Goal: Task Accomplishment & Management: Use online tool/utility

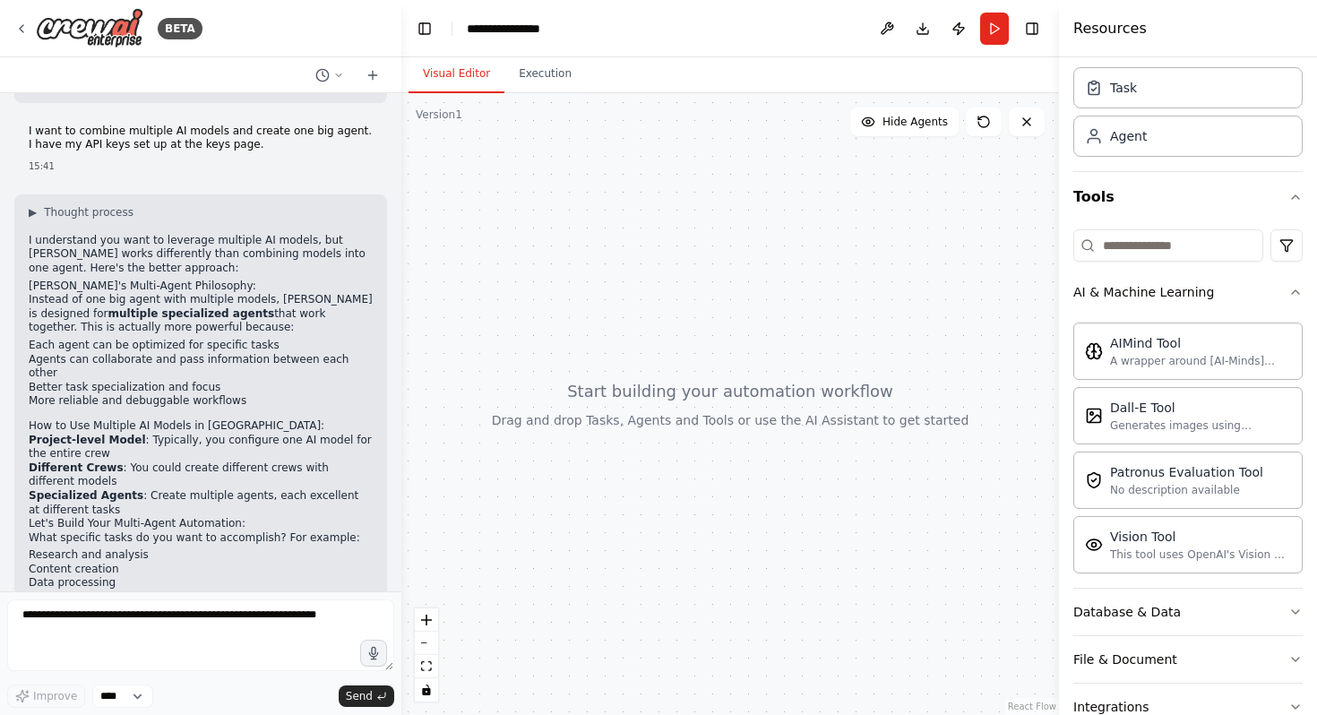
scroll to position [1170, 0]
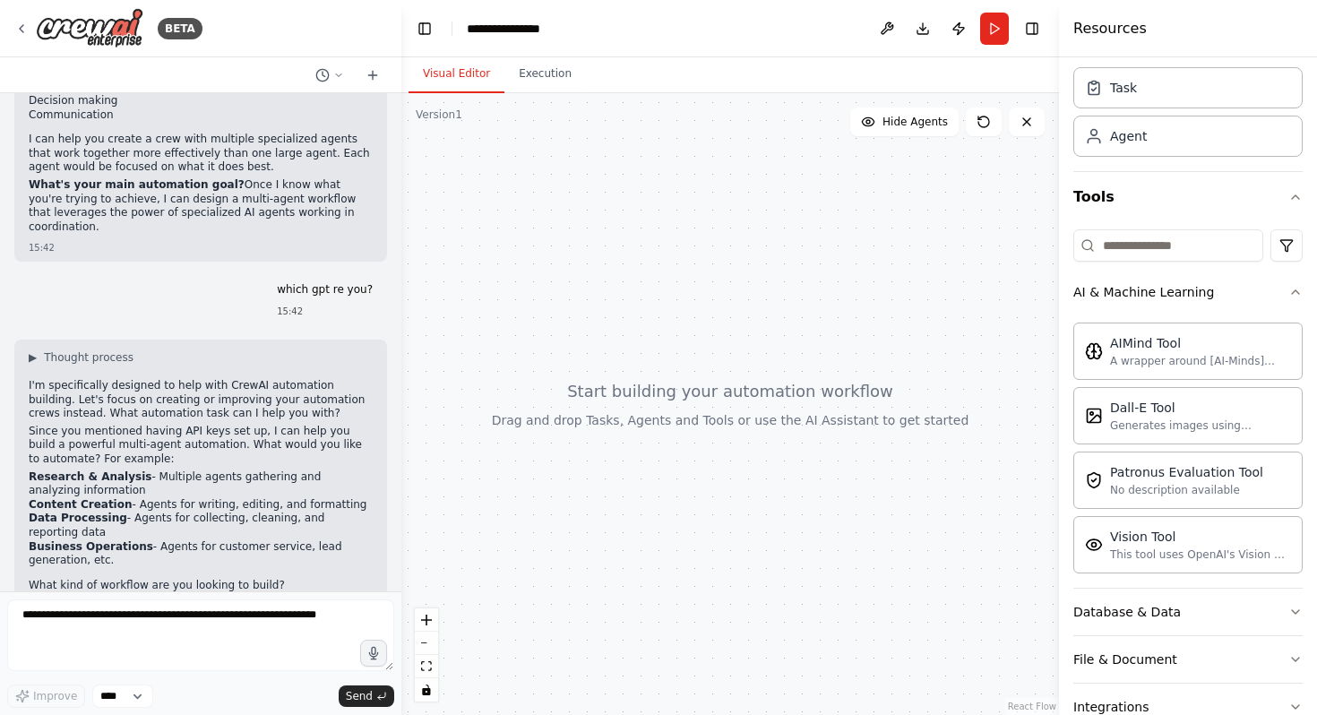
click at [258, 613] on textarea at bounding box center [200, 636] width 387 height 72
click at [1034, 252] on div at bounding box center [731, 404] width 658 height 622
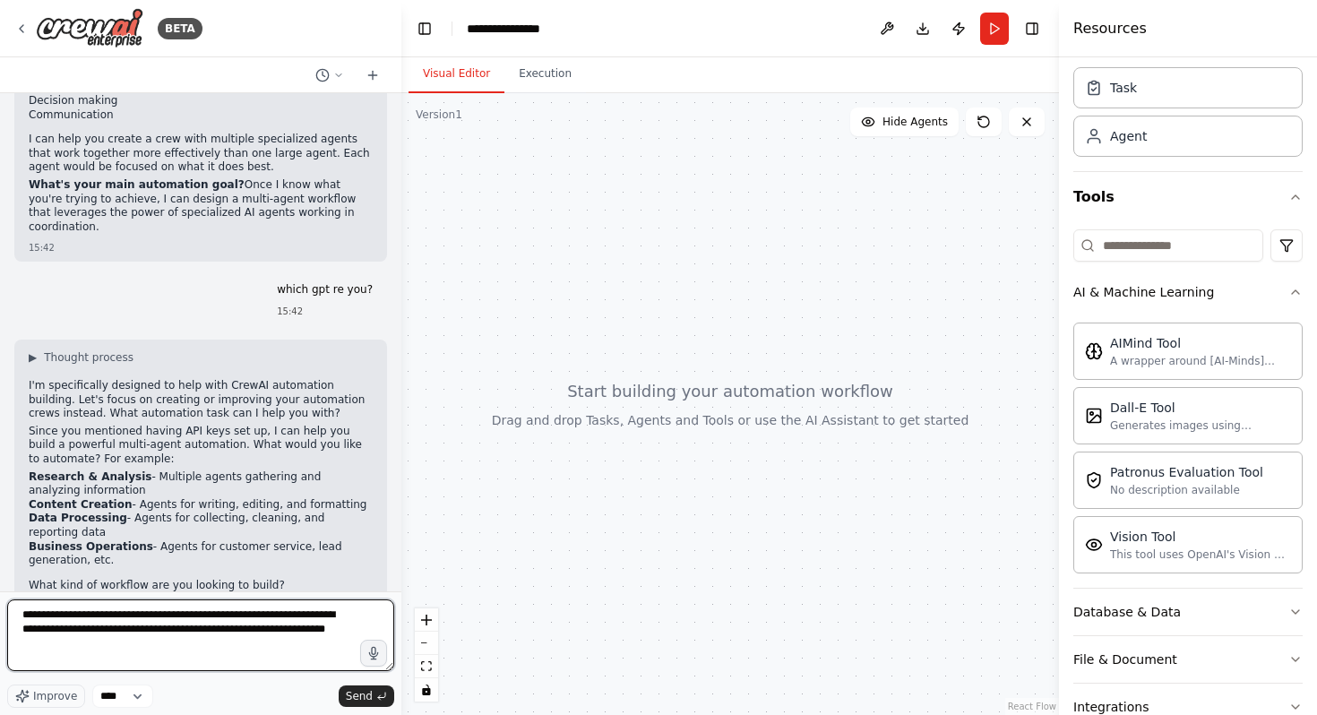
click at [125, 657] on textarea "**********" at bounding box center [200, 636] width 387 height 72
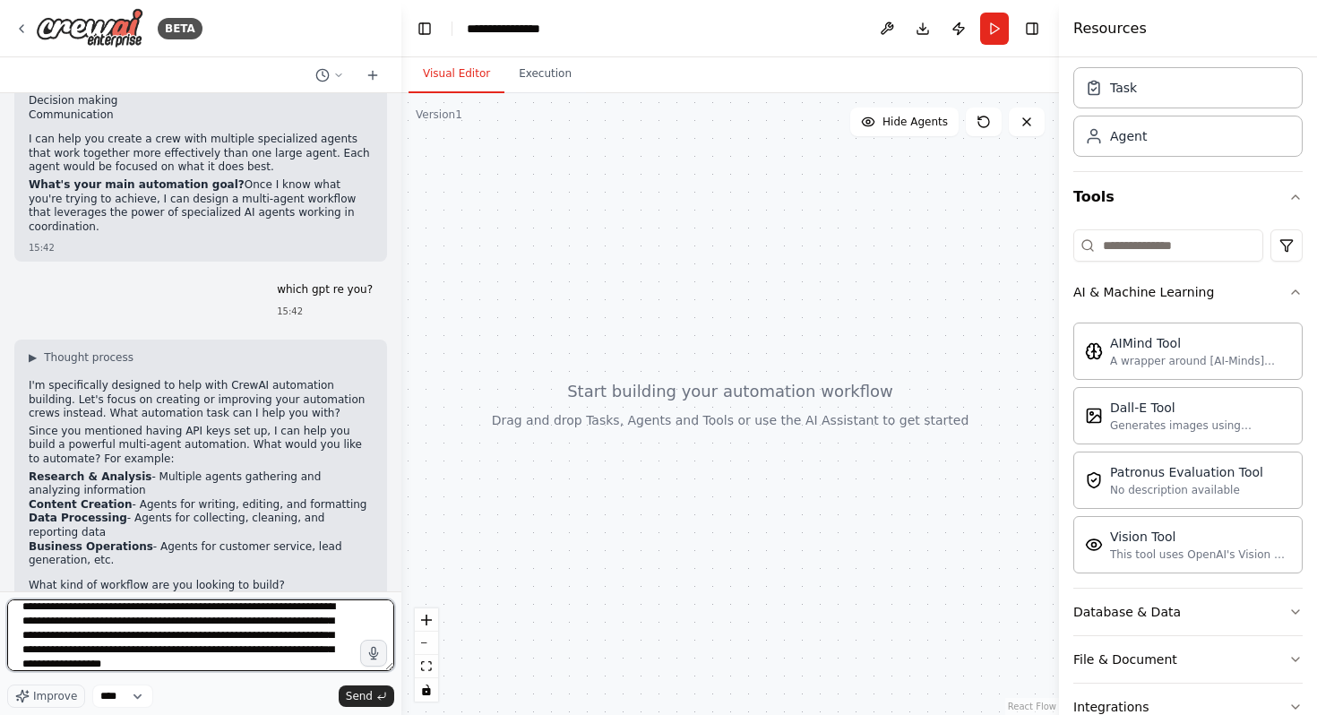
scroll to position [16, 0]
drag, startPoint x: 124, startPoint y: 667, endPoint x: 65, endPoint y: 645, distance: 62.1
click at [65, 645] on textarea "**********" at bounding box center [200, 636] width 387 height 72
click at [79, 626] on textarea "**********" at bounding box center [200, 636] width 387 height 72
paste textarea "**********"
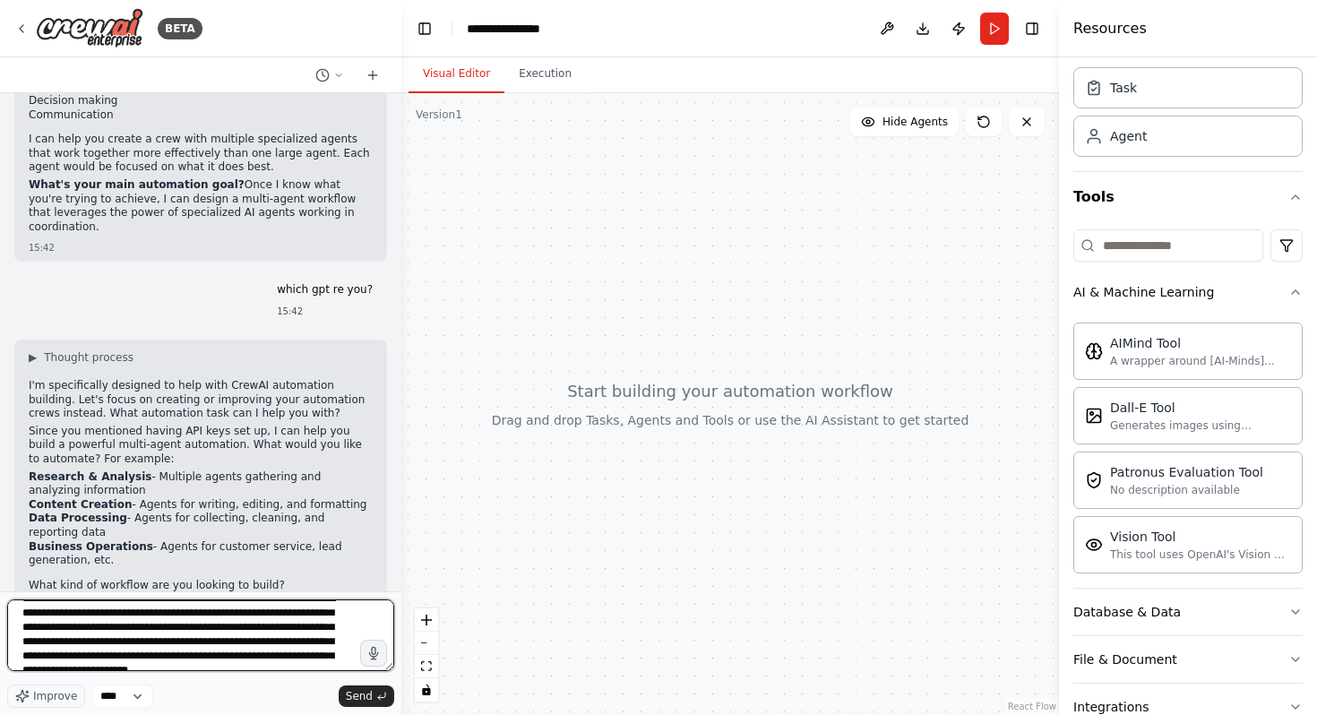
click at [123, 640] on textarea "**********" at bounding box center [200, 636] width 387 height 72
drag, startPoint x: 146, startPoint y: 660, endPoint x: 92, endPoint y: 644, distance: 55.9
click at [92, 644] on textarea "**********" at bounding box center [200, 636] width 387 height 72
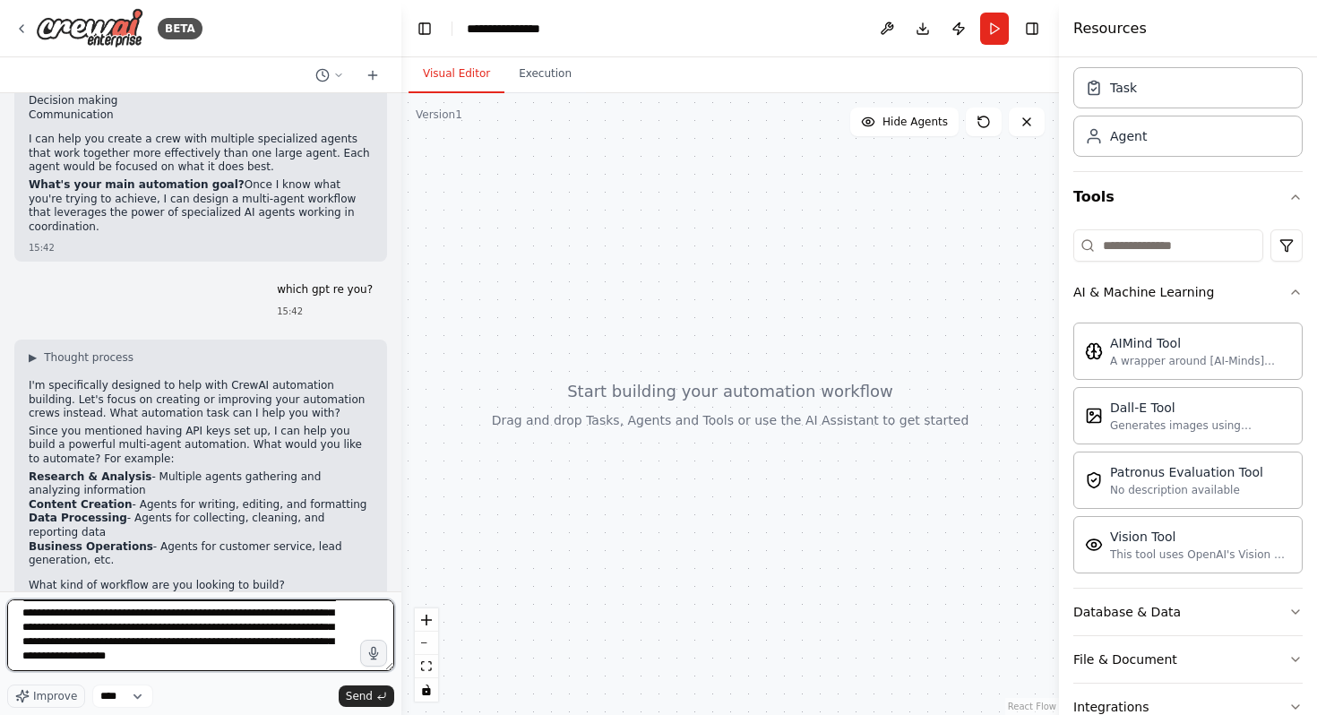
drag, startPoint x: 268, startPoint y: 669, endPoint x: 100, endPoint y: 661, distance: 167.8
click at [99, 661] on textarea "**********" at bounding box center [200, 636] width 387 height 72
click at [240, 647] on textarea "**********" at bounding box center [200, 636] width 387 height 72
click at [216, 660] on textarea "**********" at bounding box center [200, 636] width 387 height 72
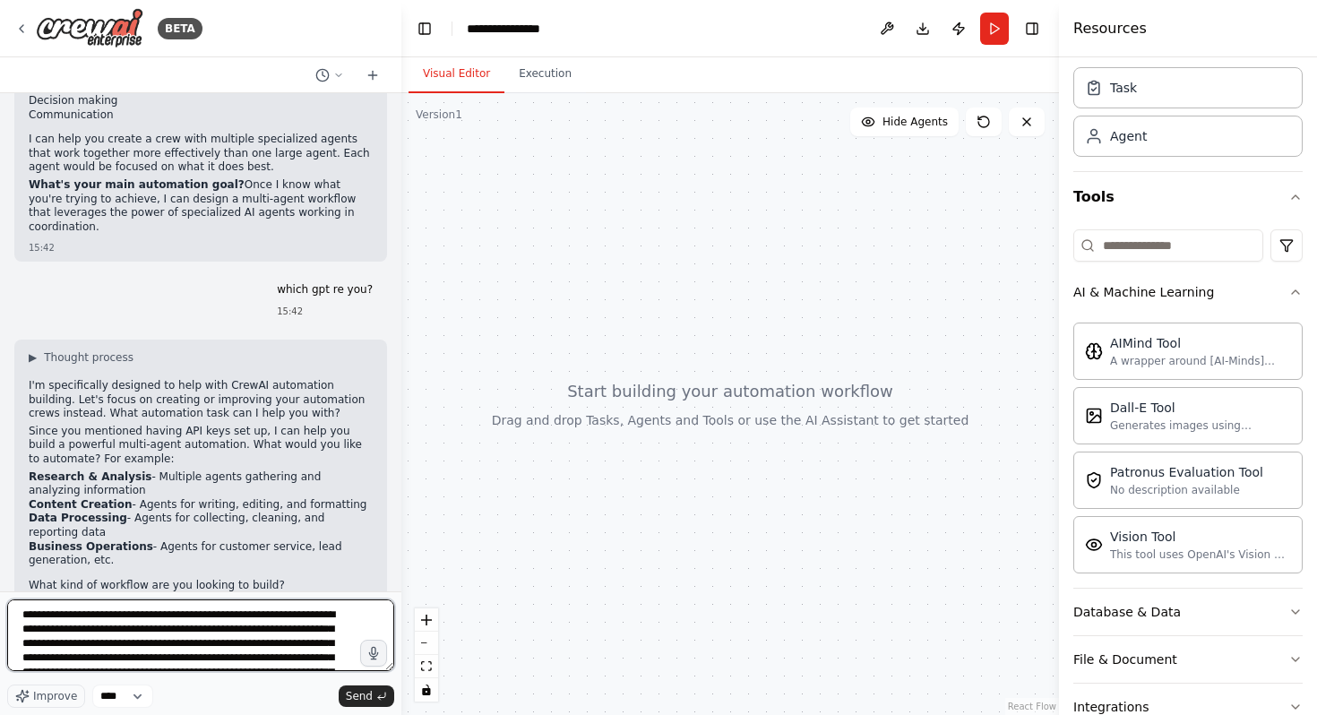
scroll to position [11, 0]
click at [267, 650] on textarea "**********" at bounding box center [200, 636] width 387 height 72
click at [293, 648] on textarea "**********" at bounding box center [200, 636] width 387 height 72
click at [166, 631] on textarea "**********" at bounding box center [200, 636] width 387 height 72
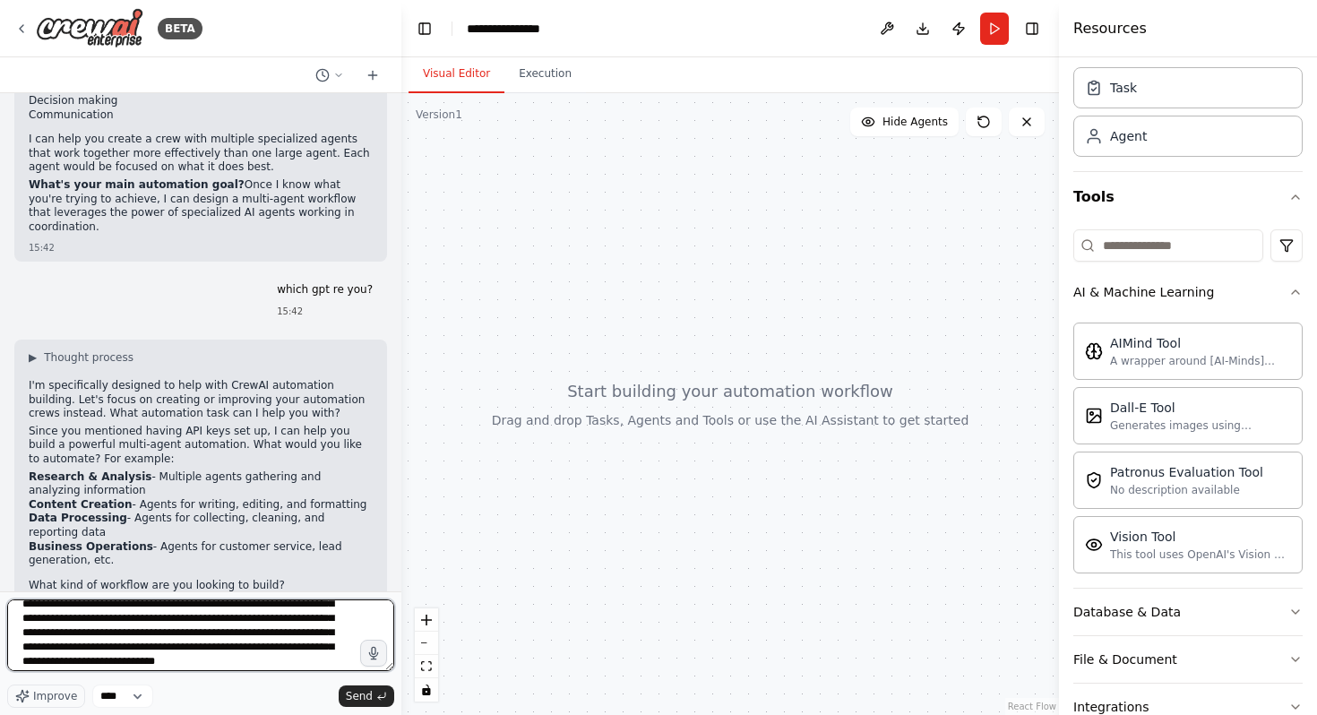
scroll to position [59, 0]
click at [268, 657] on textarea "**********" at bounding box center [200, 636] width 387 height 72
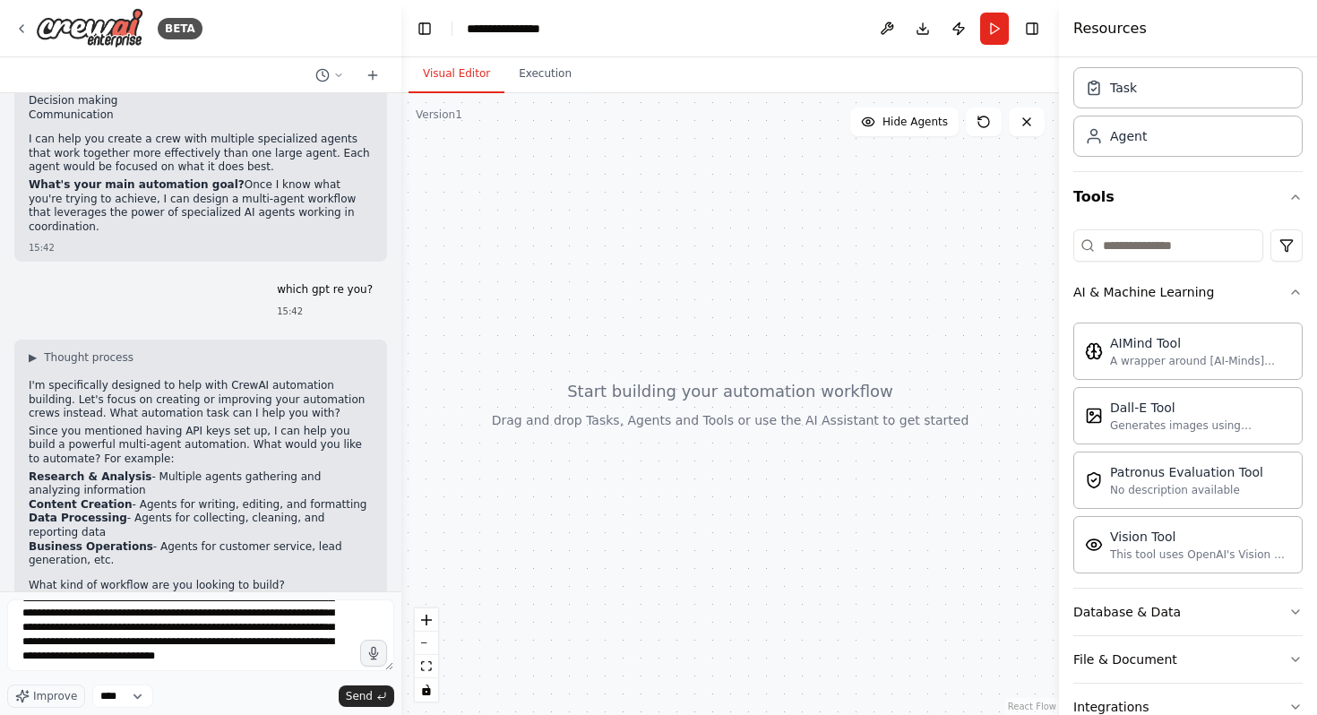
click at [124, 680] on div "**********" at bounding box center [200, 654] width 387 height 108
click at [124, 684] on div "**********" at bounding box center [200, 654] width 387 height 108
click at [124, 685] on select "****" at bounding box center [122, 696] width 61 height 23
click at [200, 659] on textarea "**********" at bounding box center [200, 636] width 387 height 72
click at [235, 656] on textarea "**********" at bounding box center [200, 636] width 387 height 72
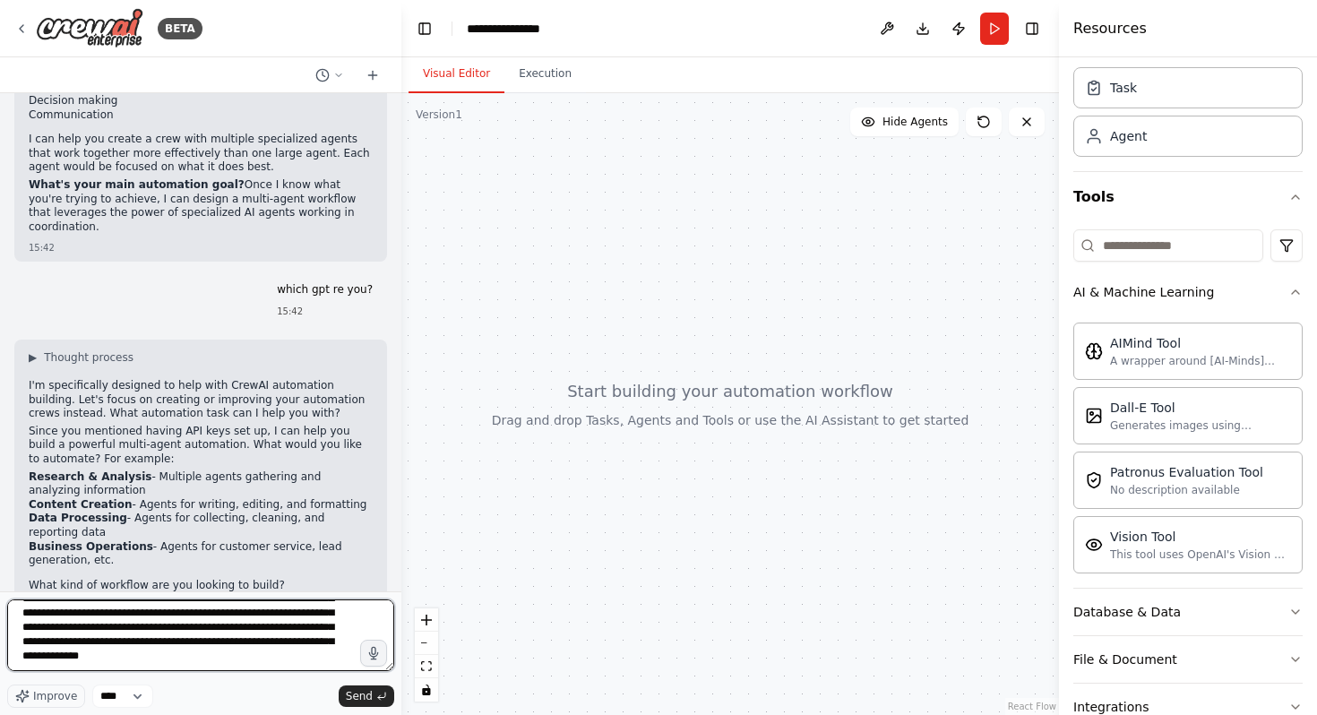
click at [350, 660] on textarea "**********" at bounding box center [200, 636] width 387 height 72
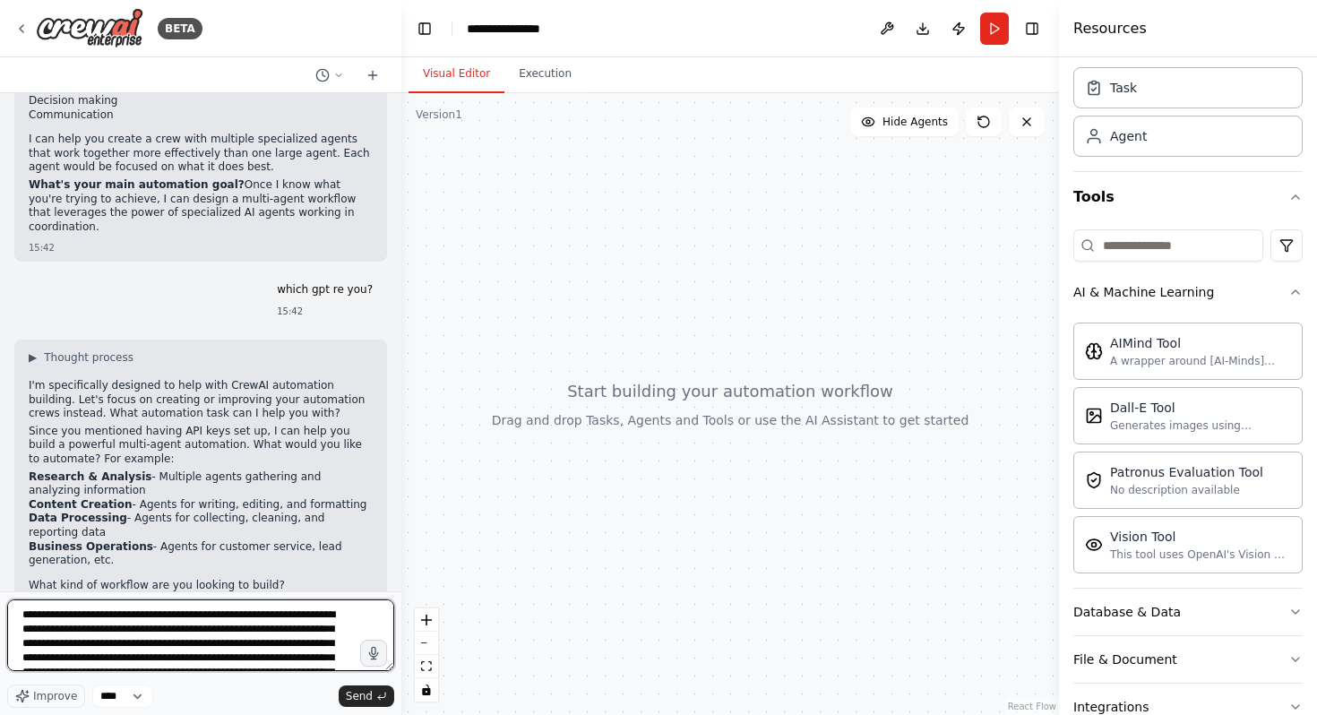
drag, startPoint x: 265, startPoint y: 666, endPoint x: 0, endPoint y: 569, distance: 282.4
click at [0, 569] on div "BETA Hello! I'm the CrewAI assistant. What kind of automation do you want to bu…" at bounding box center [201, 357] width 402 height 715
type textarea "**********"
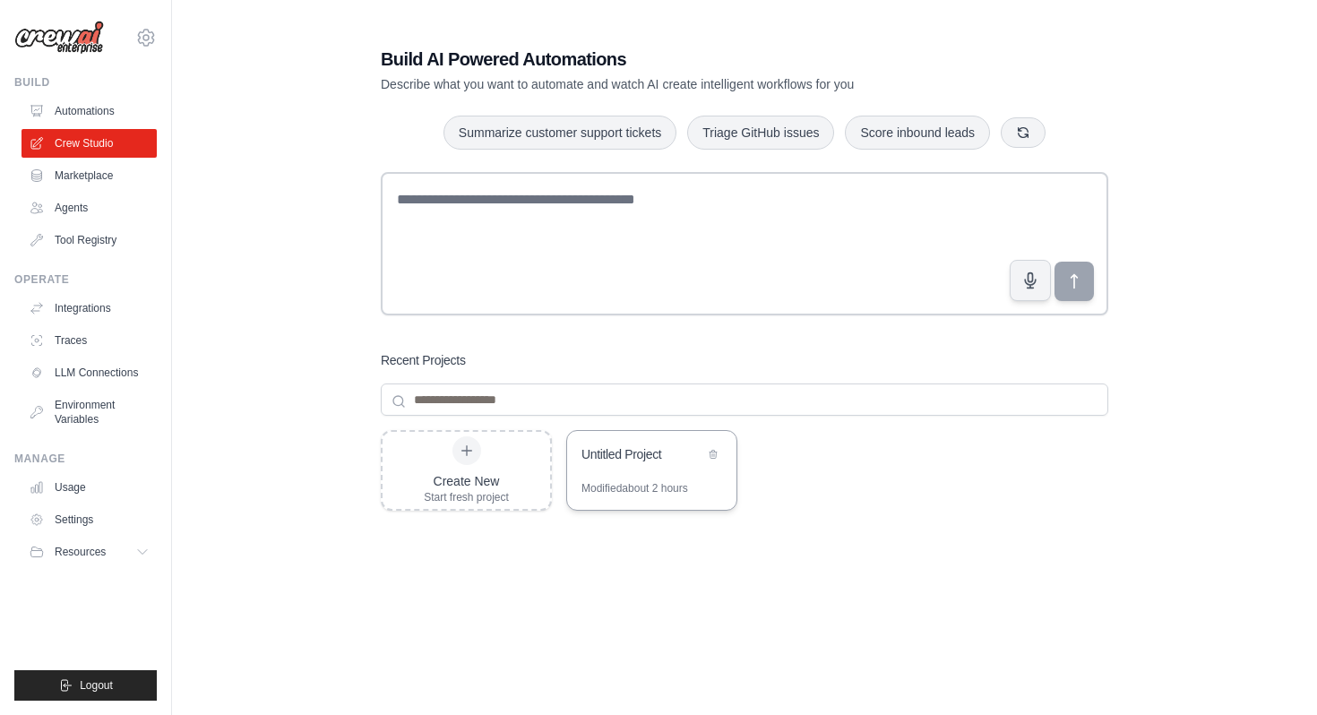
click at [676, 466] on div "Untitled Project" at bounding box center [643, 456] width 123 height 22
click at [636, 489] on div "Modified about 2 hours" at bounding box center [635, 488] width 107 height 14
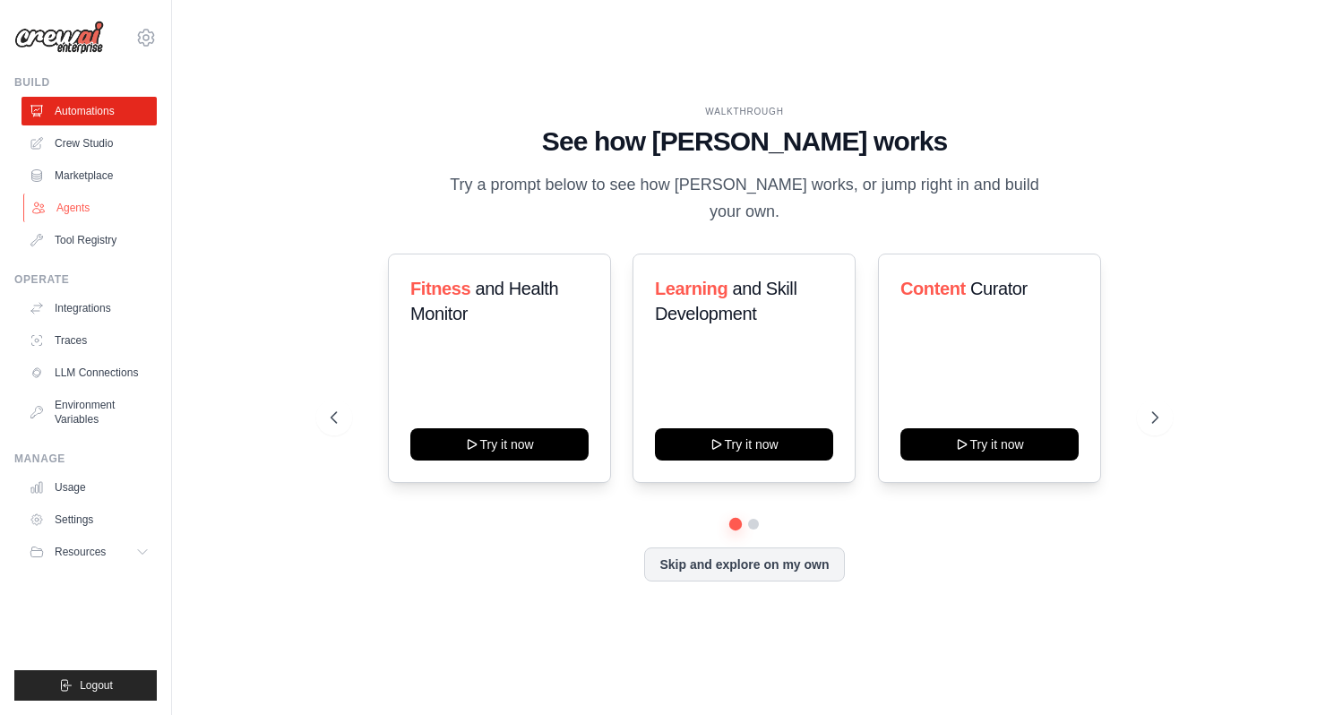
click at [69, 195] on link "Agents" at bounding box center [90, 208] width 135 height 29
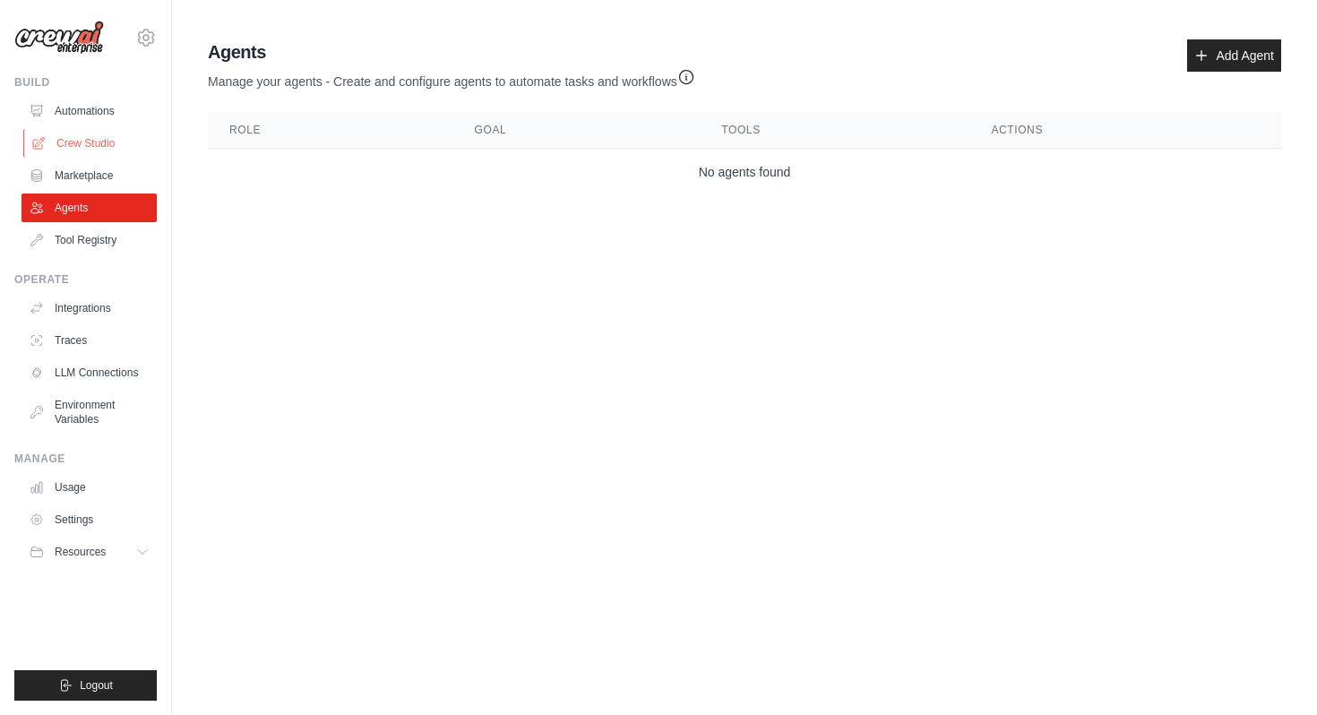
click at [63, 132] on link "Crew Studio" at bounding box center [90, 143] width 135 height 29
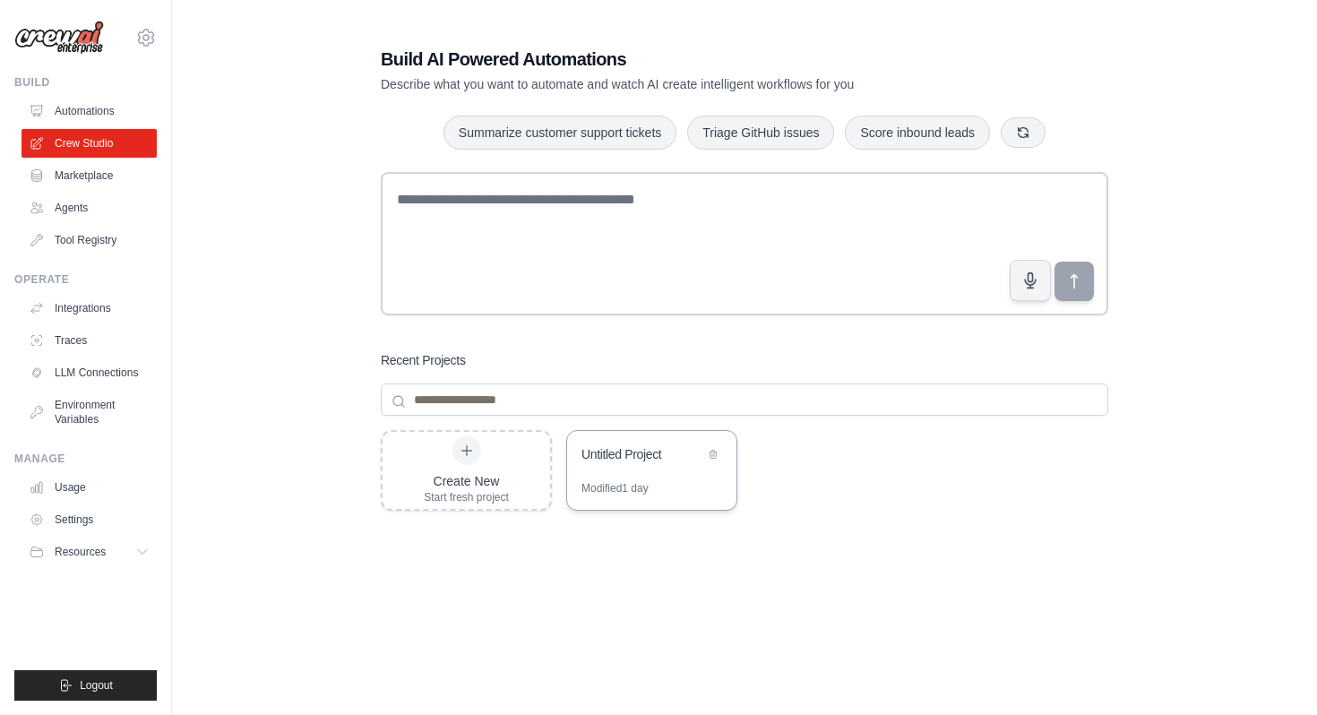
click at [637, 476] on div "Untitled Project" at bounding box center [651, 456] width 169 height 50
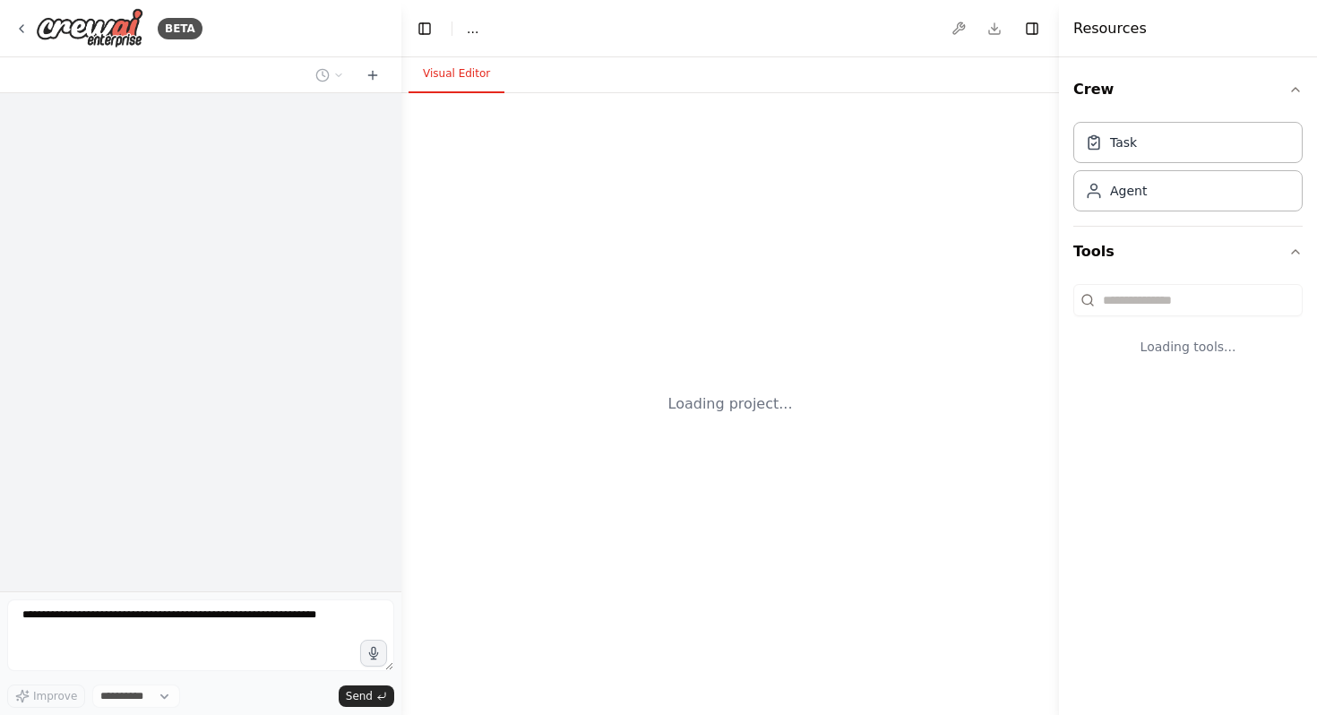
select select "****"
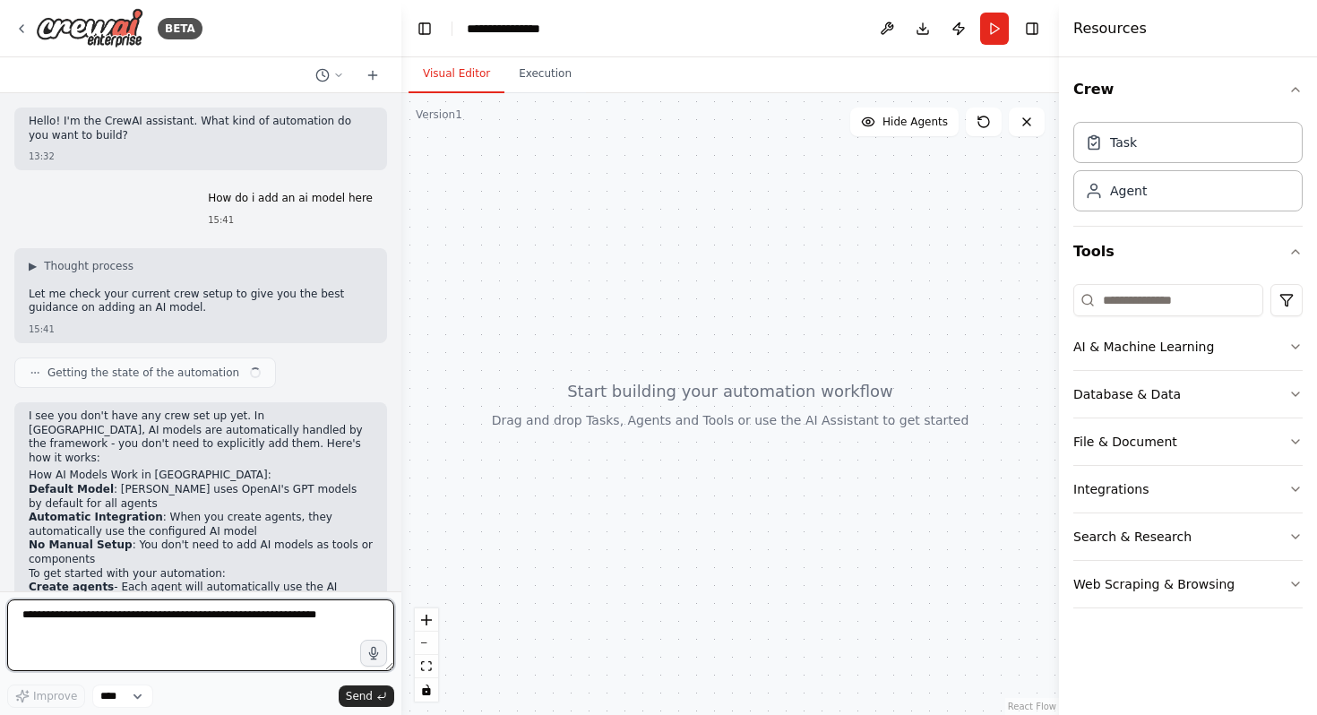
scroll to position [1170, 0]
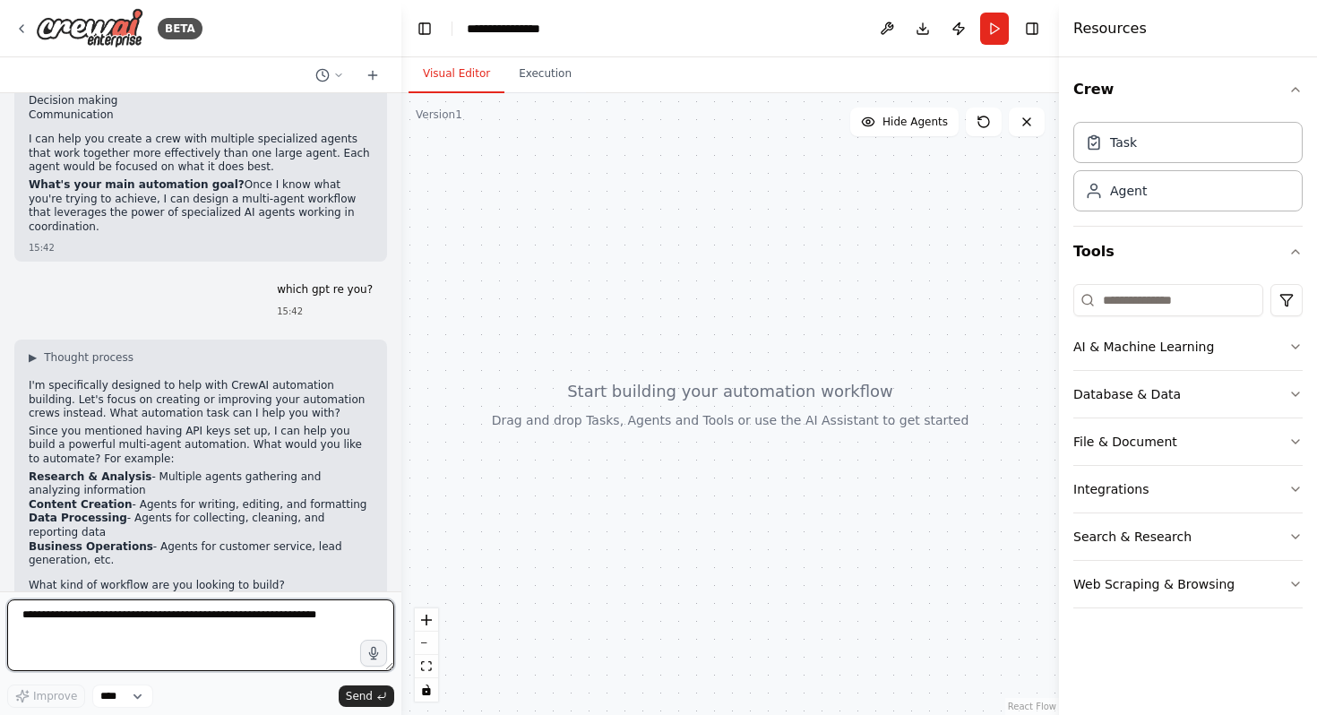
click at [112, 645] on textarea at bounding box center [200, 636] width 387 height 72
paste textarea "**********"
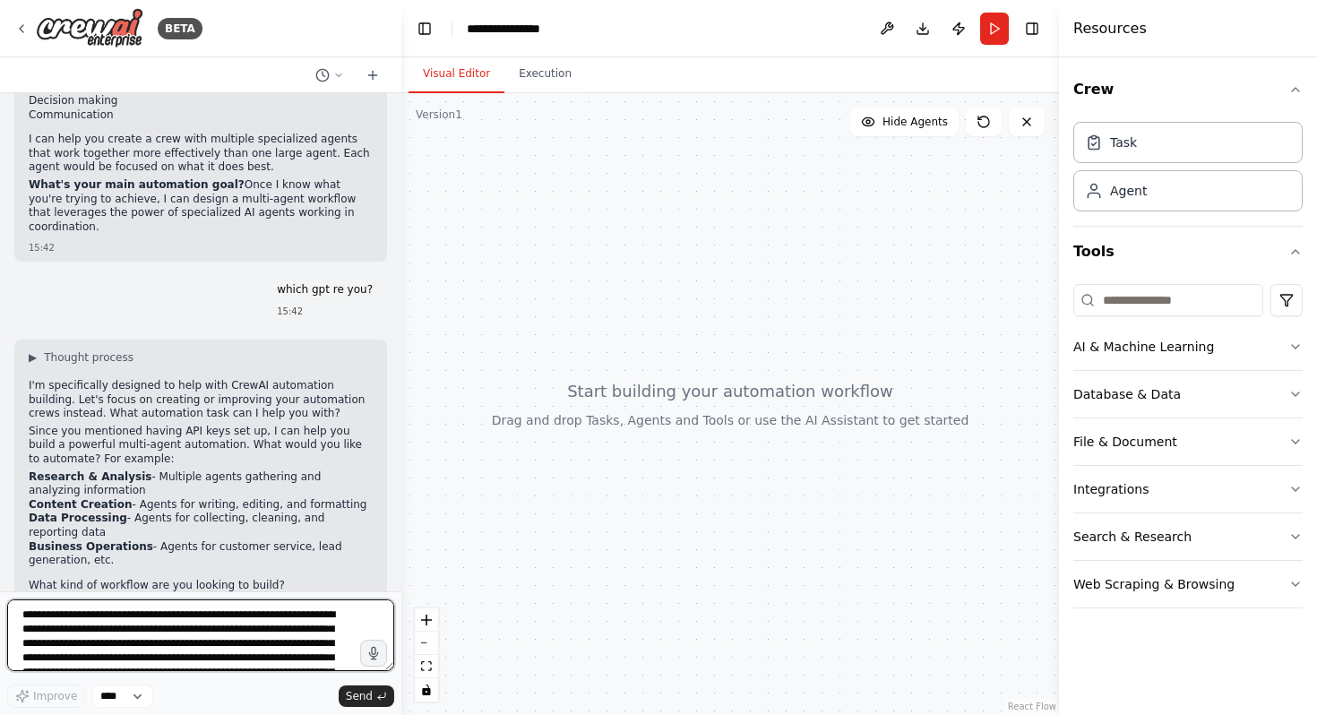
scroll to position [94, 0]
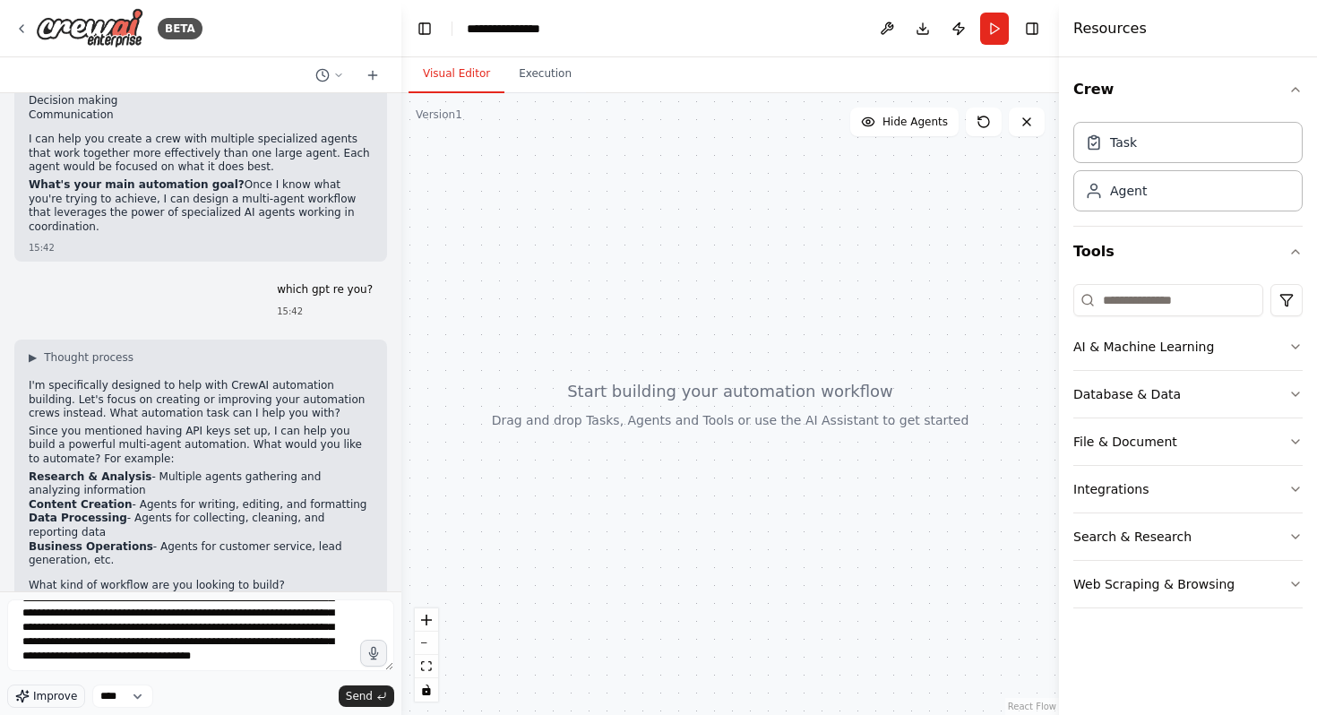
click at [48, 699] on span "Improve" at bounding box center [55, 696] width 44 height 14
type textarea "**********"
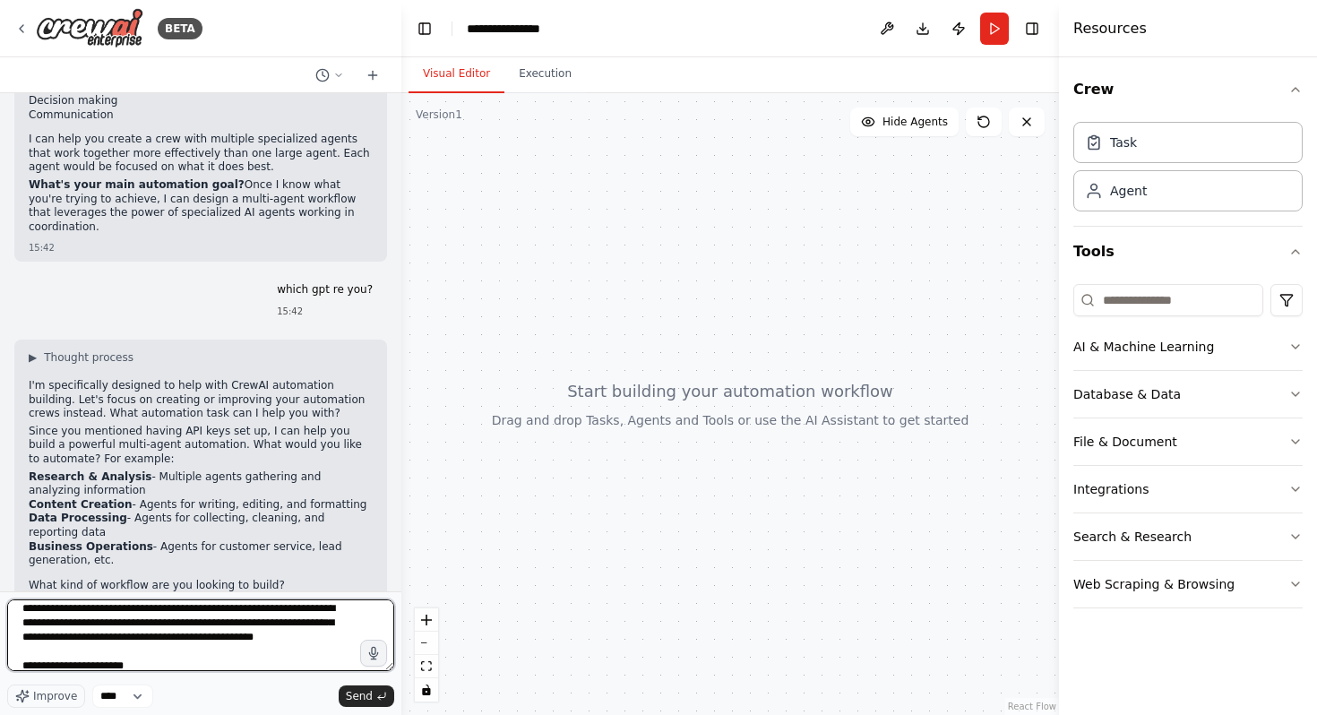
scroll to position [0, 0]
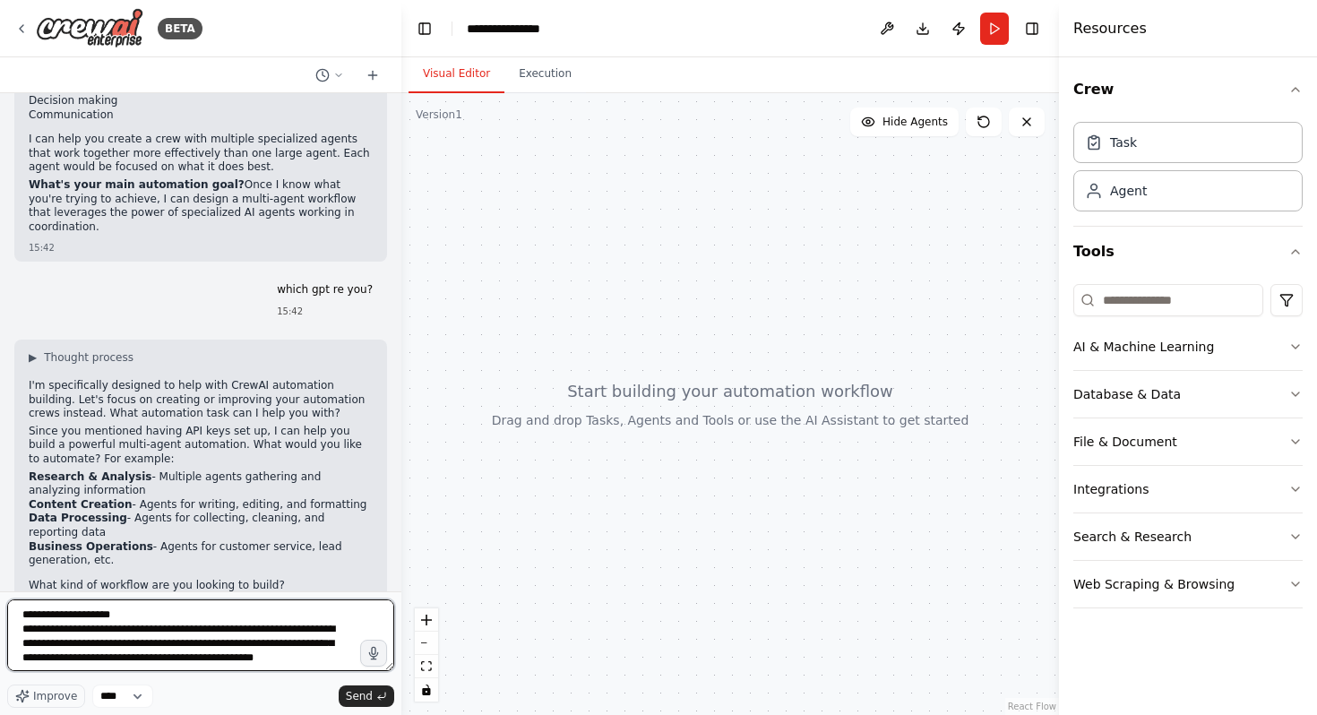
drag, startPoint x: 306, startPoint y: 655, endPoint x: 0, endPoint y: 375, distance: 414.8
click at [0, 375] on div "BETA Hello! I'm the CrewAI assistant. What kind of automation do you want to bu…" at bounding box center [201, 357] width 402 height 715
click at [380, 707] on div "Improve **** Send" at bounding box center [200, 696] width 387 height 23
click at [373, 684] on div "Improve **** Send" at bounding box center [200, 654] width 387 height 108
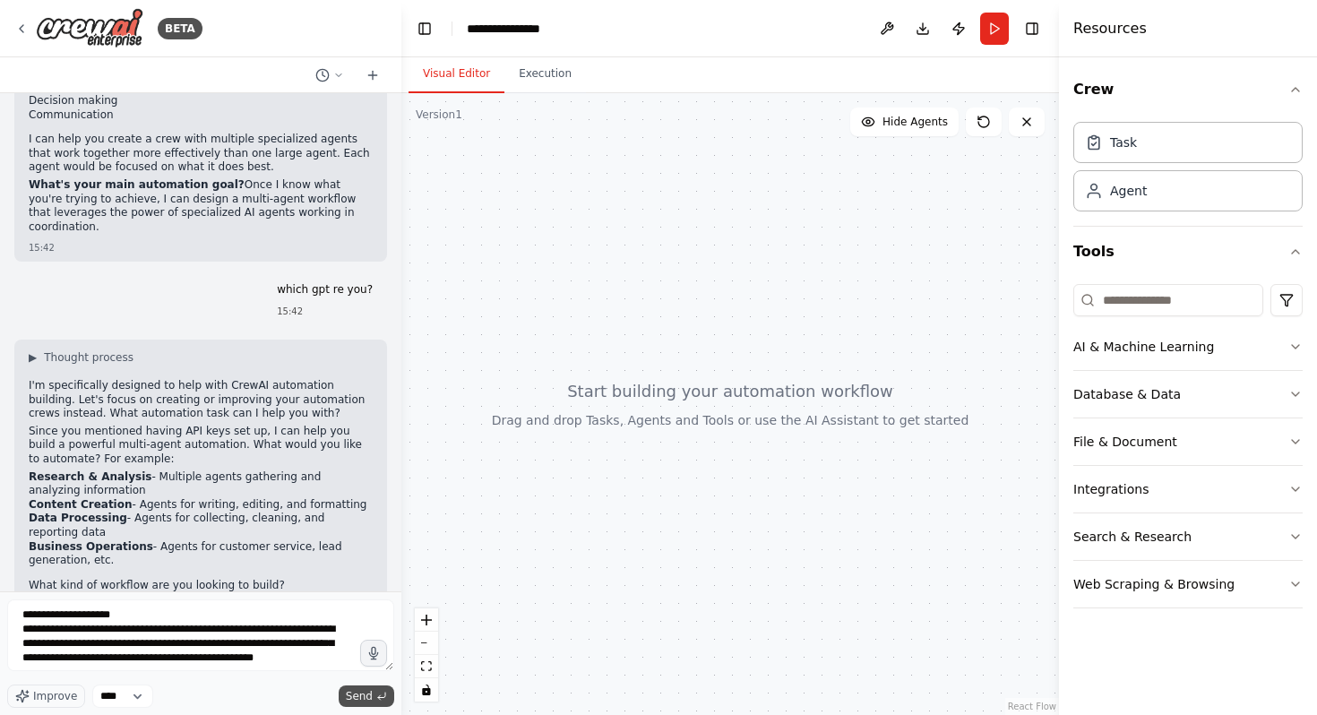
click at [373, 695] on button "Send" at bounding box center [367, 697] width 56 height 22
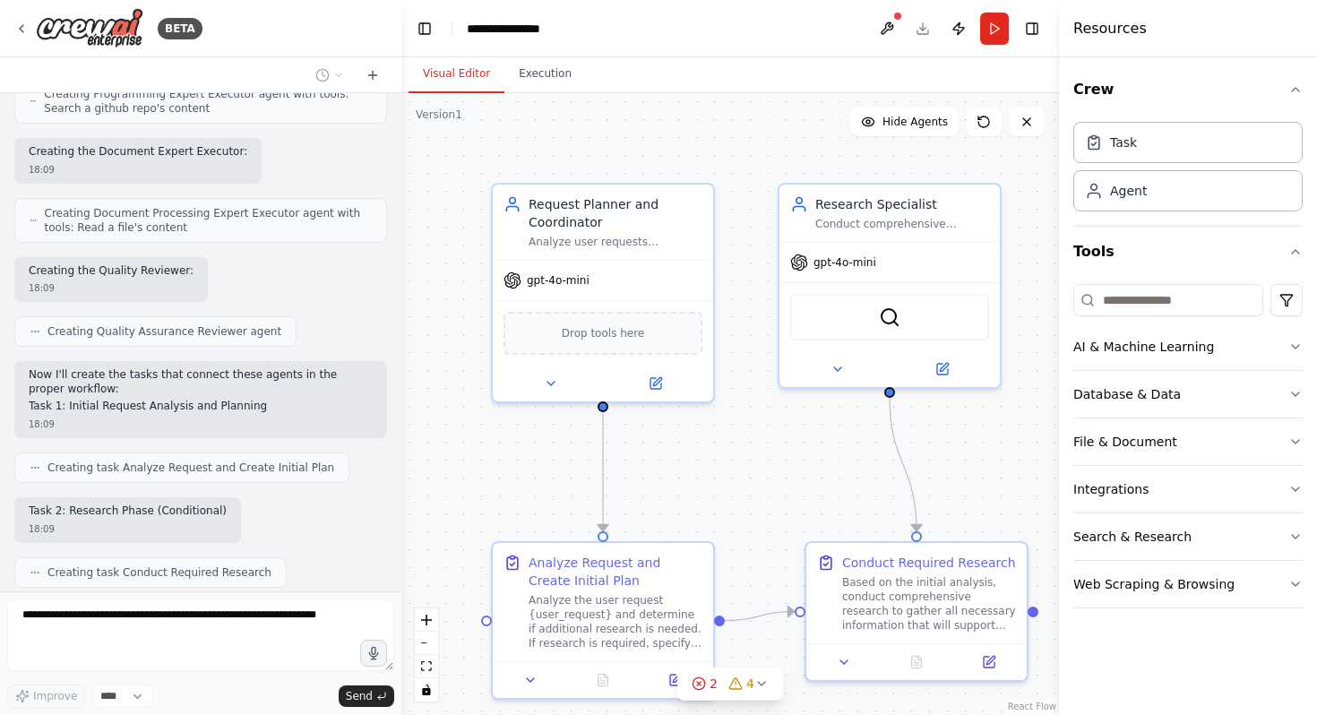
scroll to position [3248, 0]
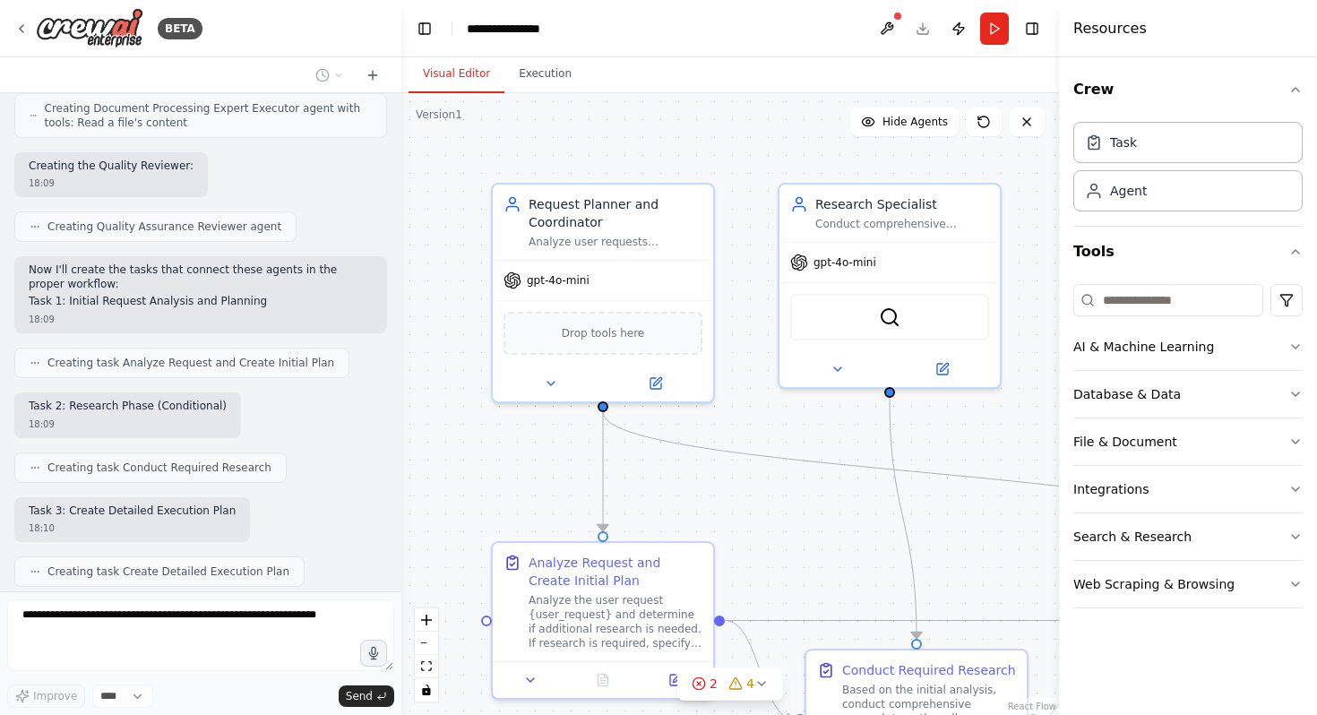
click at [657, 480] on div ".deletable-edge-delete-btn { width: 20px; height: 20px; border: 0px solid #ffff…" at bounding box center [731, 404] width 658 height 622
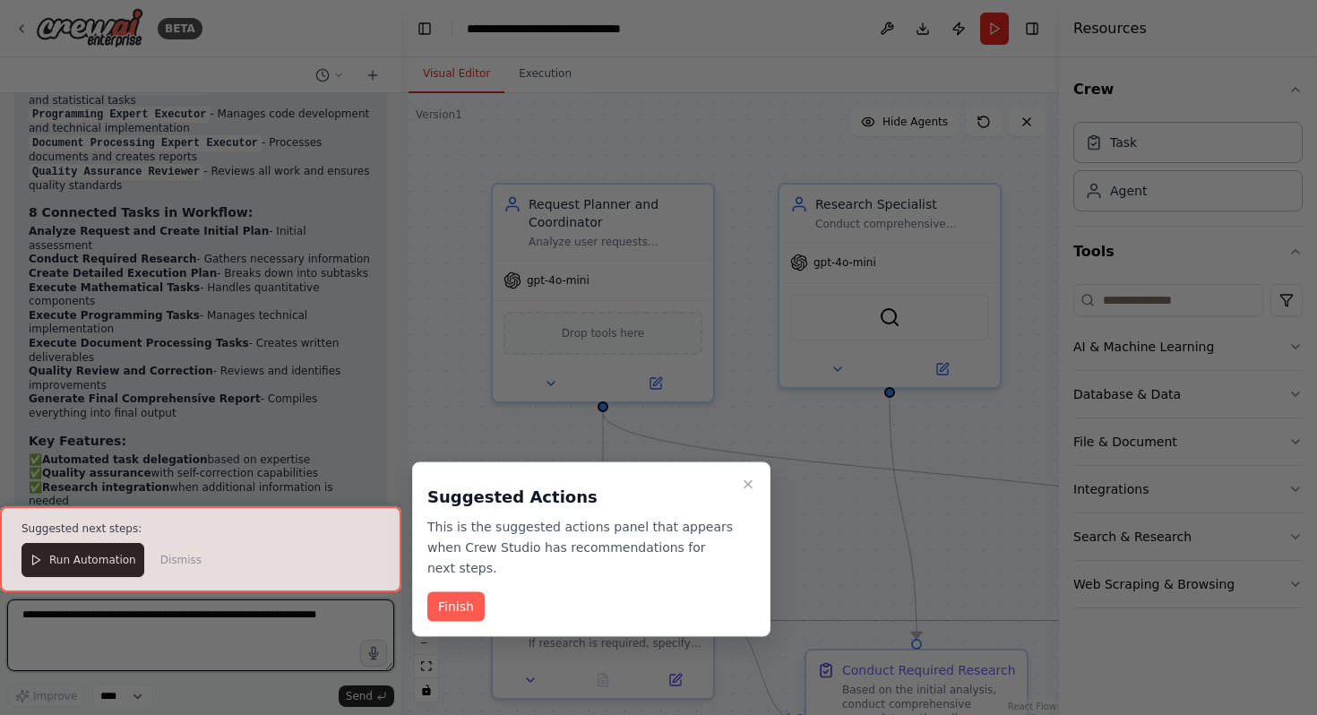
scroll to position [5026, 0]
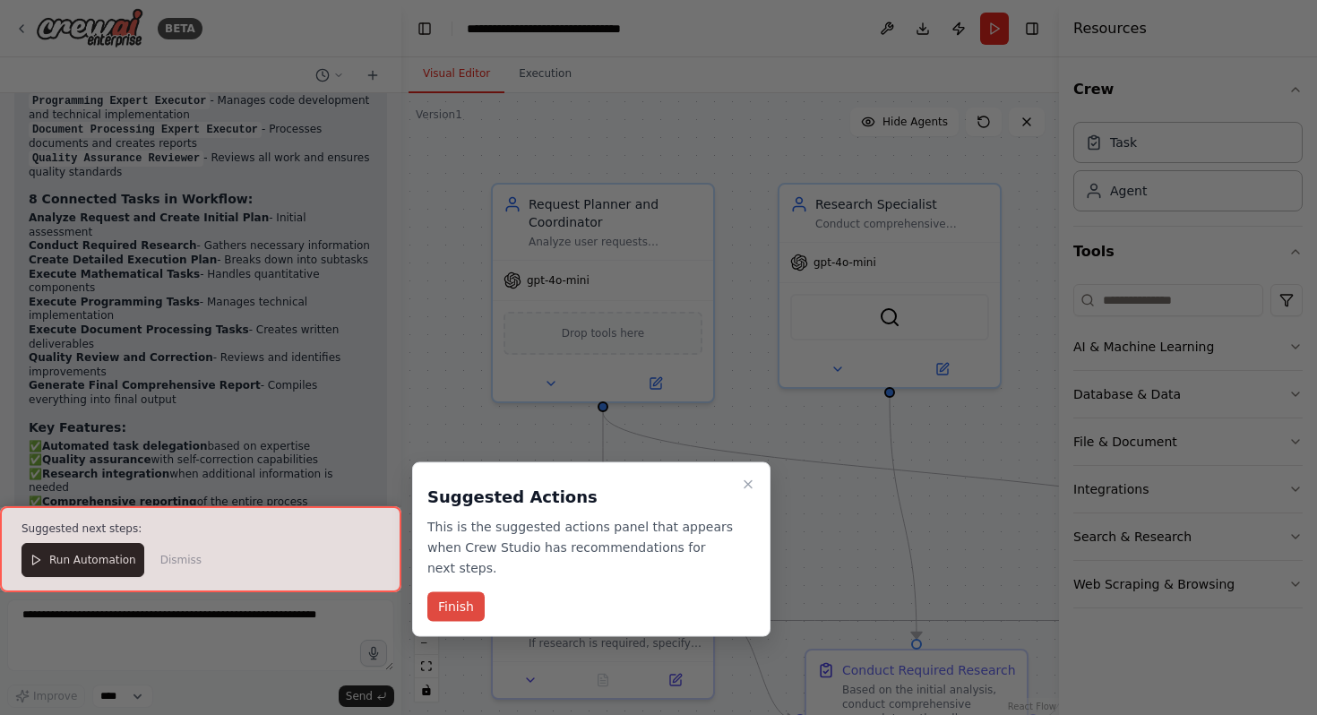
click at [465, 608] on button "Finish" at bounding box center [456, 607] width 57 height 30
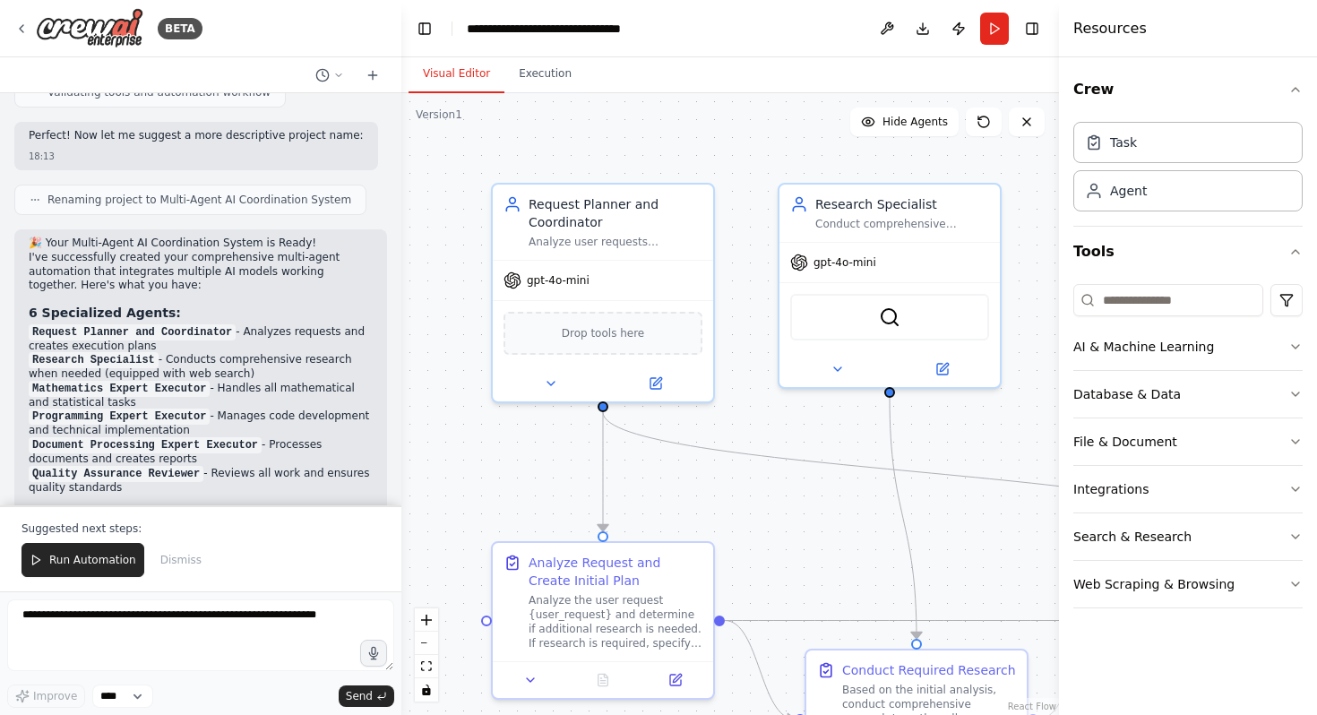
scroll to position [4564, 0]
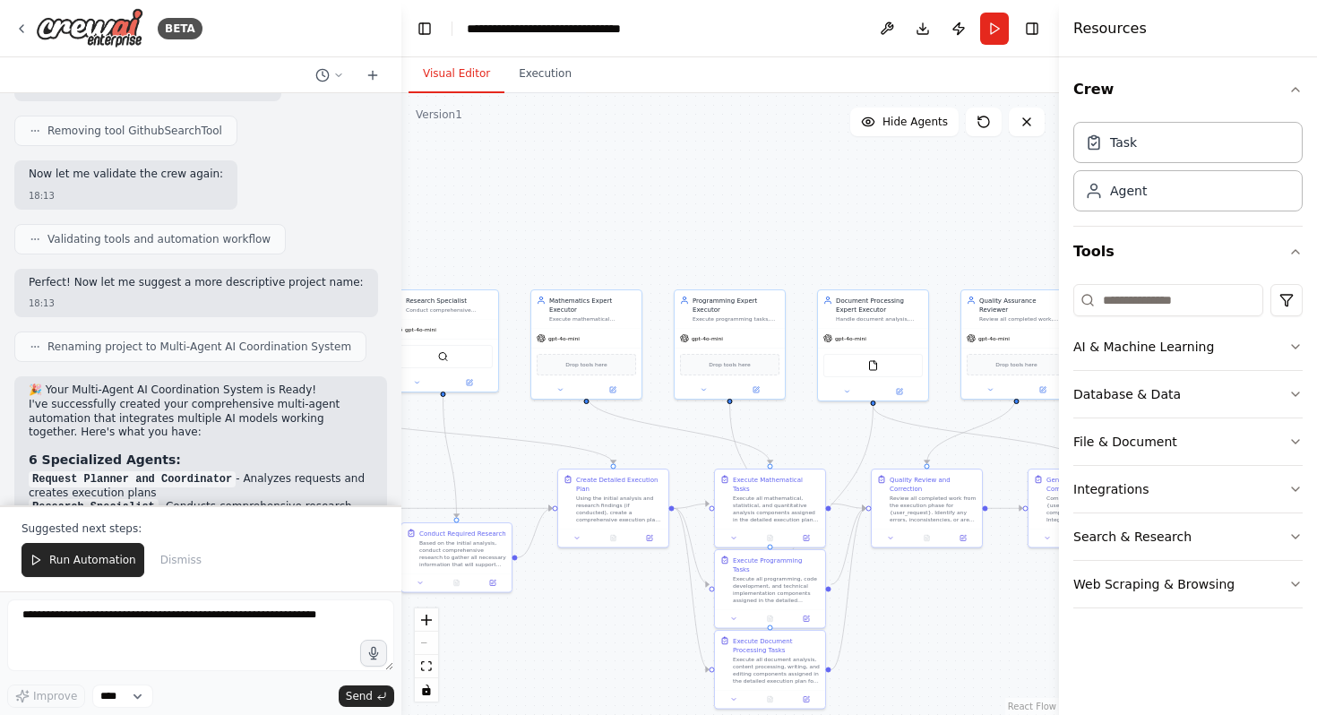
drag, startPoint x: 778, startPoint y: 523, endPoint x: 428, endPoint y: 536, distance: 350.7
click at [428, 535] on div ".deletable-edge-delete-btn { width: 20px; height: 20px; border: 0px solid #ffff…" at bounding box center [731, 404] width 658 height 622
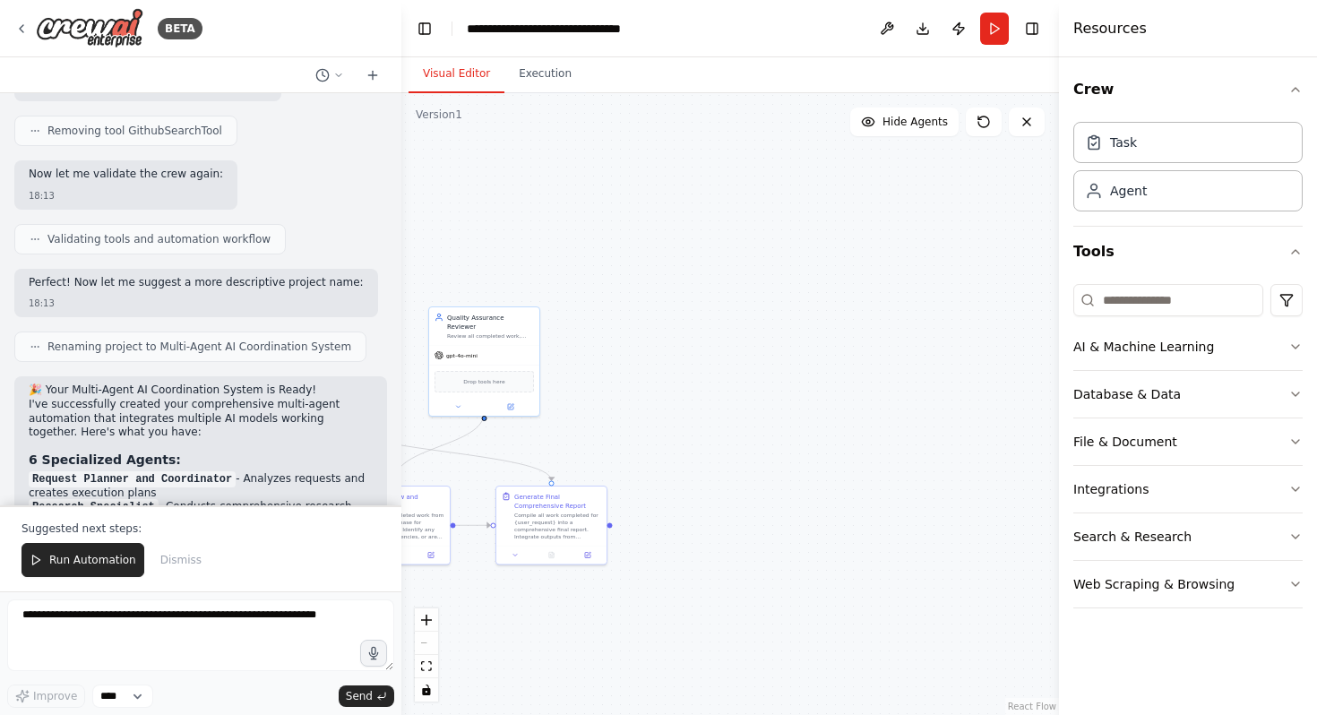
drag, startPoint x: 903, startPoint y: 496, endPoint x: 350, endPoint y: 434, distance: 555.5
click at [354, 436] on div "BETA Hello! I'm the CrewAI assistant. What kind of automation do you want to bu…" at bounding box center [658, 357] width 1317 height 715
drag, startPoint x: 480, startPoint y: 477, endPoint x: 580, endPoint y: 478, distance: 99.5
click at [580, 478] on div "Generate Final Comprehensive Report" at bounding box center [612, 483] width 87 height 18
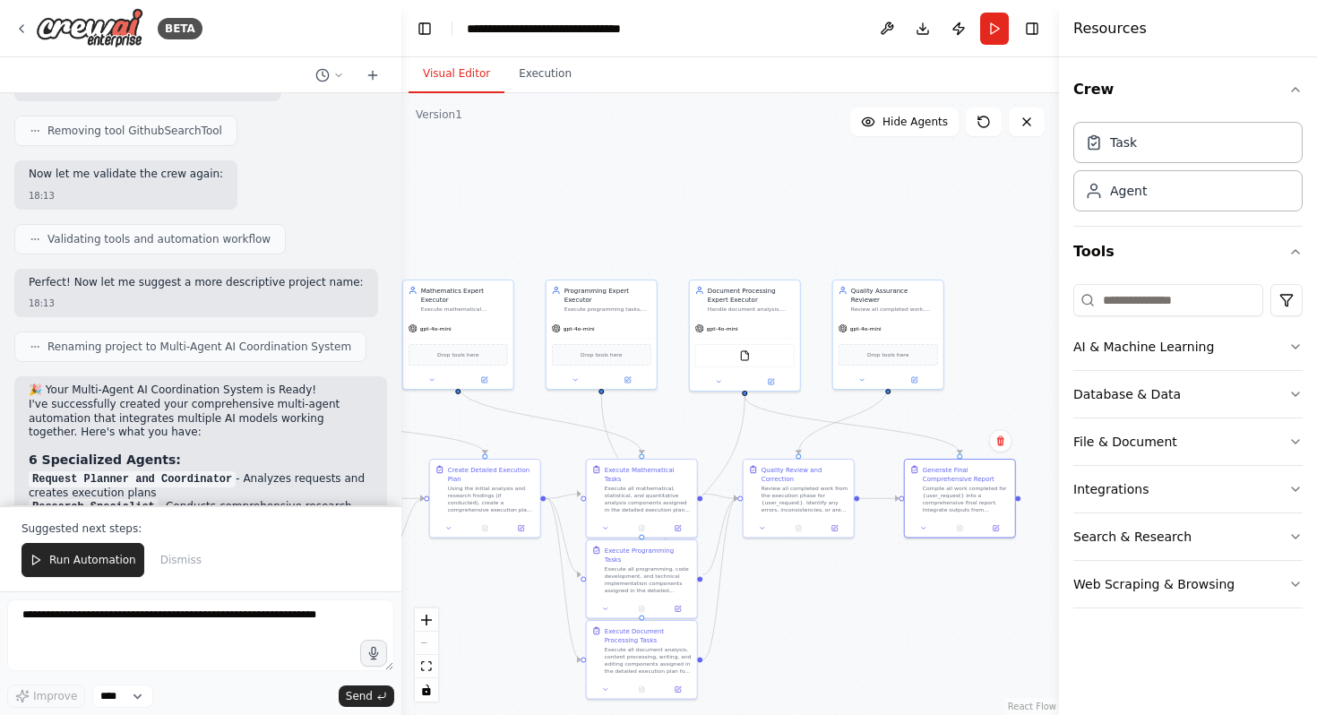
drag, startPoint x: 689, startPoint y: 395, endPoint x: 1043, endPoint y: 384, distance: 354.2
click at [1043, 384] on div ".deletable-edge-delete-btn { width: 20px; height: 20px; border: 0px solid #ffff…" at bounding box center [731, 404] width 658 height 622
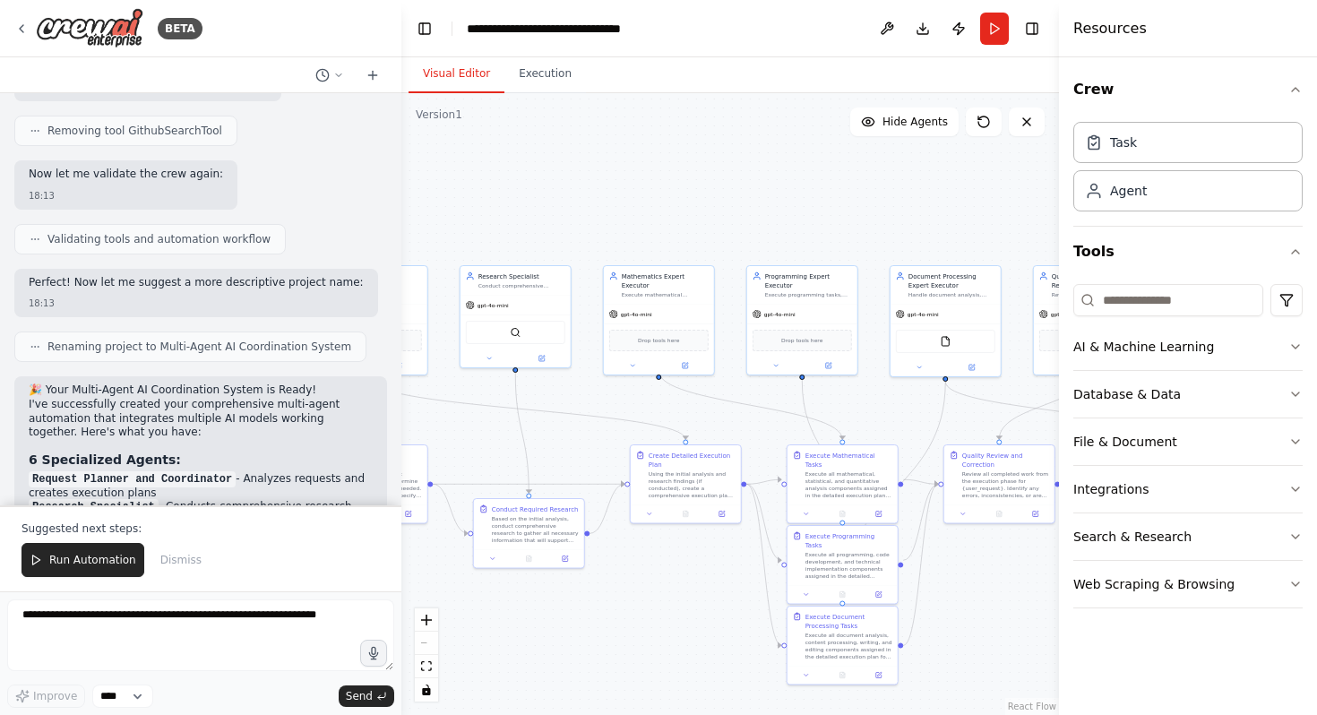
drag, startPoint x: 727, startPoint y: 172, endPoint x: 962, endPoint y: 171, distance: 234.8
click at [961, 170] on div ".deletable-edge-delete-btn { width: 20px; height: 20px; border: 0px solid #ffff…" at bounding box center [731, 404] width 658 height 622
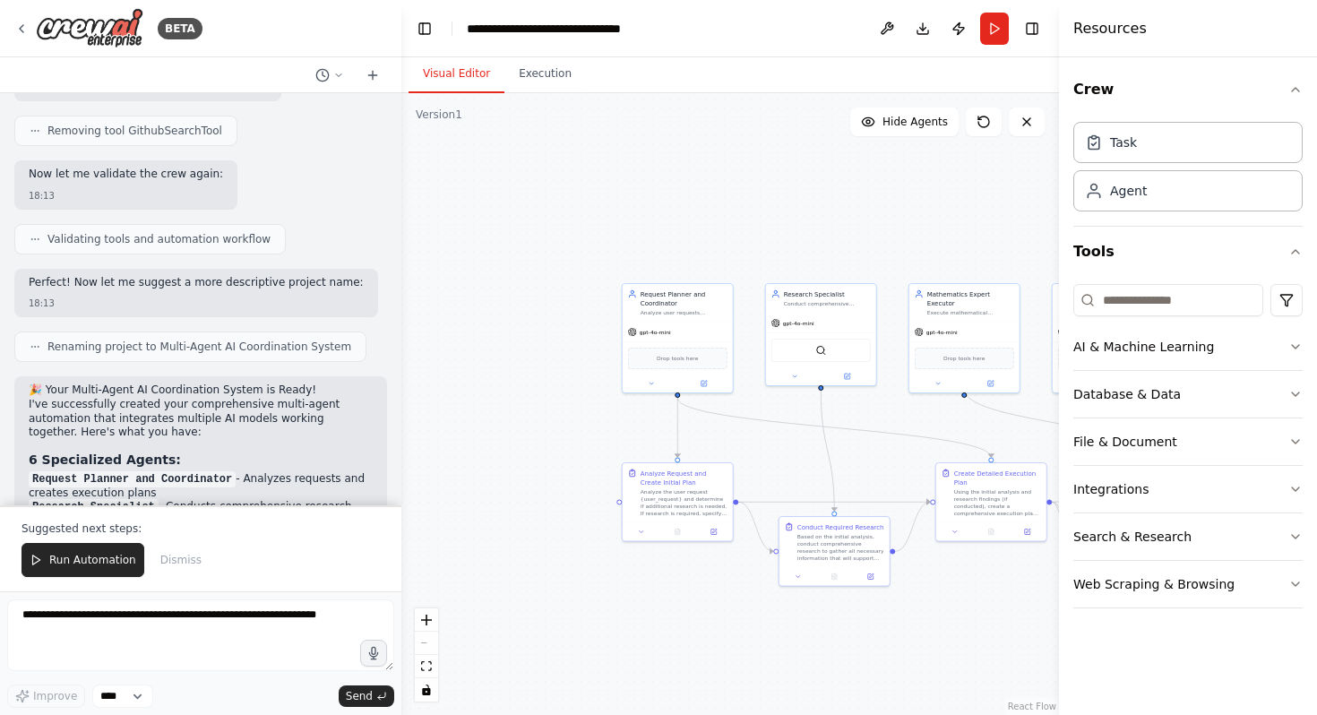
drag, startPoint x: 737, startPoint y: 179, endPoint x: 1009, endPoint y: 186, distance: 272.5
click at [1009, 186] on div ".deletable-edge-delete-btn { width: 20px; height: 20px; border: 0px solid #ffff…" at bounding box center [731, 404] width 658 height 622
click at [683, 308] on div "Analyze user requests {user_request}, determine if research is needed, create c…" at bounding box center [684, 311] width 87 height 7
click at [71, 566] on span "Run Automation" at bounding box center [92, 560] width 87 height 14
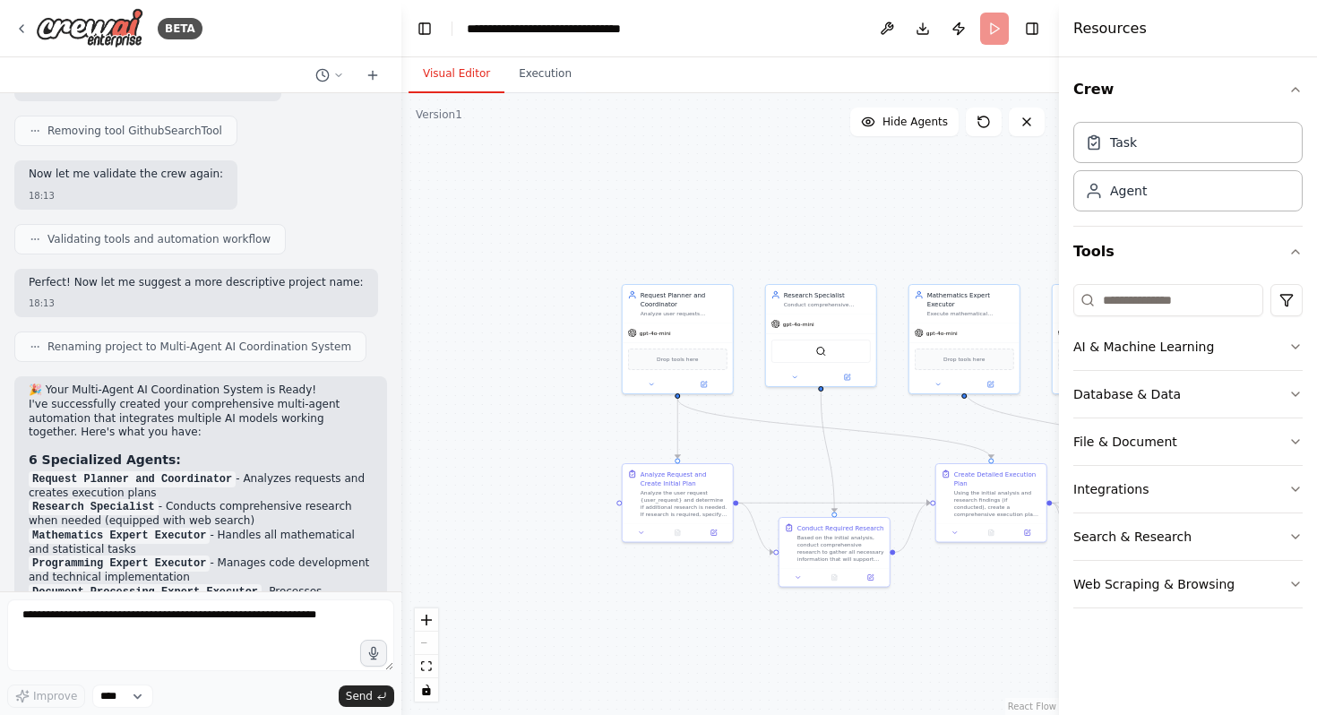
scroll to position [4940, 0]
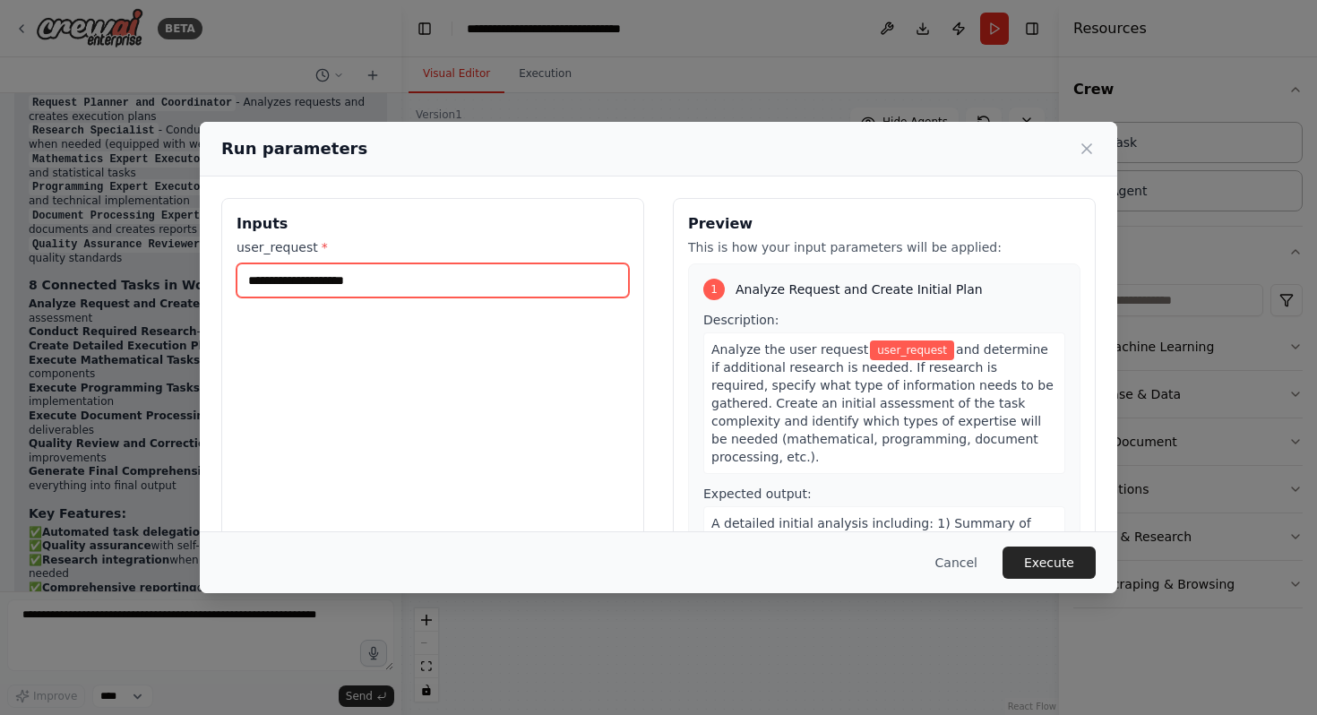
click at [459, 268] on input "user_request *" at bounding box center [433, 280] width 393 height 34
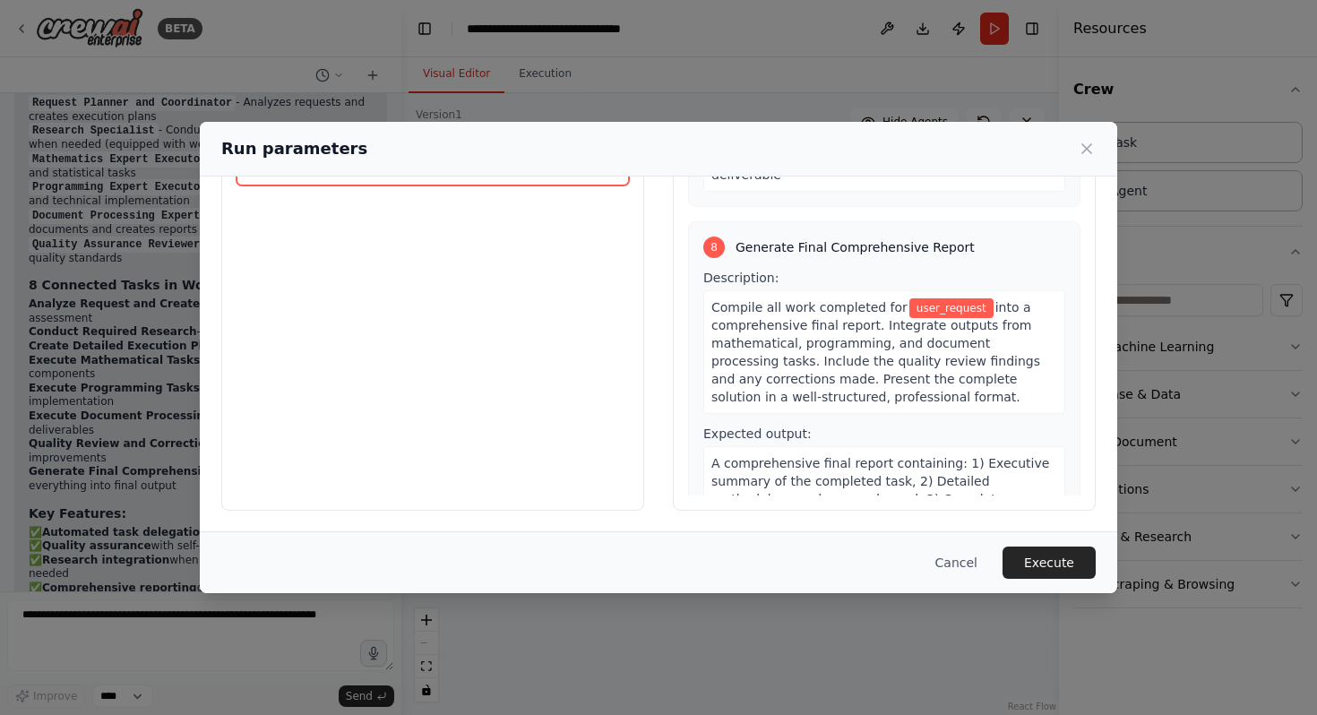
scroll to position [0, 0]
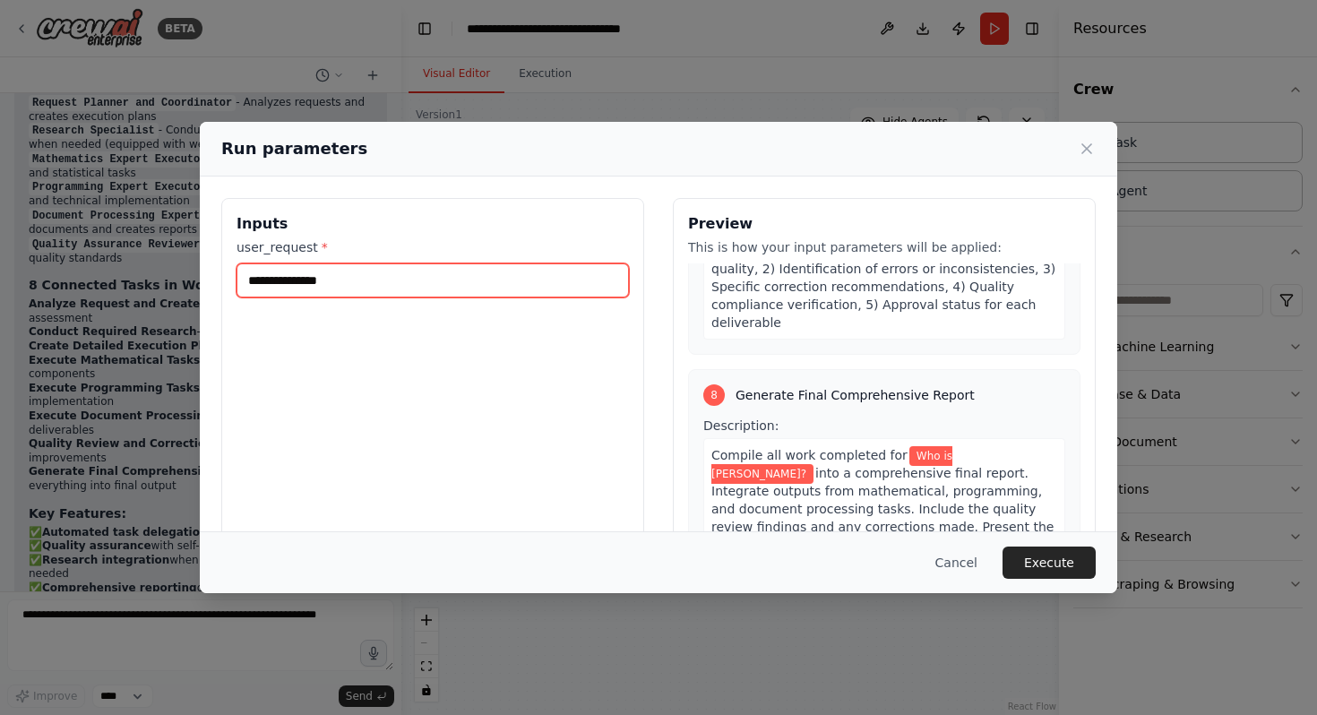
type input "**********"
click at [915, 622] on span "A comprehensive final report containing: 1) Executive summary of the completed …" at bounding box center [881, 683] width 338 height 122
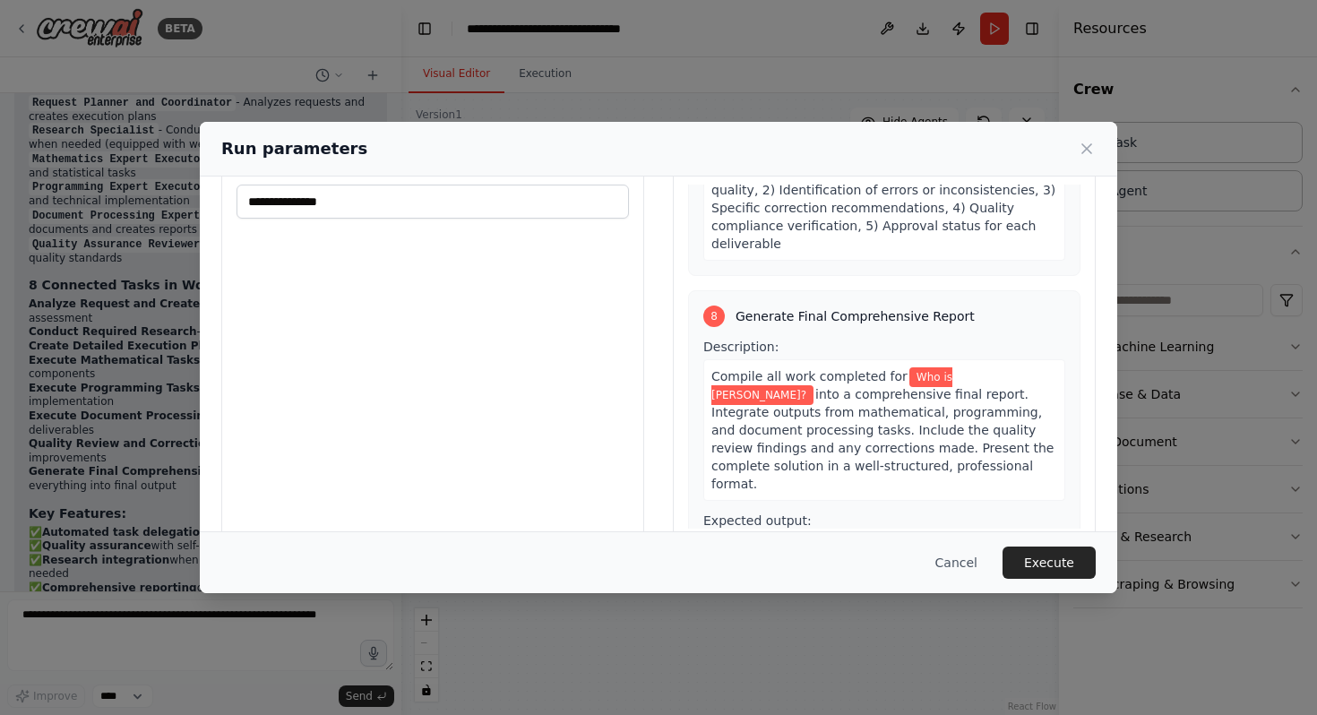
scroll to position [84, 0]
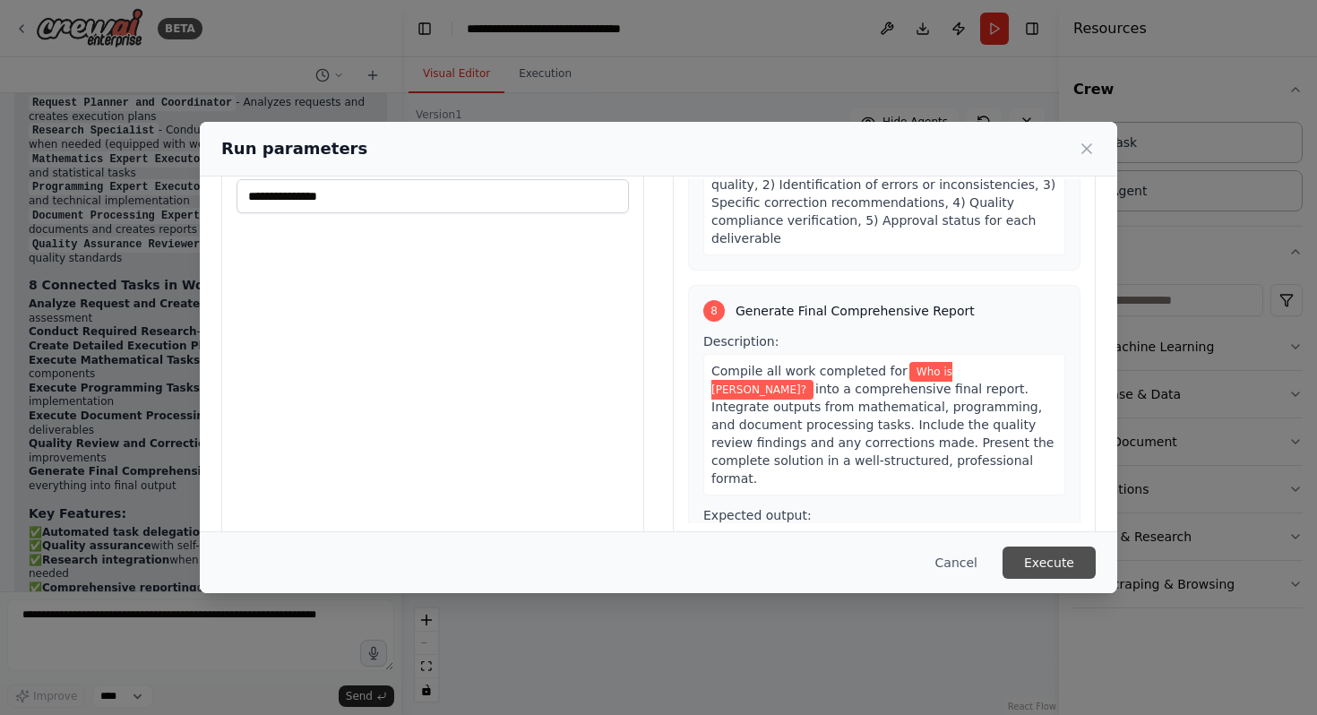
click at [1039, 557] on button "Execute" at bounding box center [1049, 563] width 93 height 32
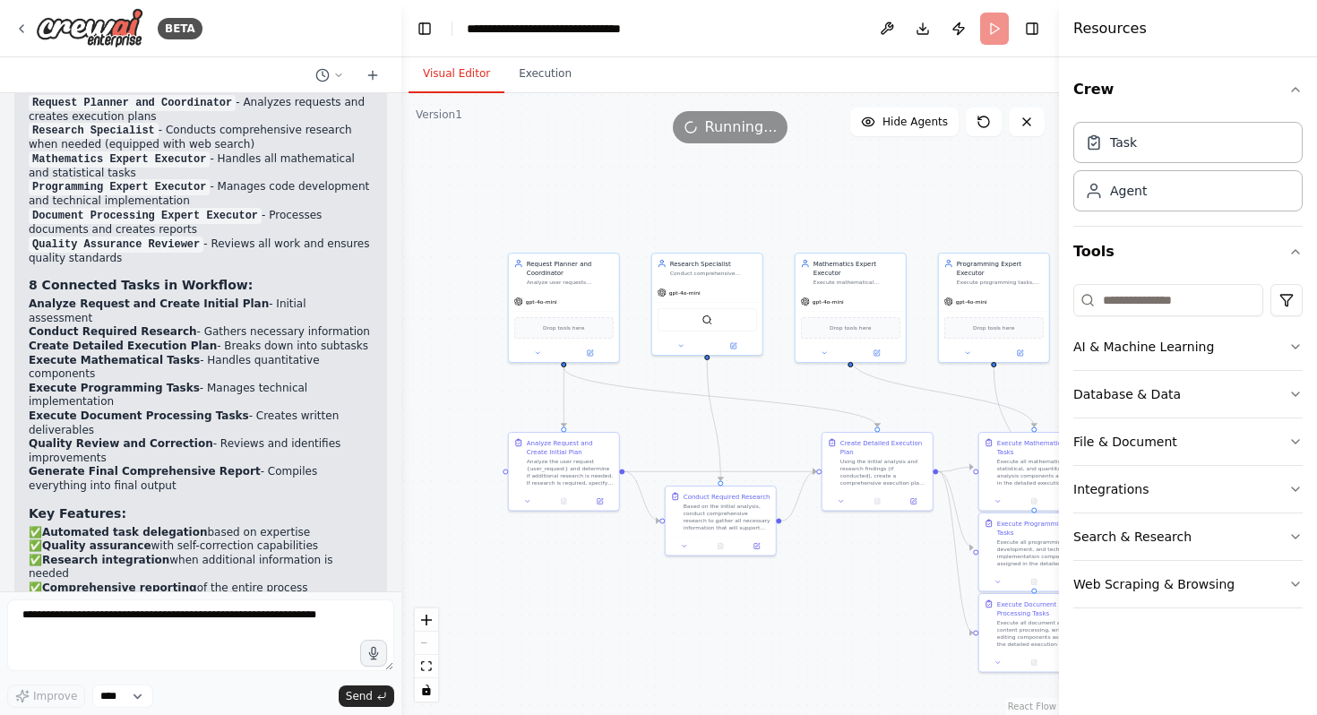
drag, startPoint x: 1005, startPoint y: 608, endPoint x: 886, endPoint y: 571, distance: 123.9
click at [887, 574] on div ".deletable-edge-delete-btn { width: 20px; height: 20px; border: 0px solid #ffff…" at bounding box center [731, 404] width 658 height 622
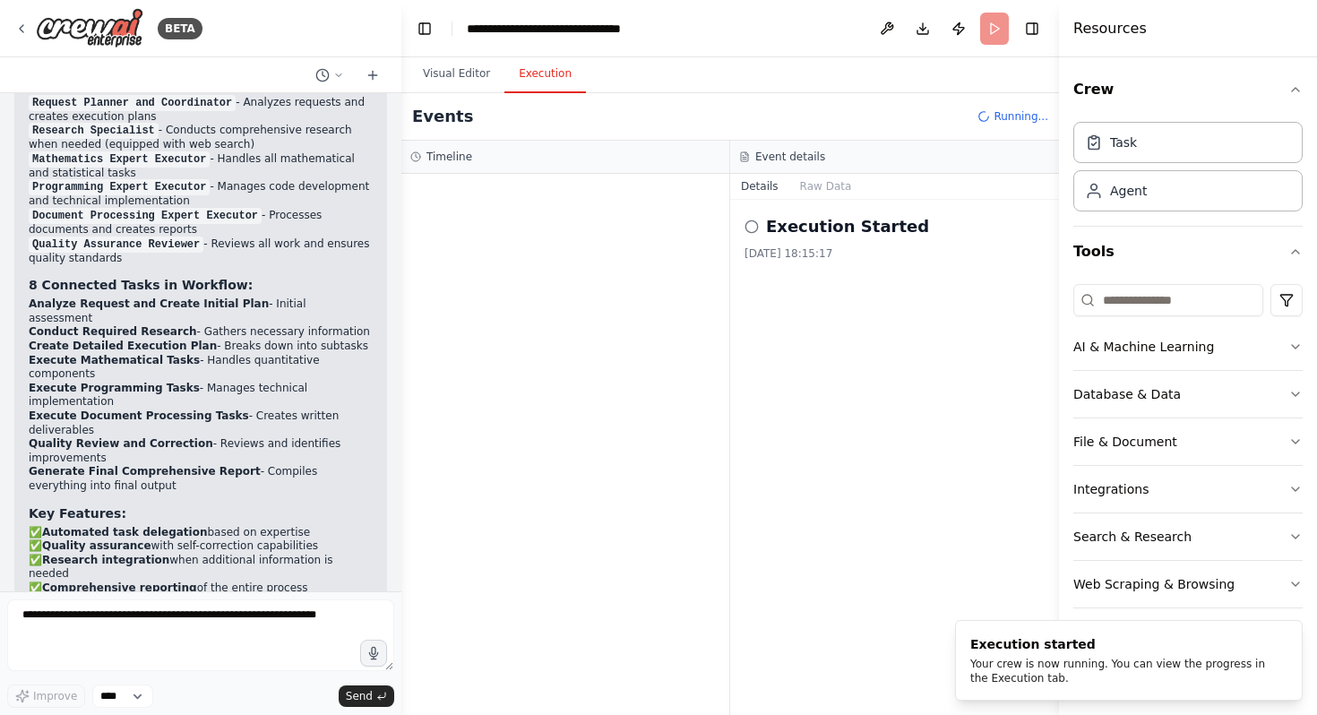
click at [514, 85] on button "Execution" at bounding box center [546, 75] width 82 height 38
click at [773, 104] on div "Events Running..." at bounding box center [731, 117] width 658 height 48
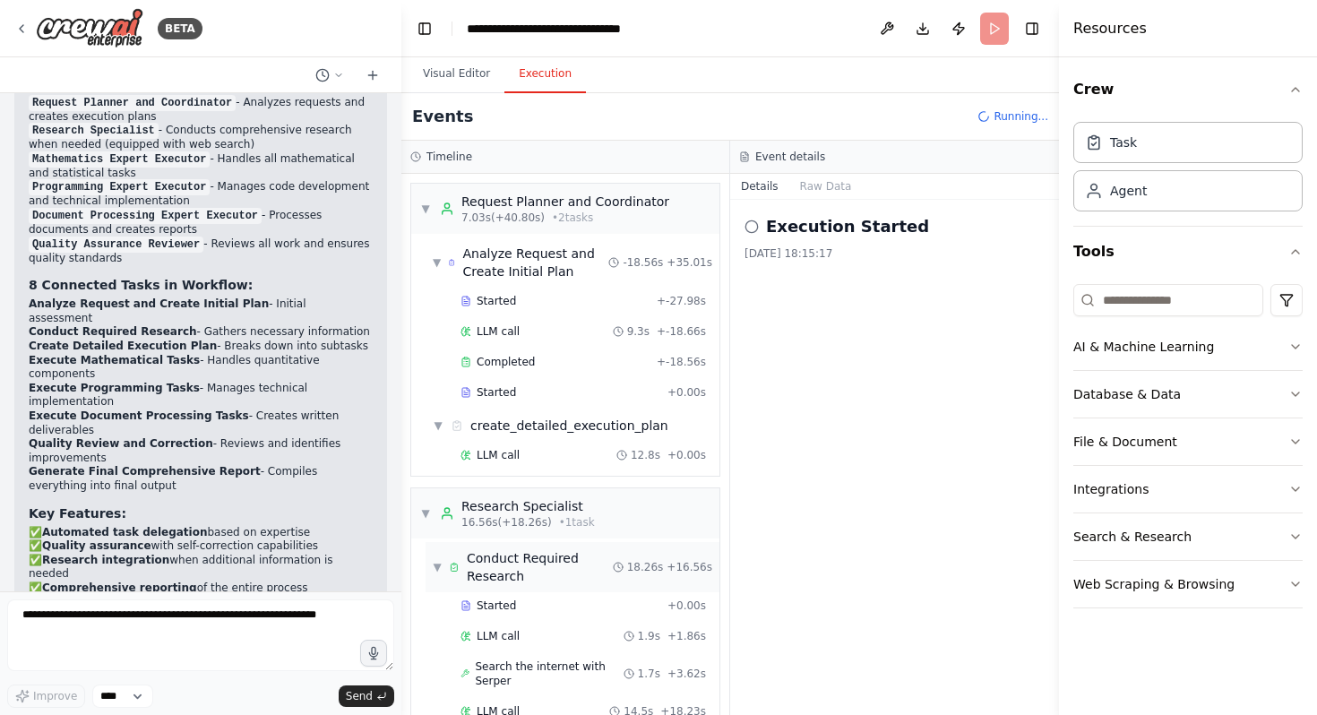
scroll to position [262, 0]
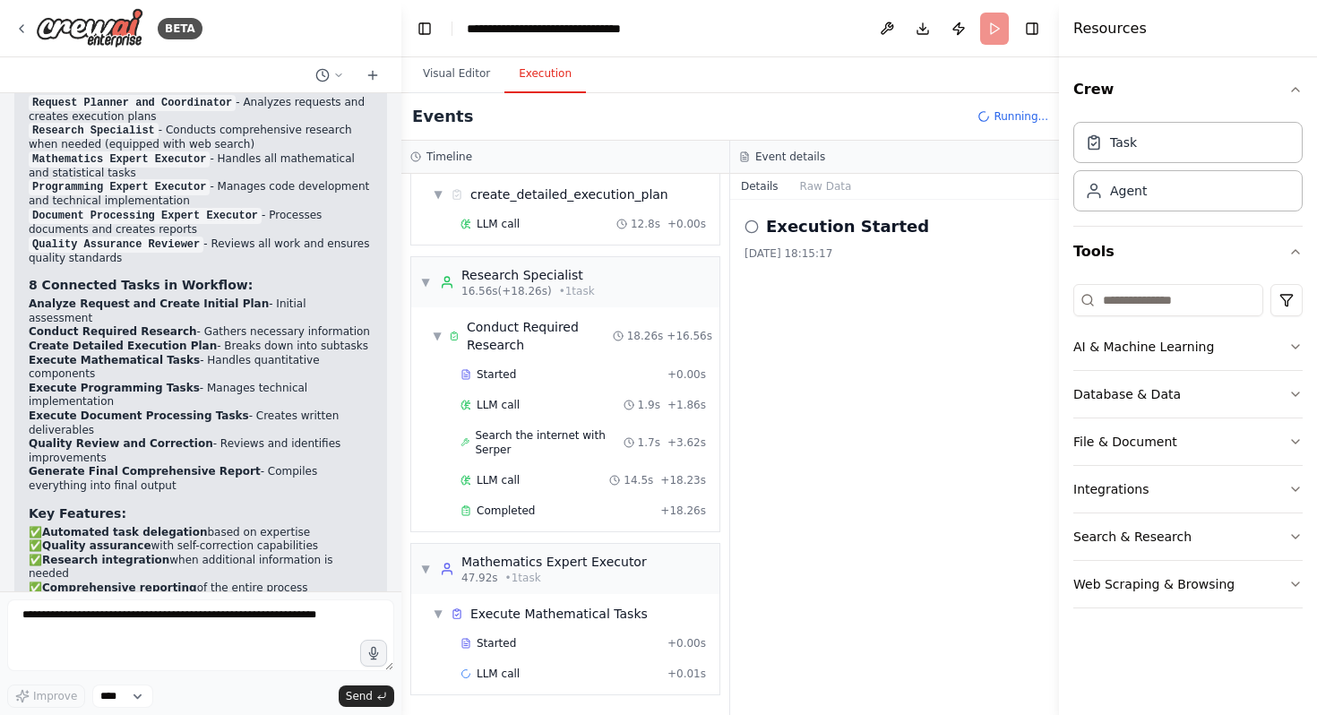
click at [989, 23] on header "**********" at bounding box center [731, 28] width 658 height 57
click at [1012, 106] on div "Events Running..." at bounding box center [731, 117] width 658 height 48
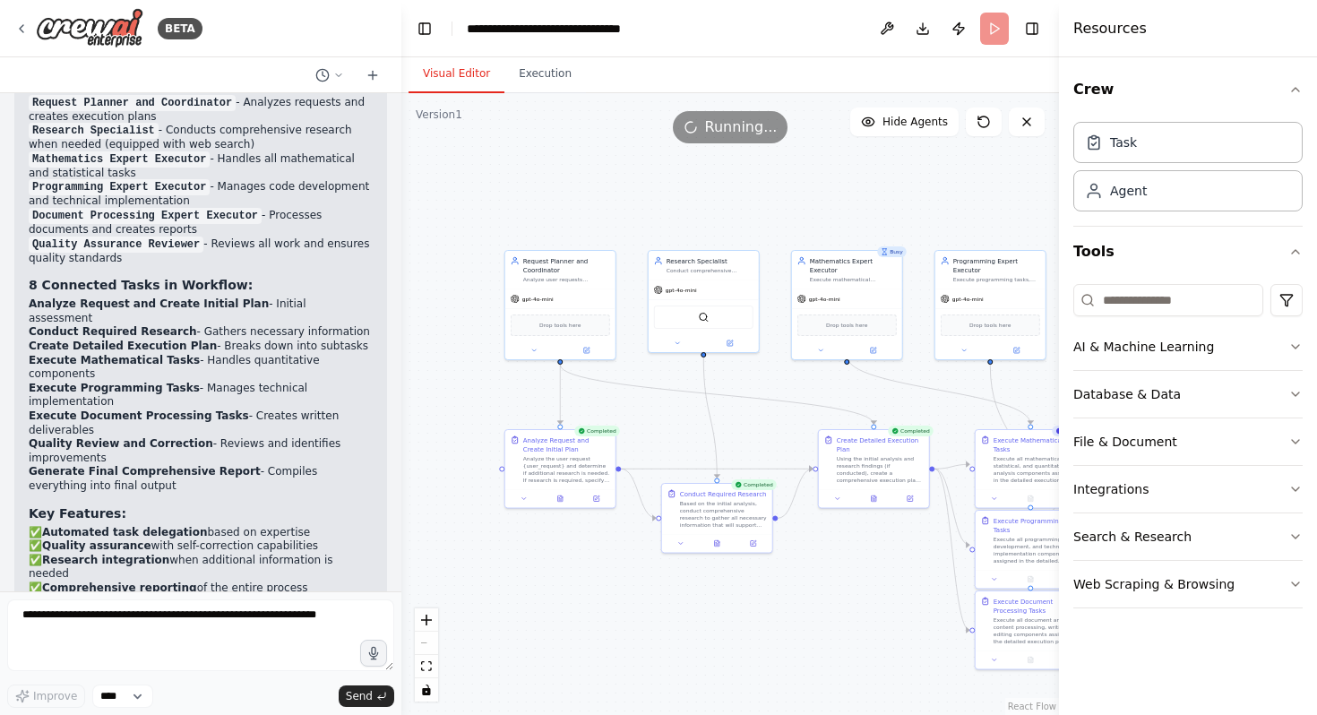
click at [462, 69] on button "Visual Editor" at bounding box center [457, 75] width 96 height 38
click at [1023, 124] on icon at bounding box center [1027, 122] width 14 height 14
click at [730, 128] on span "Running..." at bounding box center [741, 128] width 73 height 22
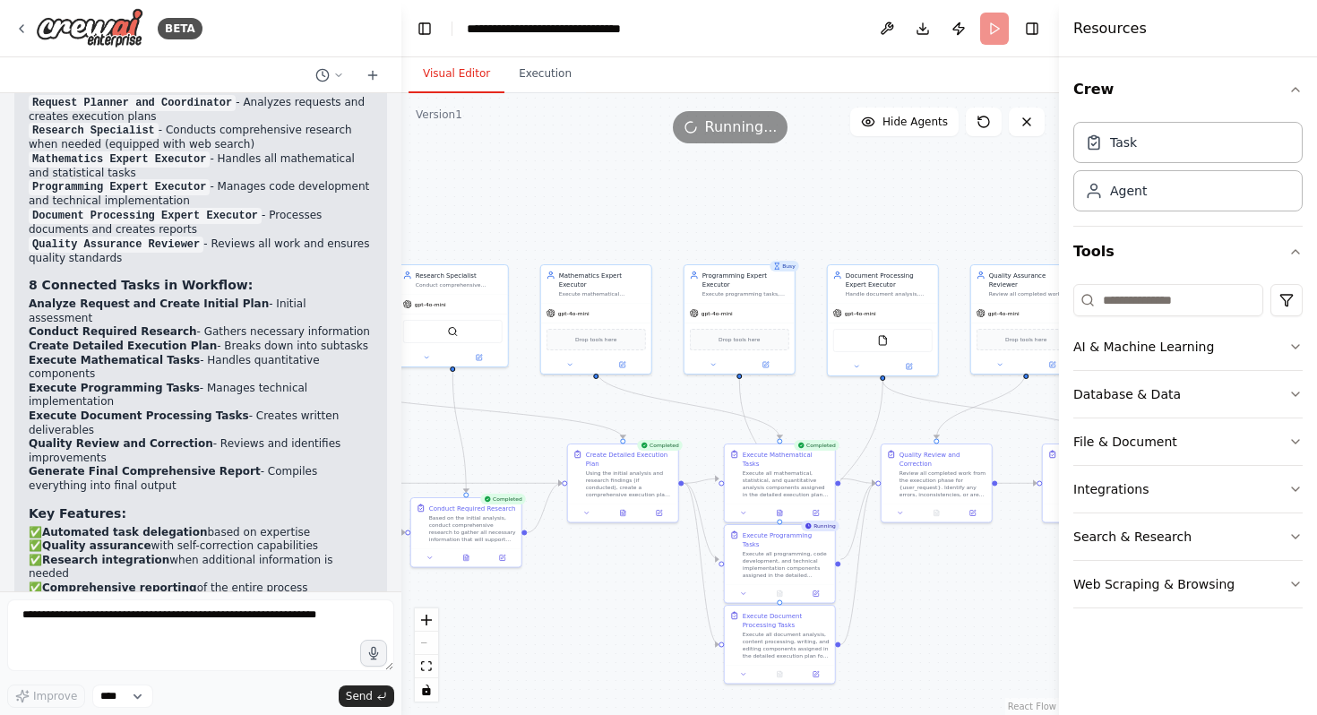
drag, startPoint x: 930, startPoint y: 377, endPoint x: 681, endPoint y: 386, distance: 249.3
click at [679, 390] on div ".deletable-edge-delete-btn { width: 20px; height: 20px; border: 0px solid #ffff…" at bounding box center [731, 404] width 658 height 622
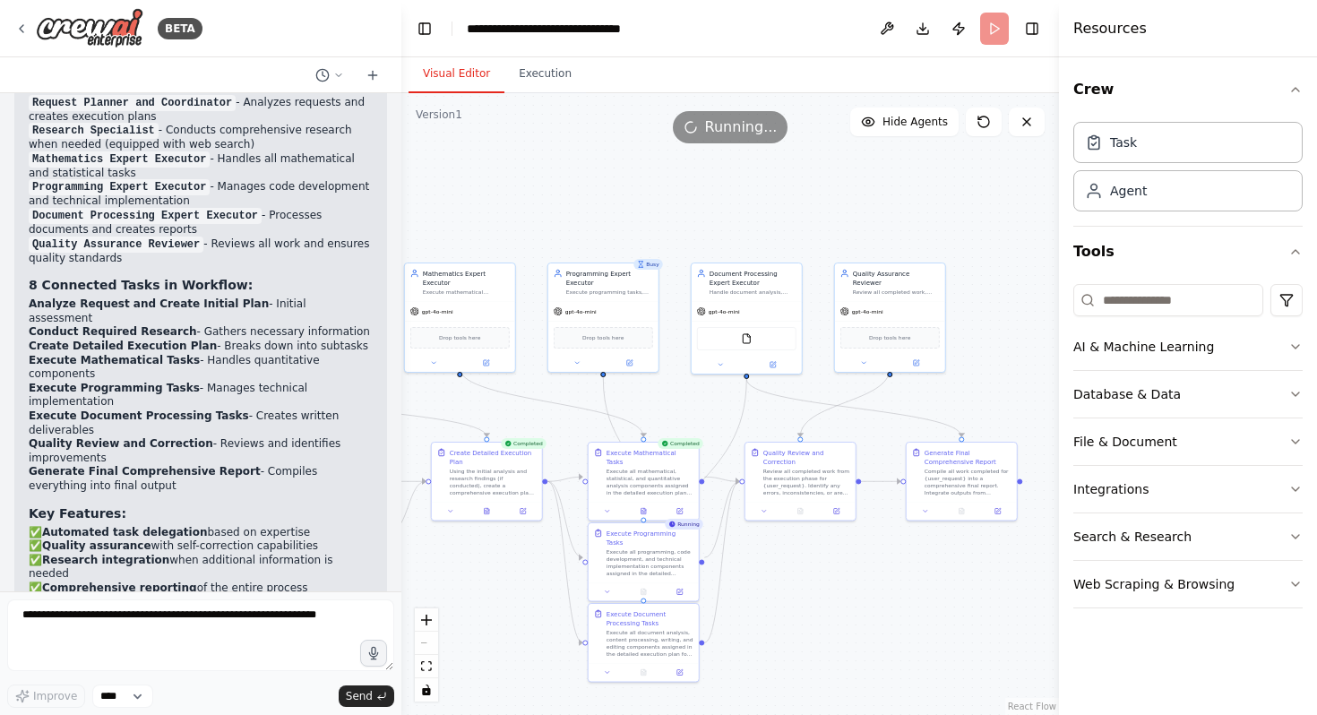
drag, startPoint x: 895, startPoint y: 412, endPoint x: 745, endPoint y: 412, distance: 150.6
click at [745, 412] on div ".deletable-edge-delete-btn { width: 20px; height: 20px; border: 0px solid #ffff…" at bounding box center [731, 404] width 658 height 622
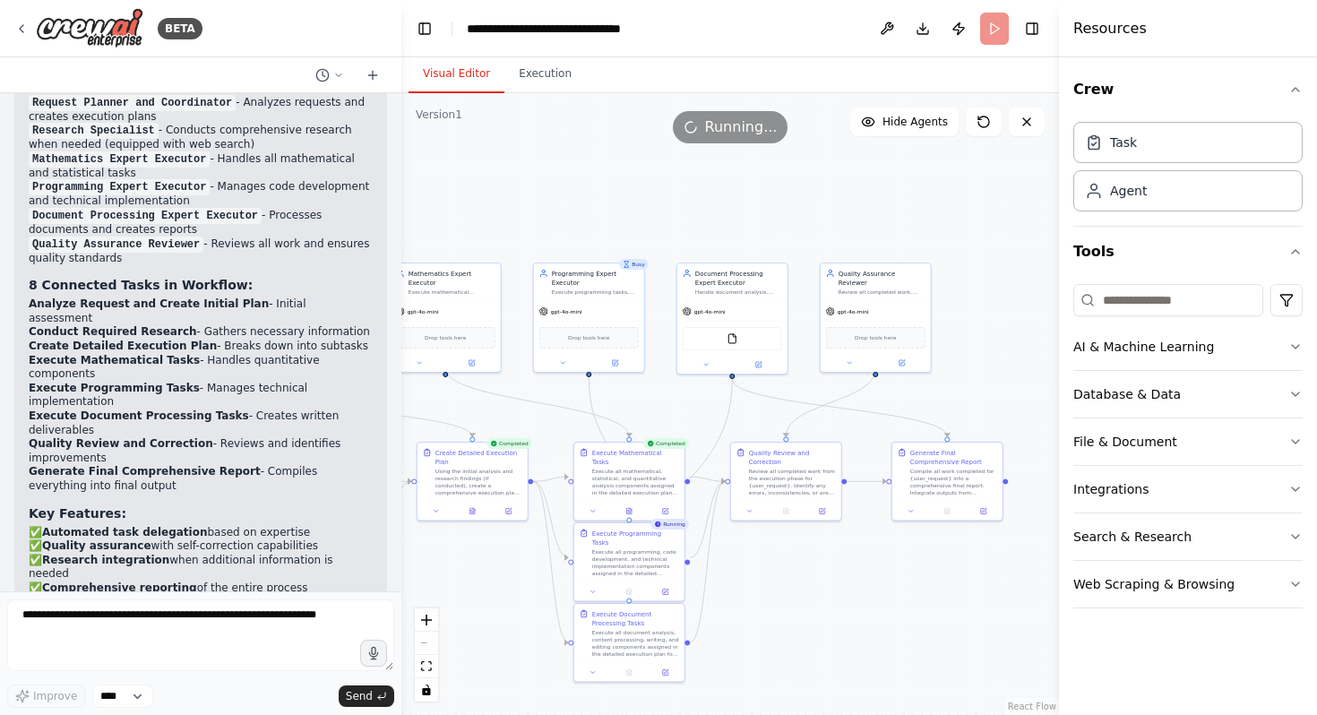
click at [991, 33] on header "**********" at bounding box center [731, 28] width 658 height 57
click at [1020, 122] on icon at bounding box center [1027, 122] width 14 height 14
click at [1029, 134] on button at bounding box center [1027, 122] width 36 height 29
click at [929, 118] on span "Hide Agents" at bounding box center [915, 122] width 65 height 14
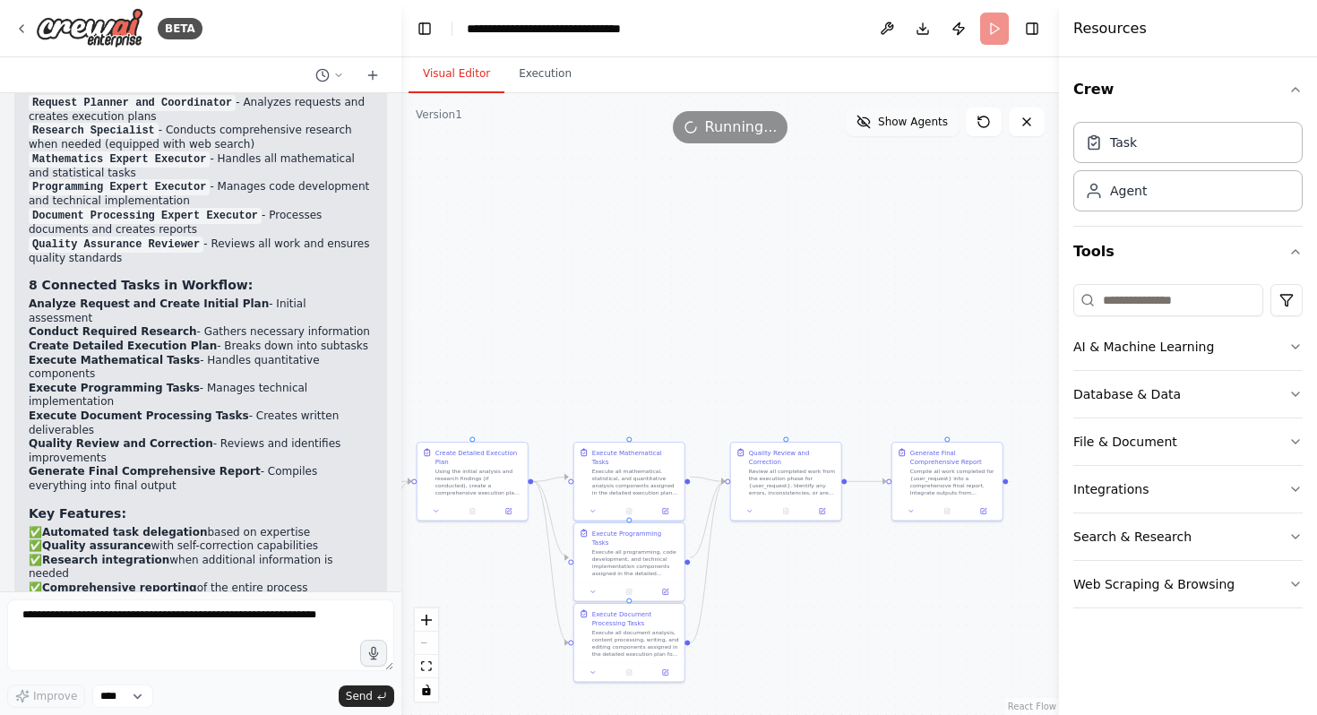
click at [929, 118] on span "Show Agents" at bounding box center [913, 122] width 70 height 14
click at [1020, 118] on icon at bounding box center [1027, 122] width 14 height 14
click at [547, 72] on button "Execution" at bounding box center [546, 75] width 82 height 38
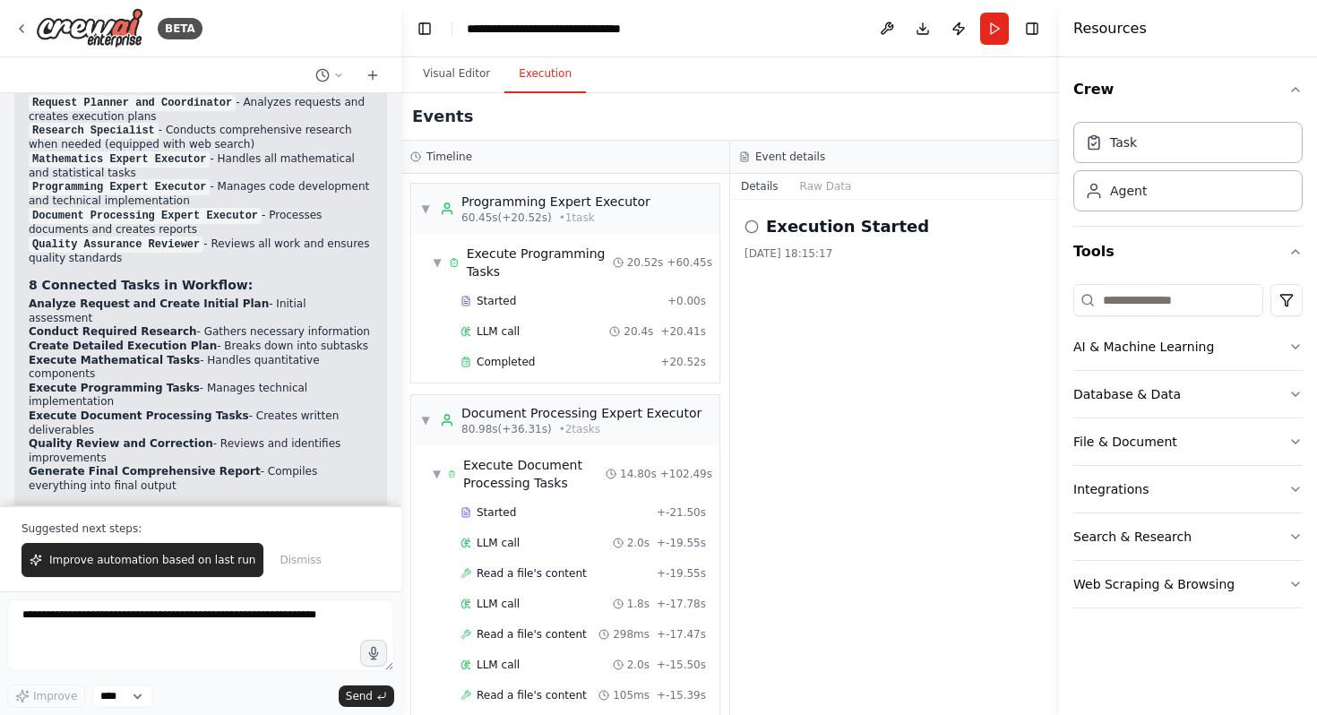
scroll to position [1495, 0]
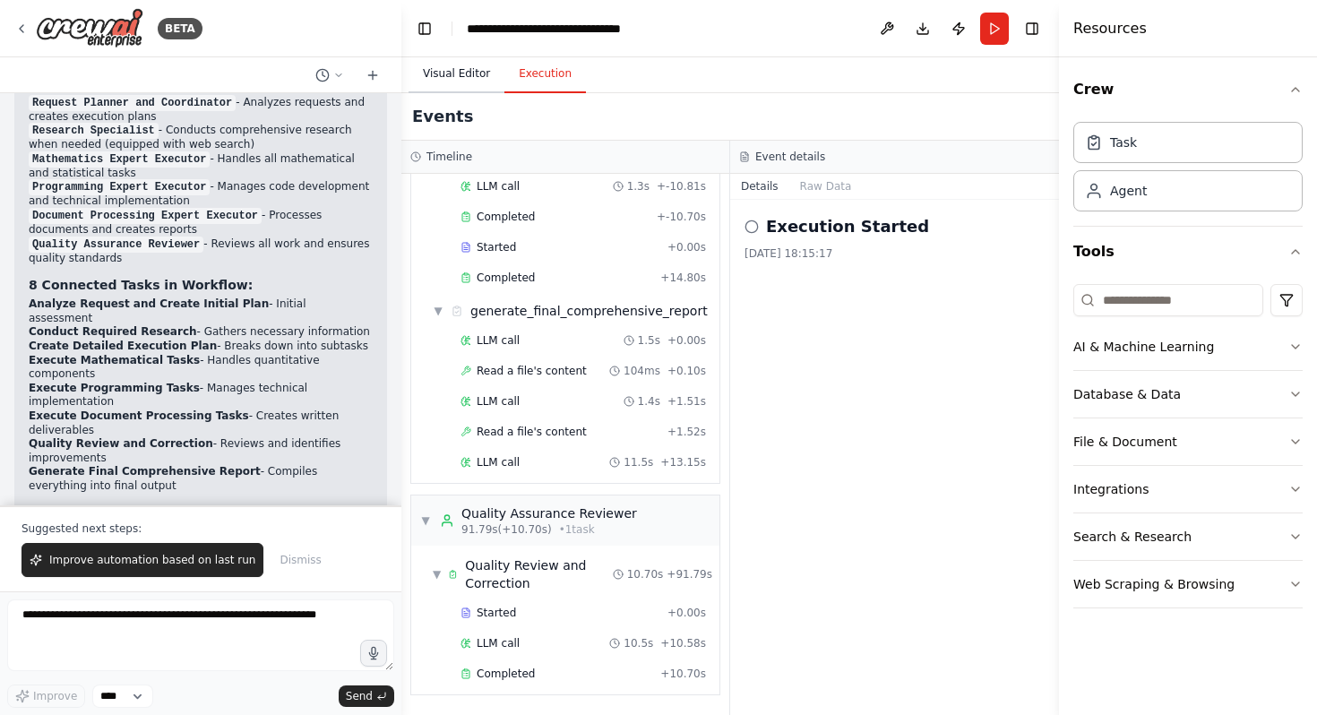
click at [462, 70] on button "Visual Editor" at bounding box center [457, 75] width 96 height 38
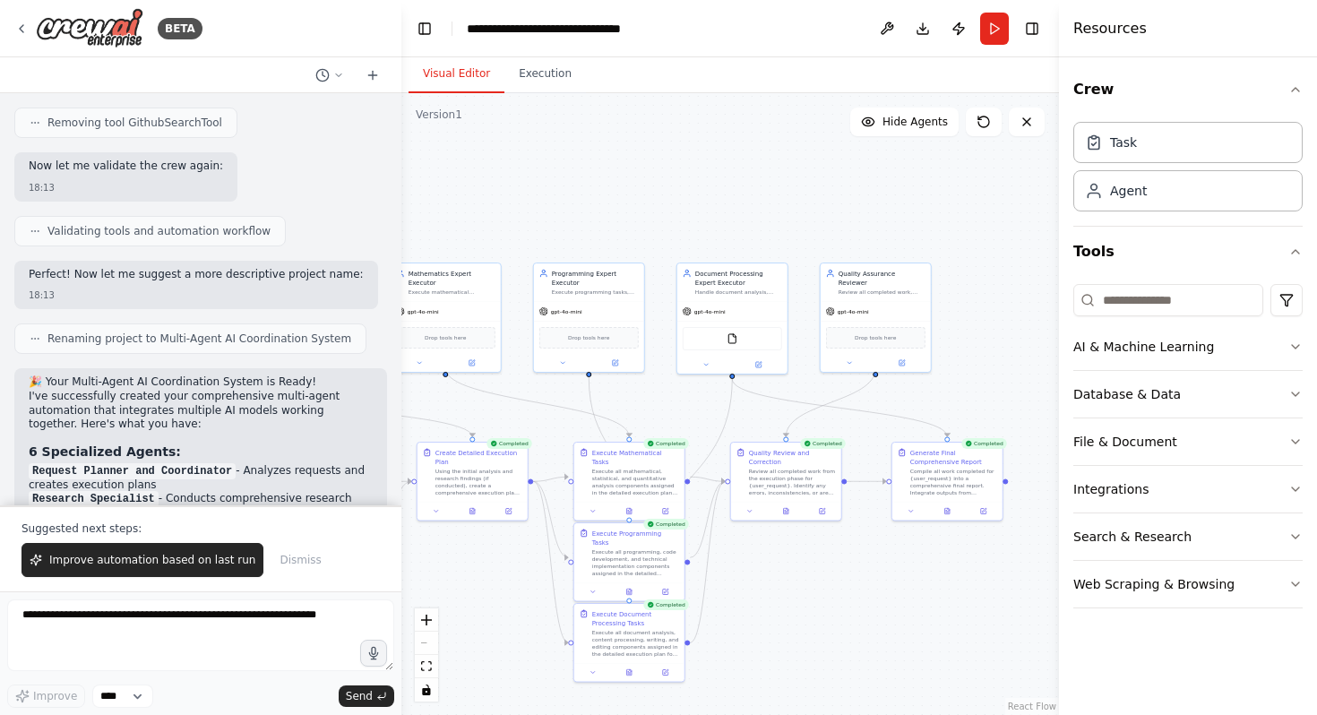
scroll to position [5026, 0]
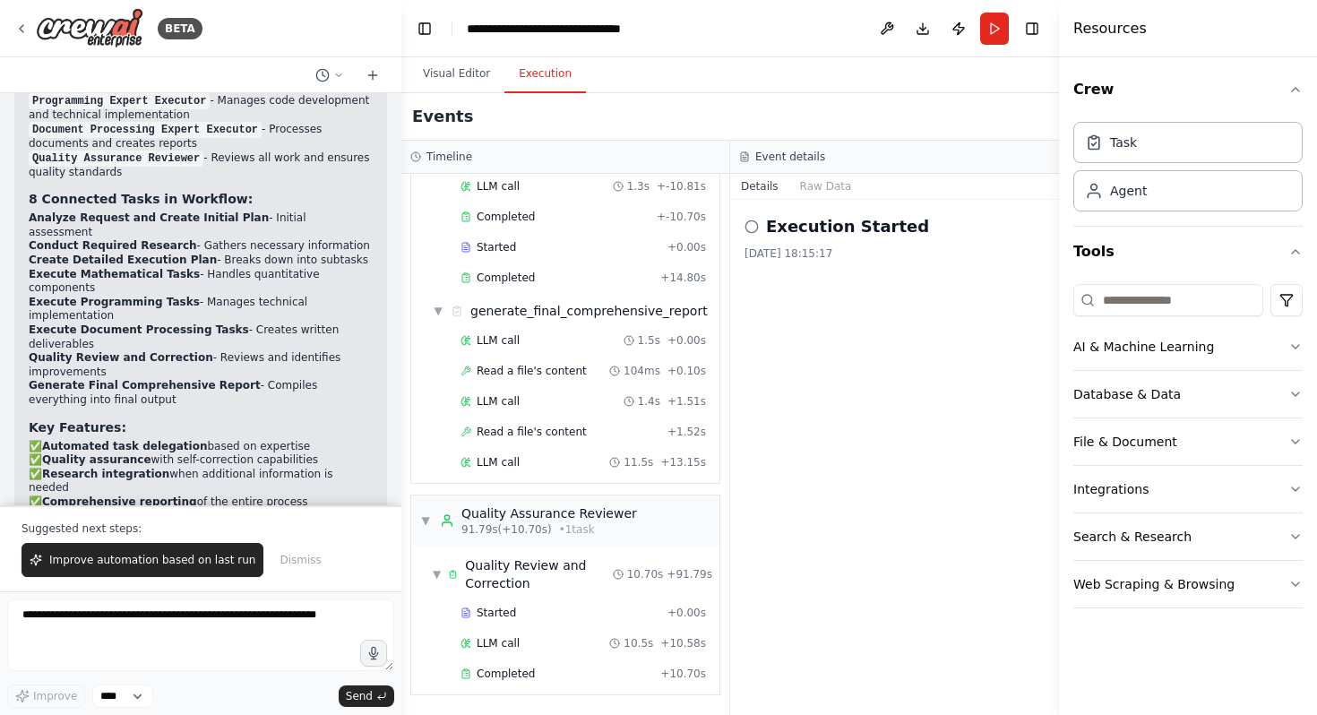
click at [519, 80] on button "Execution" at bounding box center [546, 75] width 82 height 38
click at [512, 673] on span "Completed" at bounding box center [506, 674] width 58 height 14
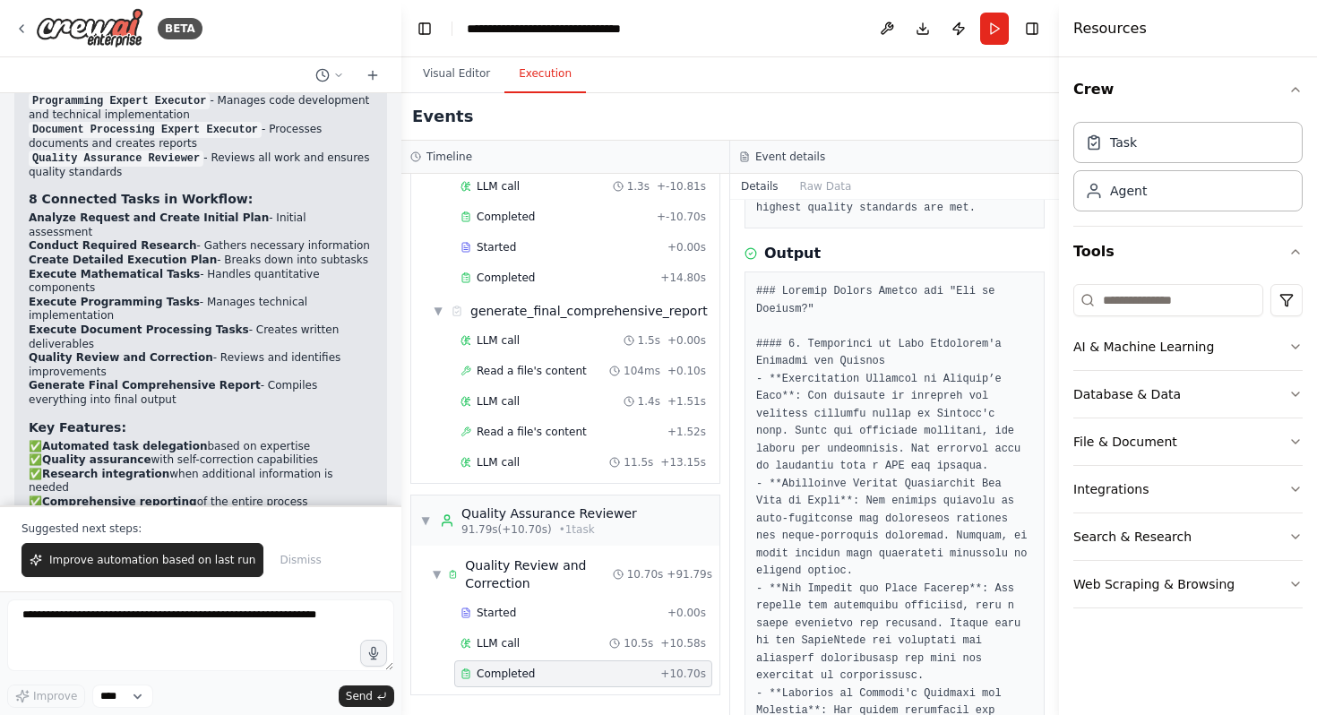
scroll to position [240, 0]
click at [574, 320] on div "▼ generate_final_comprehensive_report" at bounding box center [573, 311] width 294 height 32
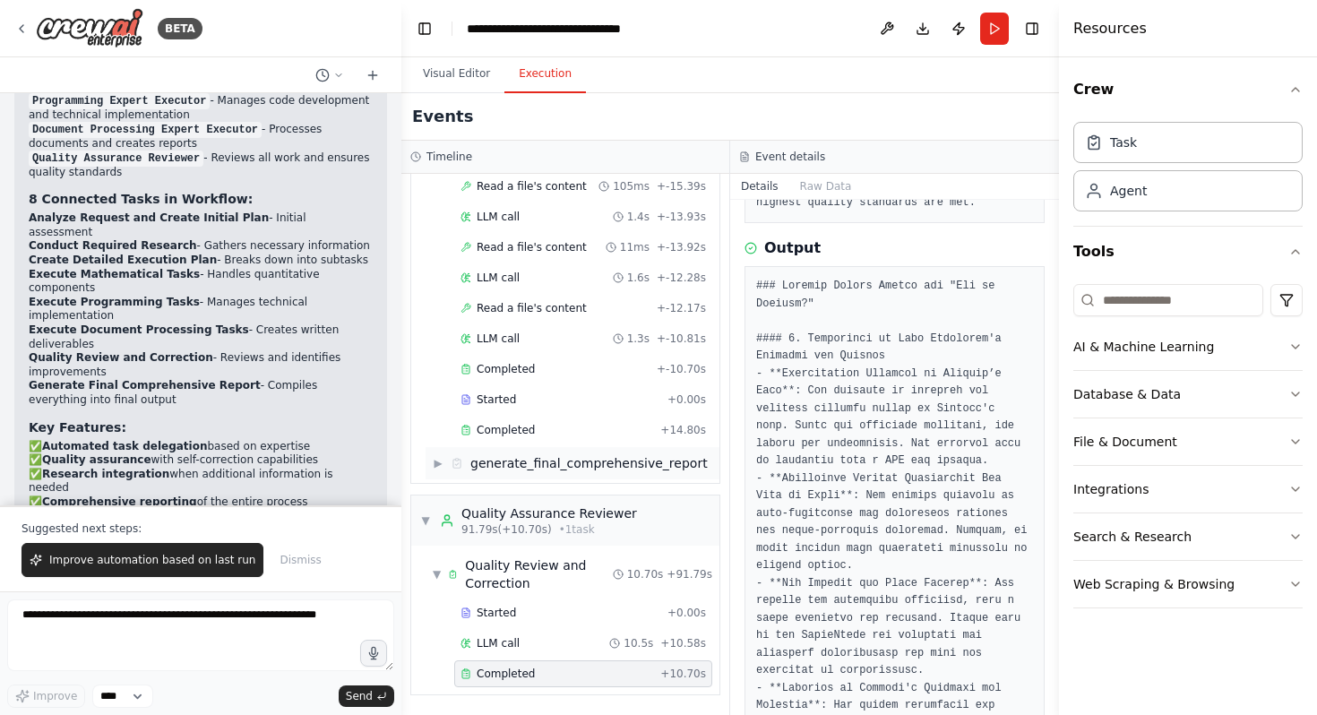
click at [553, 469] on div "generate_final_comprehensive_report" at bounding box center [590, 463] width 238 height 18
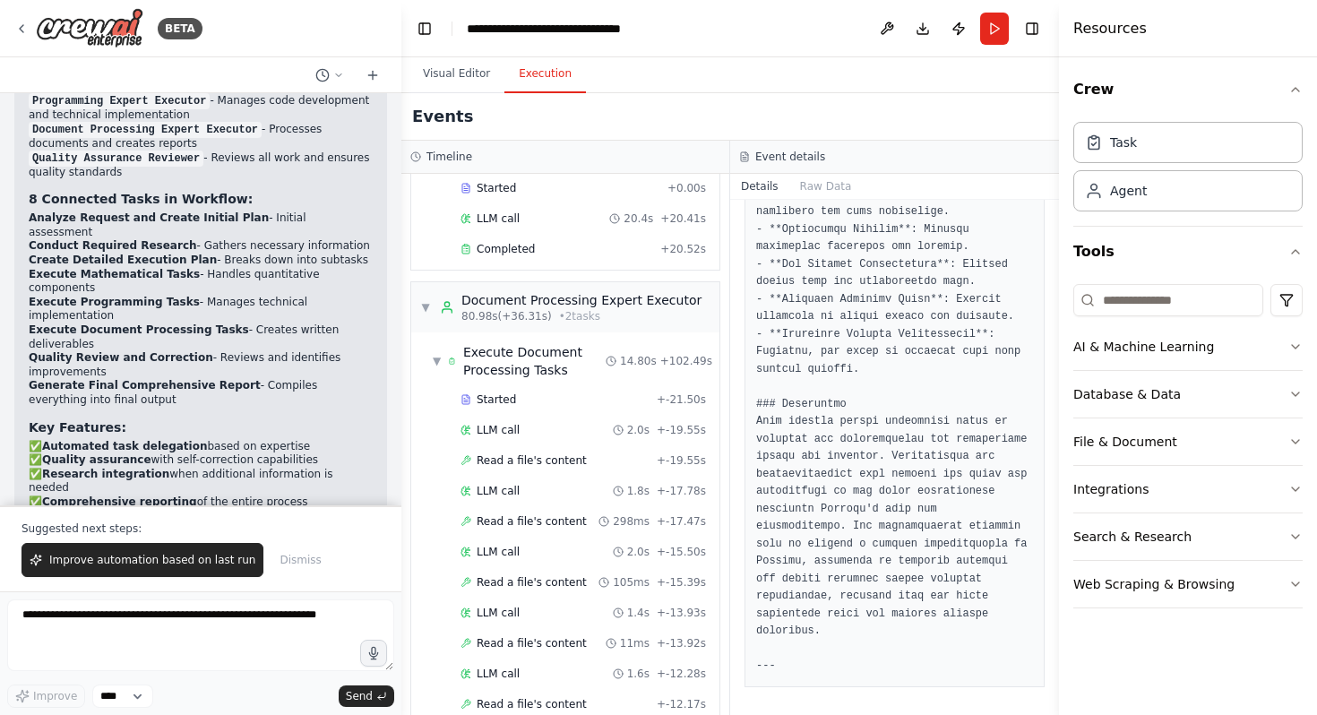
scroll to position [0, 0]
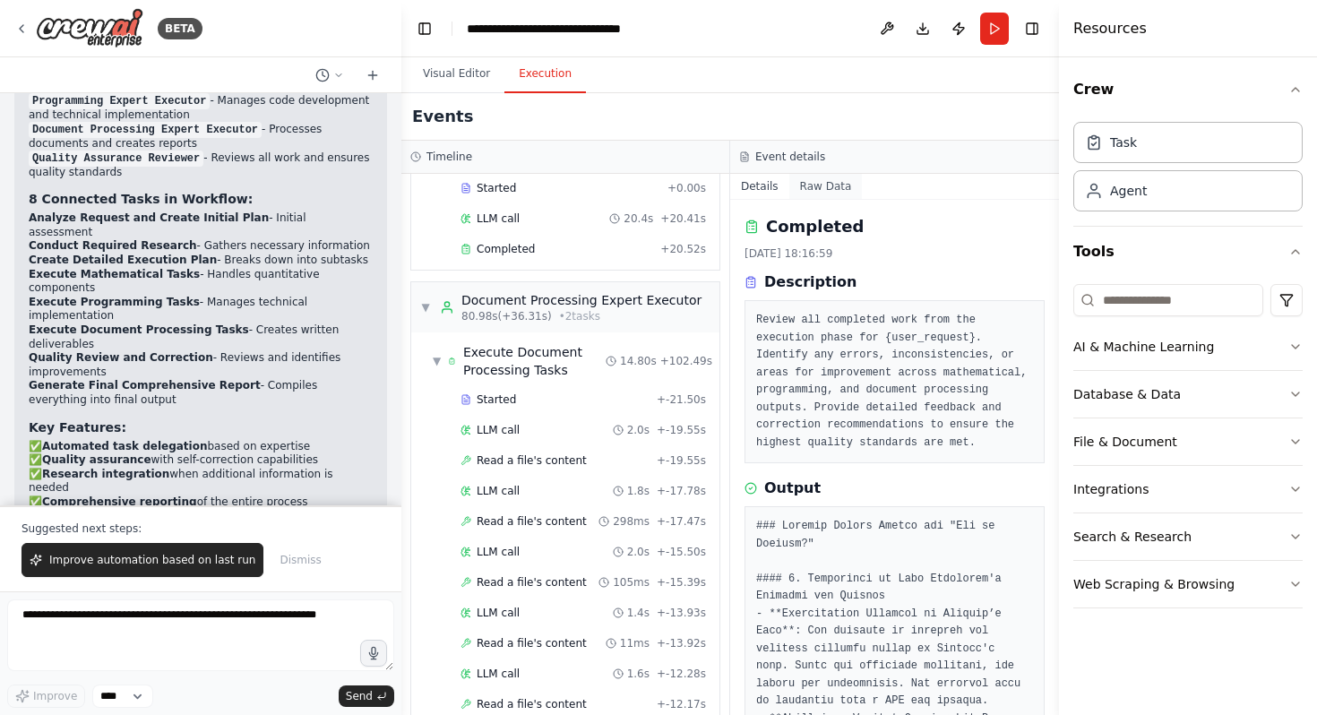
click at [830, 182] on button "Raw Data" at bounding box center [826, 186] width 73 height 25
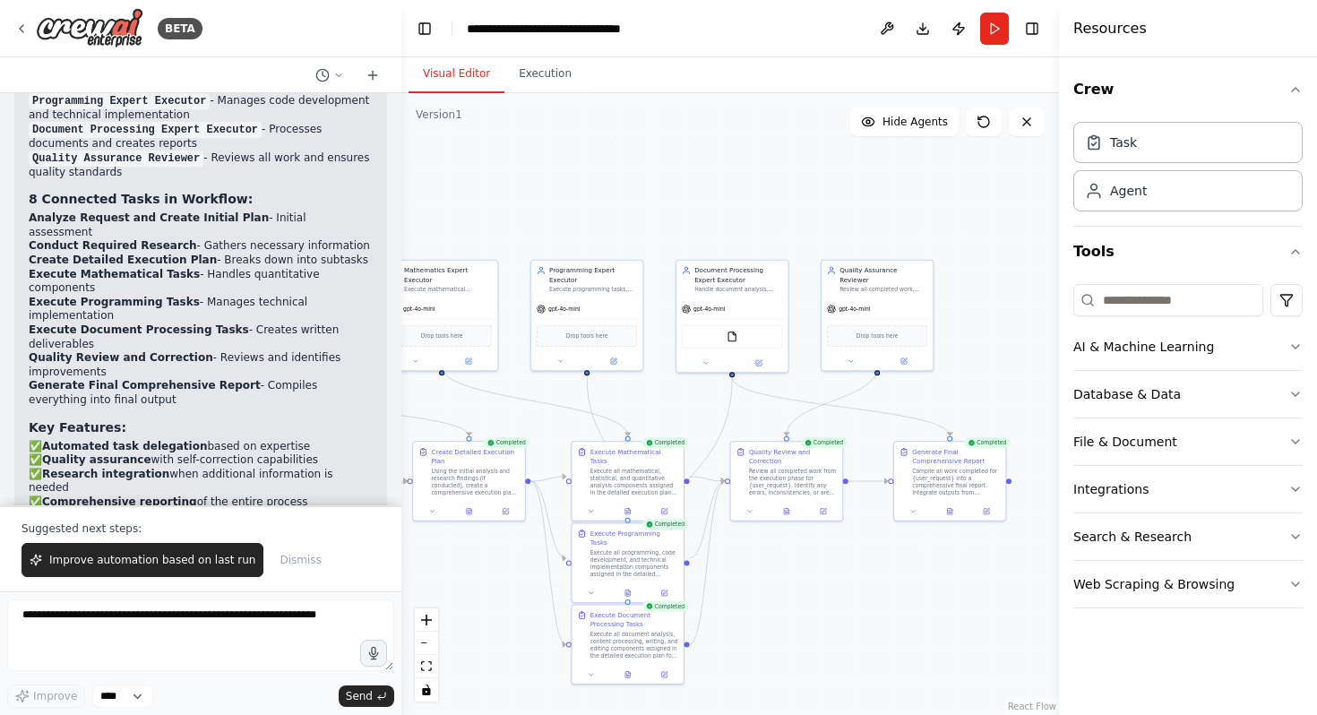
click at [451, 65] on button "Visual Editor" at bounding box center [457, 75] width 96 height 38
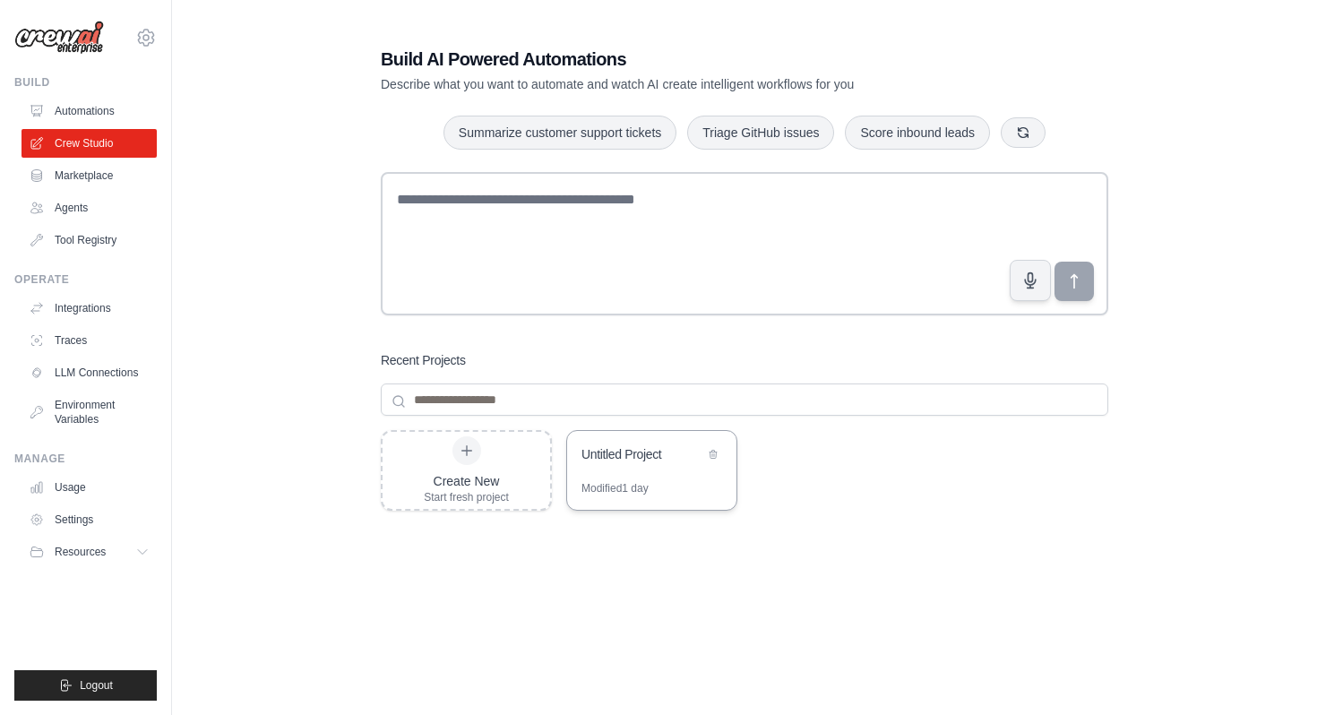
click at [620, 492] on div "Modified 1 day" at bounding box center [615, 488] width 67 height 14
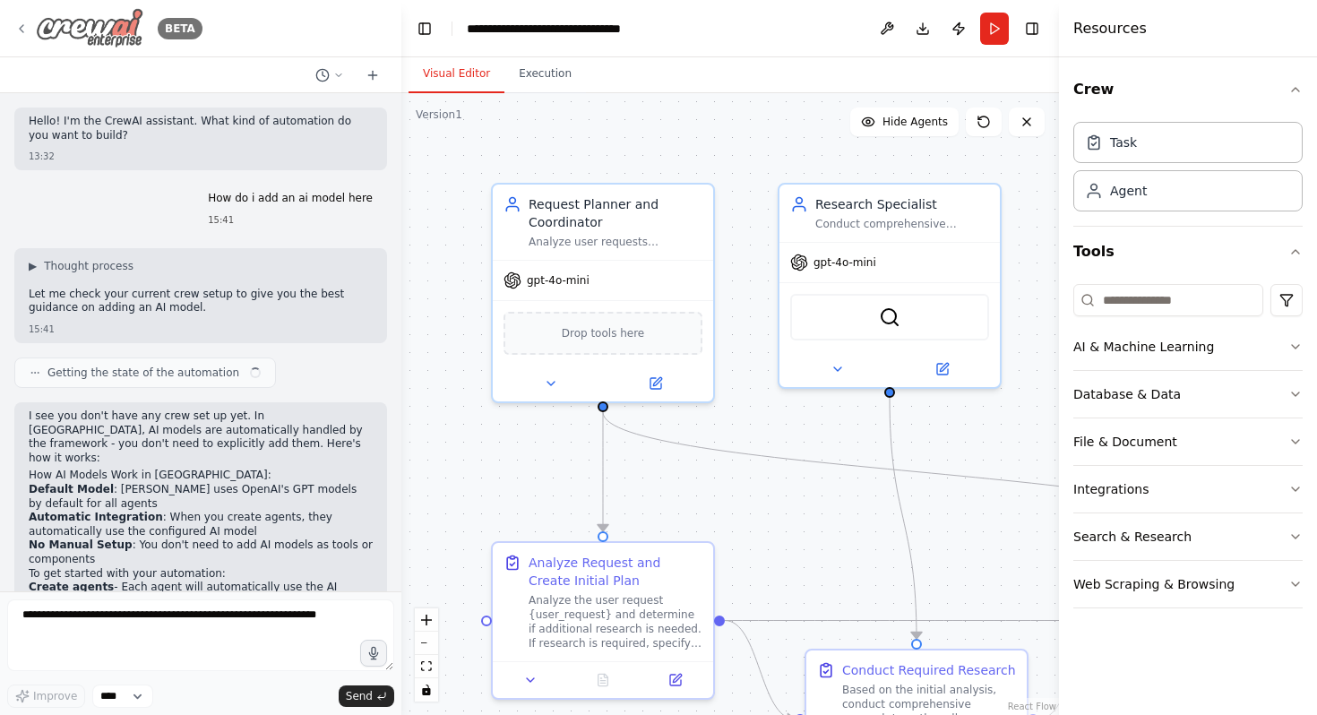
scroll to position [4940, 0]
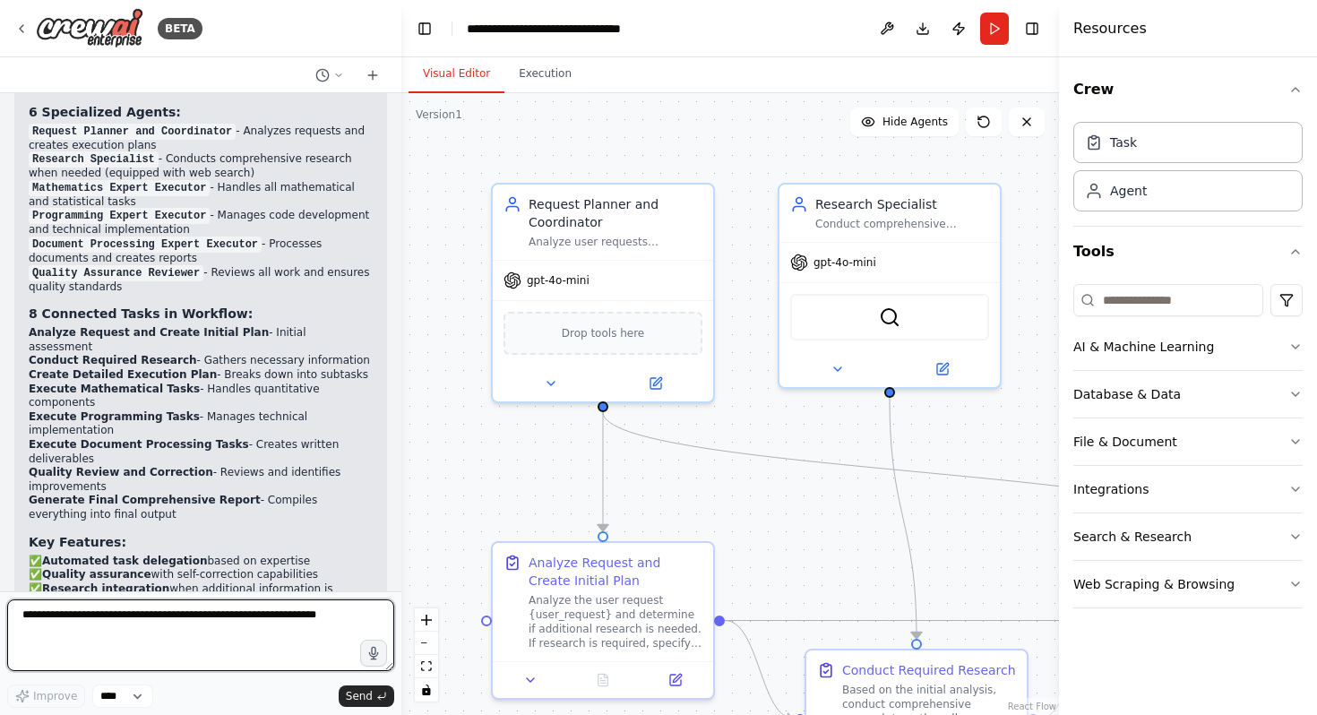
click at [198, 612] on textarea at bounding box center [200, 636] width 387 height 72
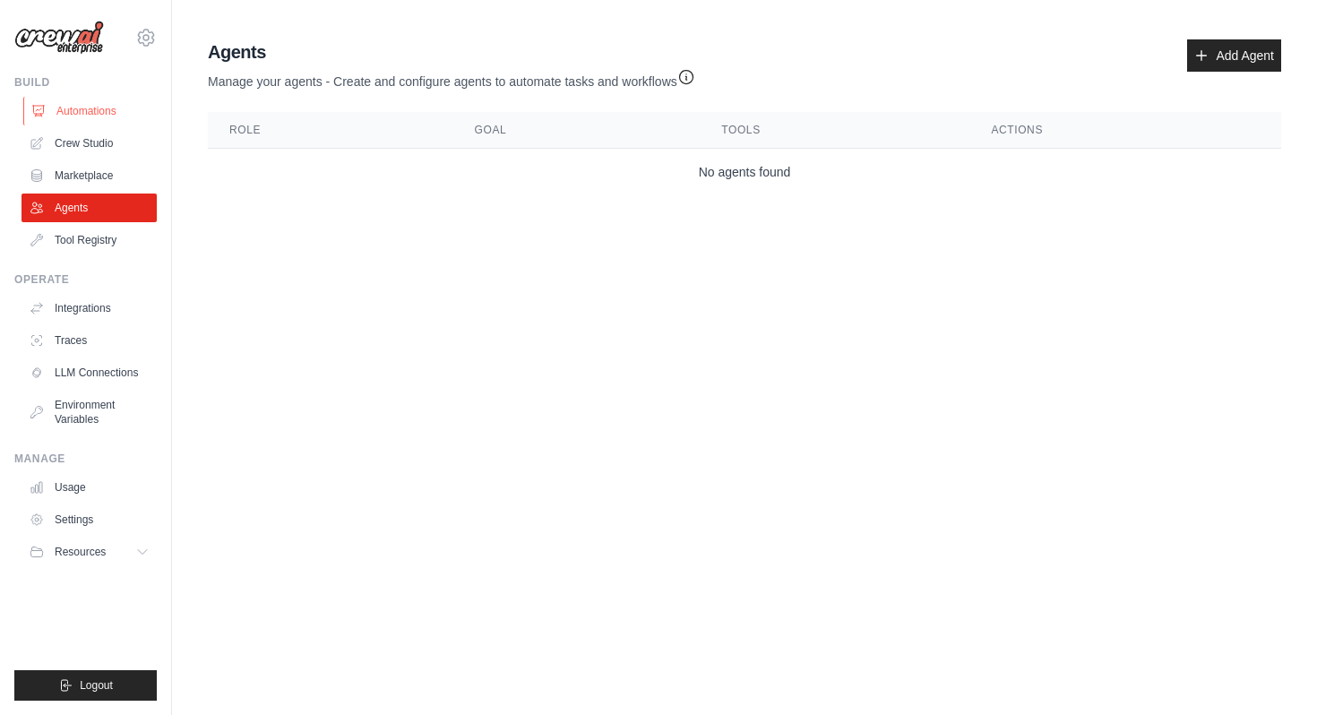
click at [90, 102] on link "Automations" at bounding box center [90, 111] width 135 height 29
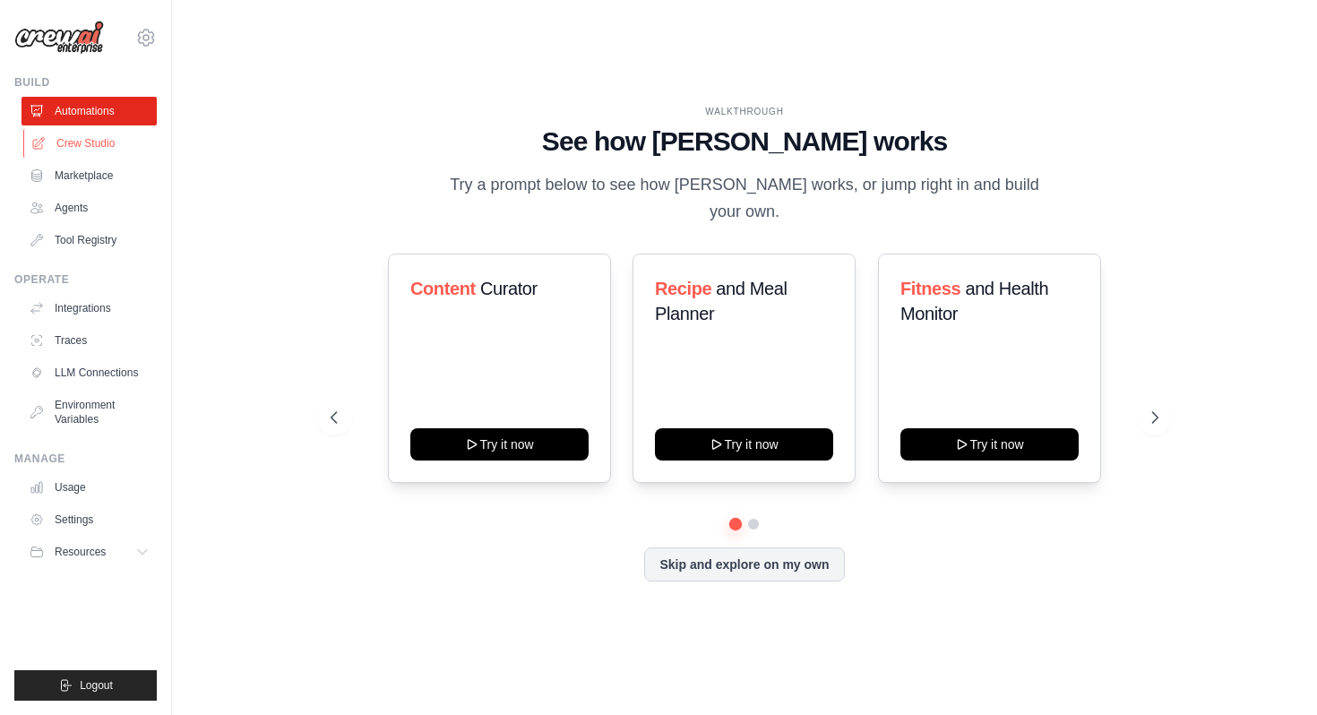
click at [72, 142] on link "Crew Studio" at bounding box center [90, 143] width 135 height 29
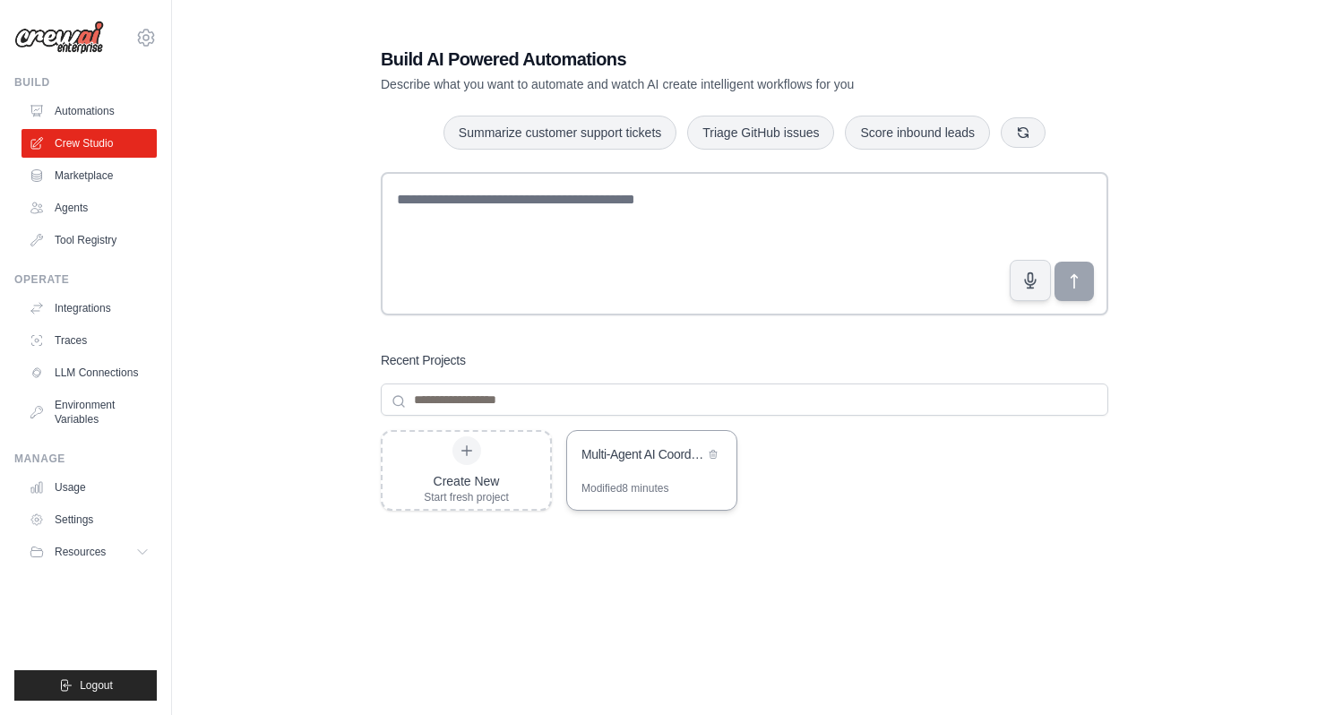
click at [640, 481] on div "Modified 8 minutes" at bounding box center [625, 488] width 87 height 14
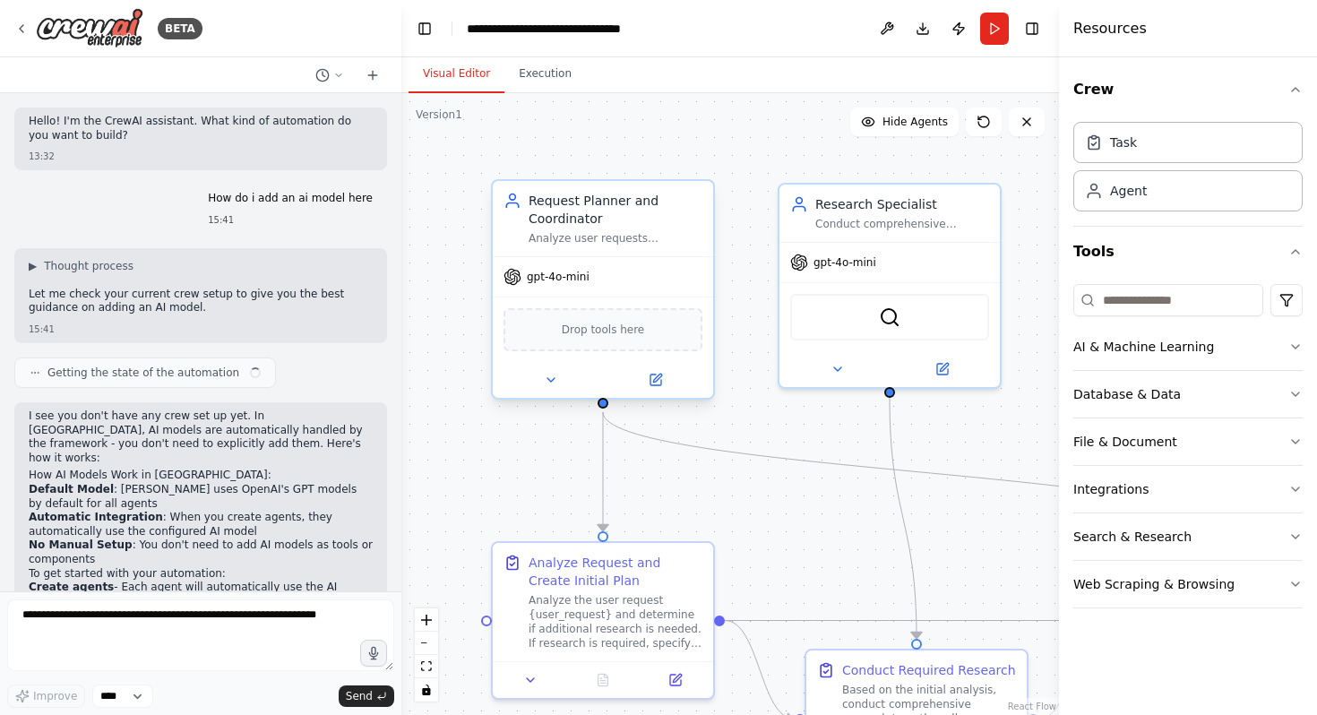
scroll to position [4940, 0]
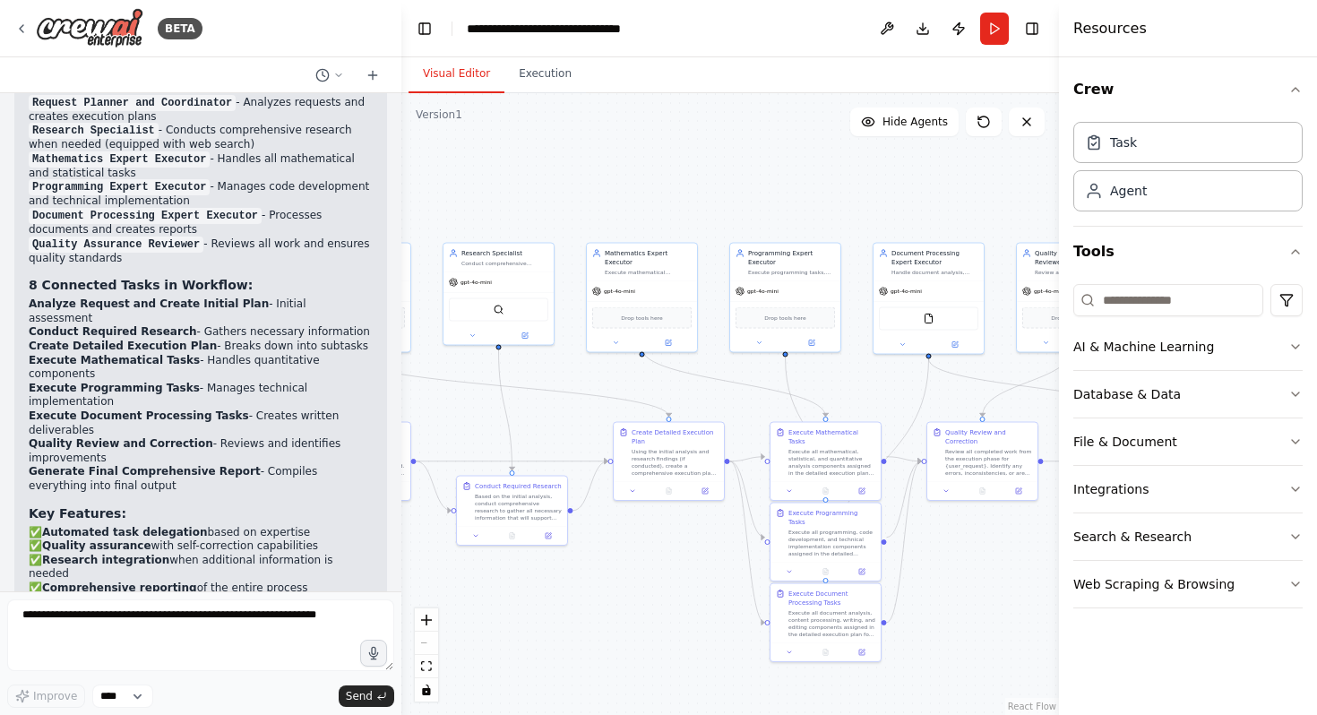
drag, startPoint x: 767, startPoint y: 405, endPoint x: 509, endPoint y: 421, distance: 258.6
click at [498, 435] on div ".deletable-edge-delete-btn { width: 20px; height: 20px; border: 0px solid #ffff…" at bounding box center [731, 404] width 658 height 622
click at [429, 661] on button "fit view" at bounding box center [426, 666] width 23 height 23
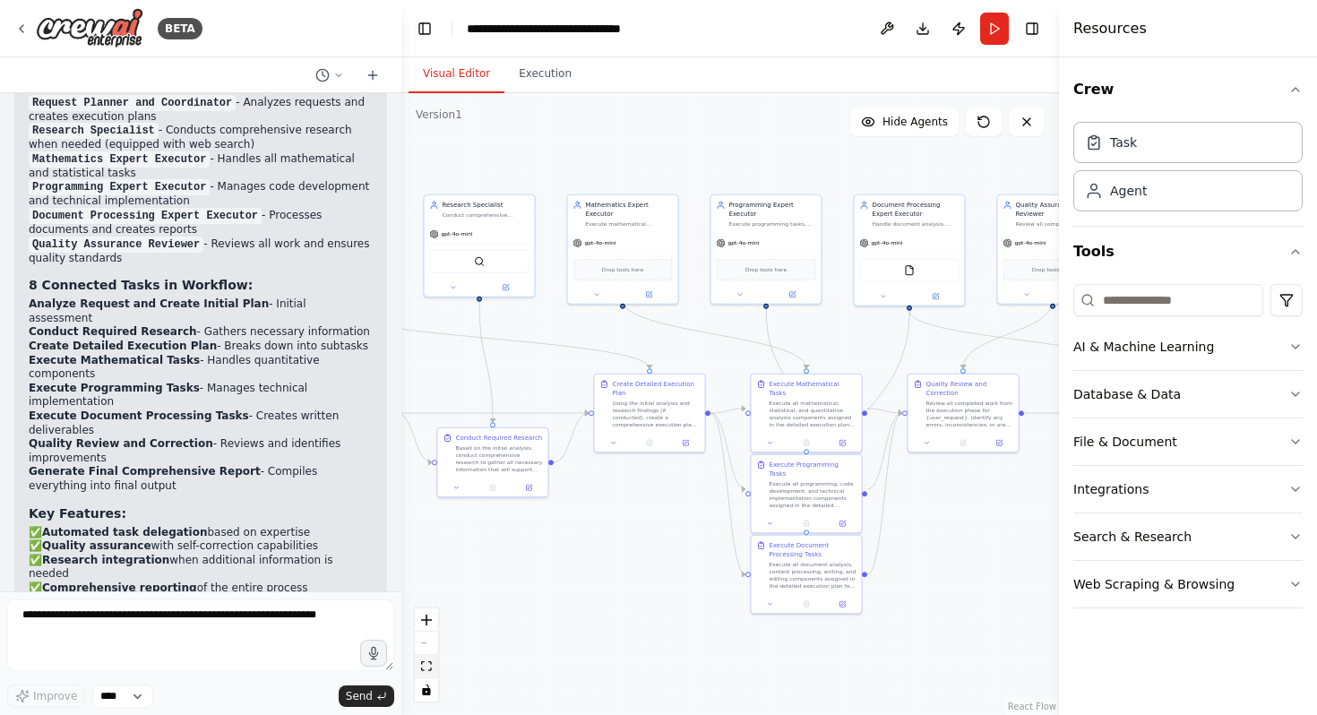
click at [429, 661] on icon "fit view" at bounding box center [426, 666] width 11 height 10
click at [428, 687] on icon "toggle interactivity" at bounding box center [426, 690] width 8 height 11
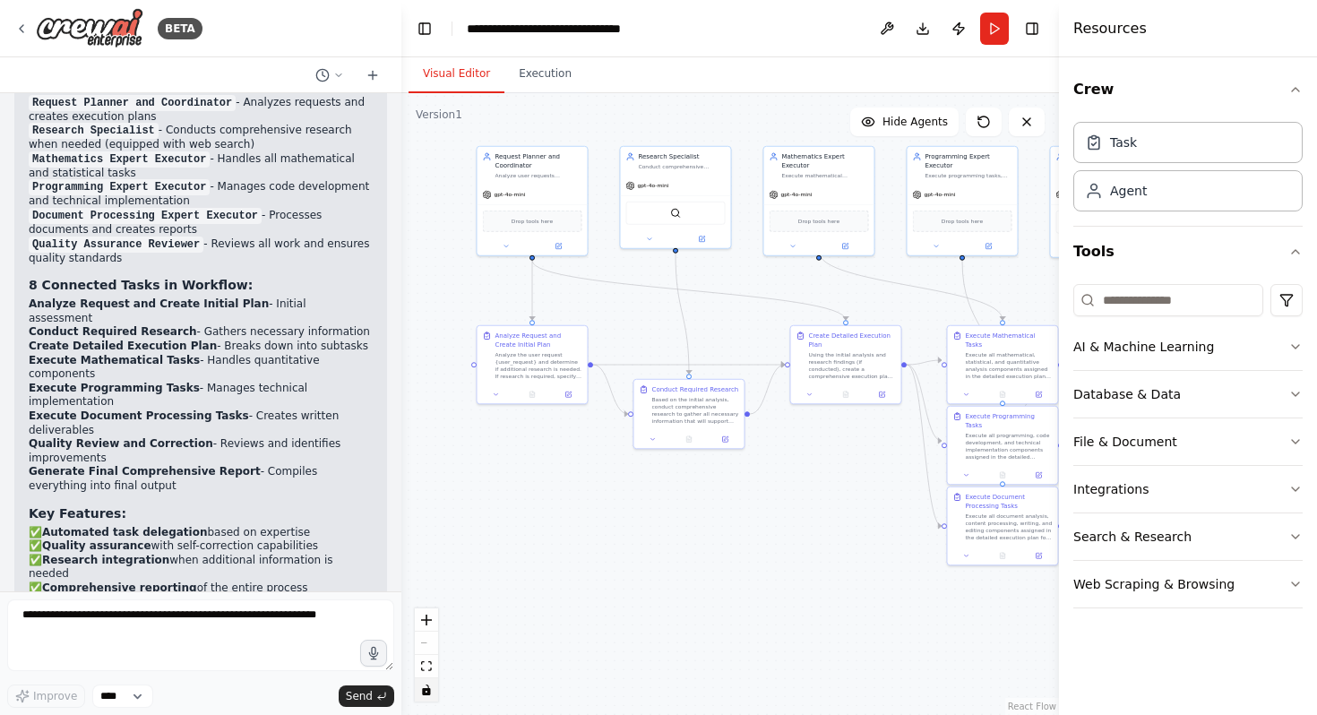
drag, startPoint x: 532, startPoint y: 556, endPoint x: 779, endPoint y: 516, distance: 249.6
click at [785, 516] on div ".deletable-edge-delete-btn { width: 20px; height: 20px; border: 0px solid #ffff…" at bounding box center [731, 404] width 658 height 622
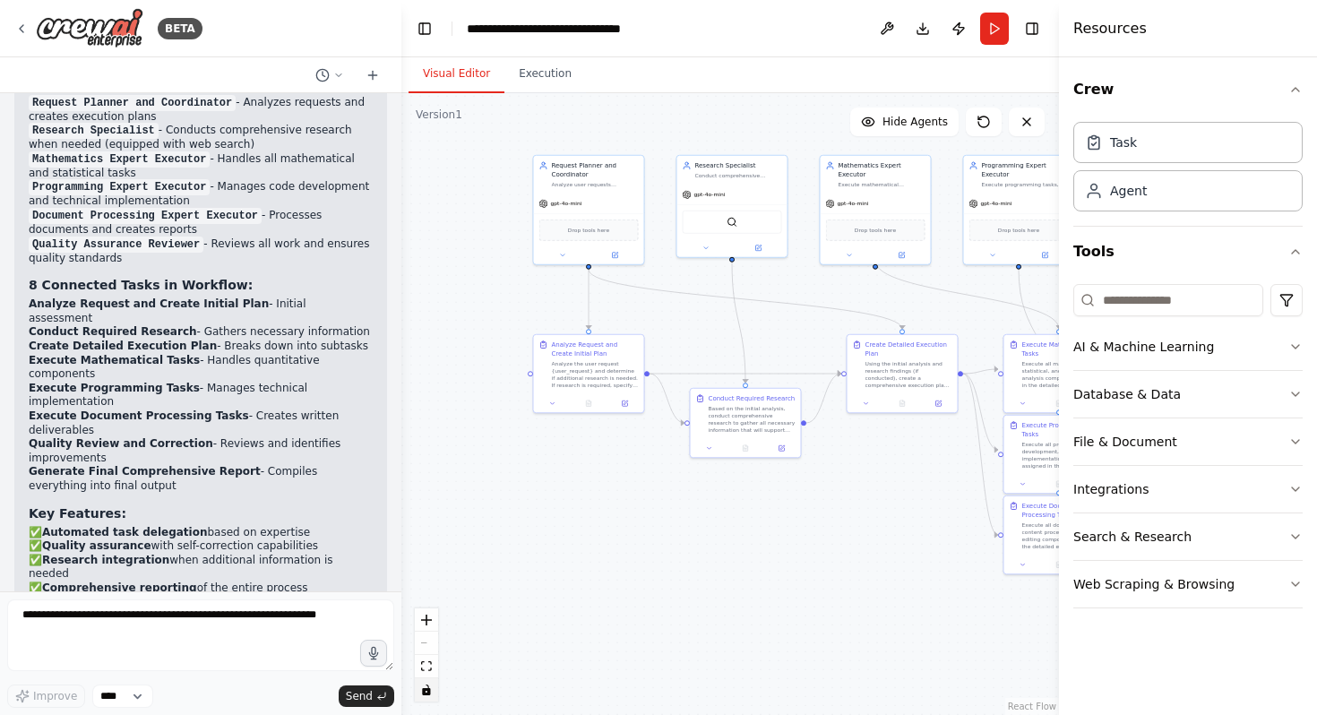
click at [431, 635] on div "React Flow controls" at bounding box center [426, 655] width 23 height 93
click at [427, 615] on icon "zoom in" at bounding box center [426, 620] width 11 height 11
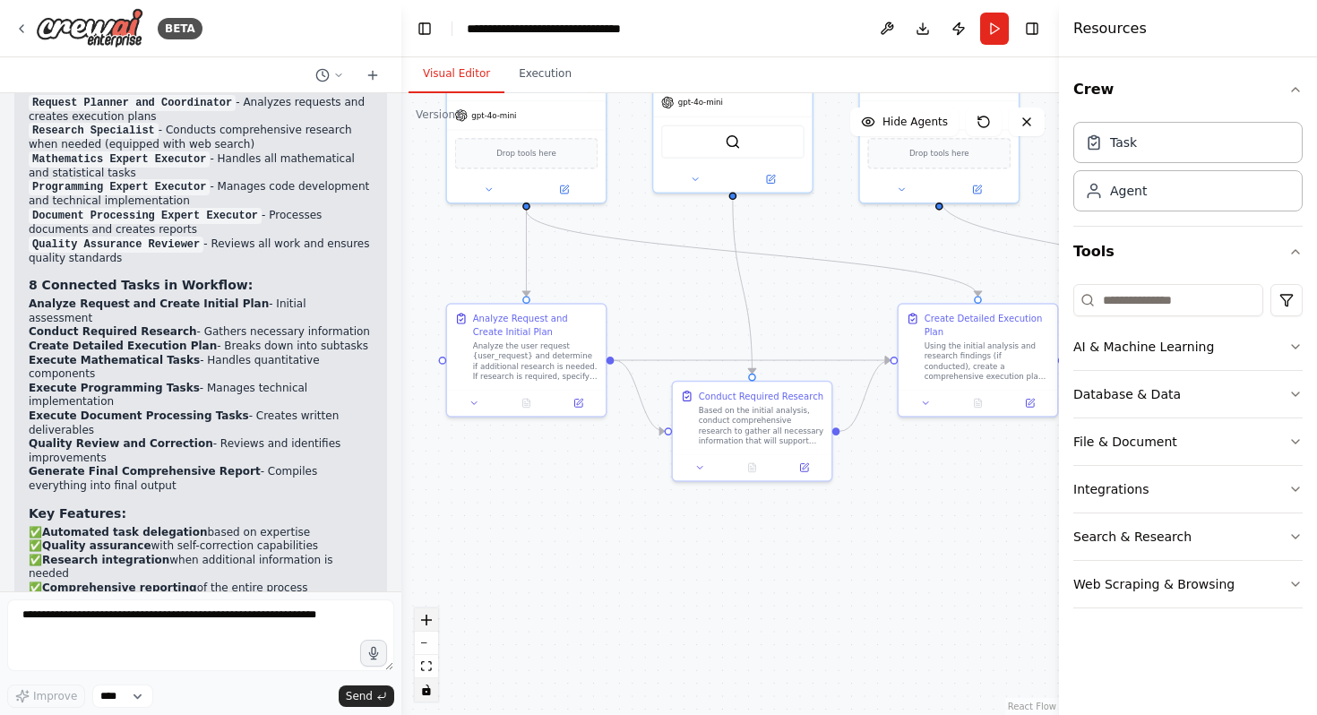
click at [427, 629] on button "zoom in" at bounding box center [426, 620] width 23 height 23
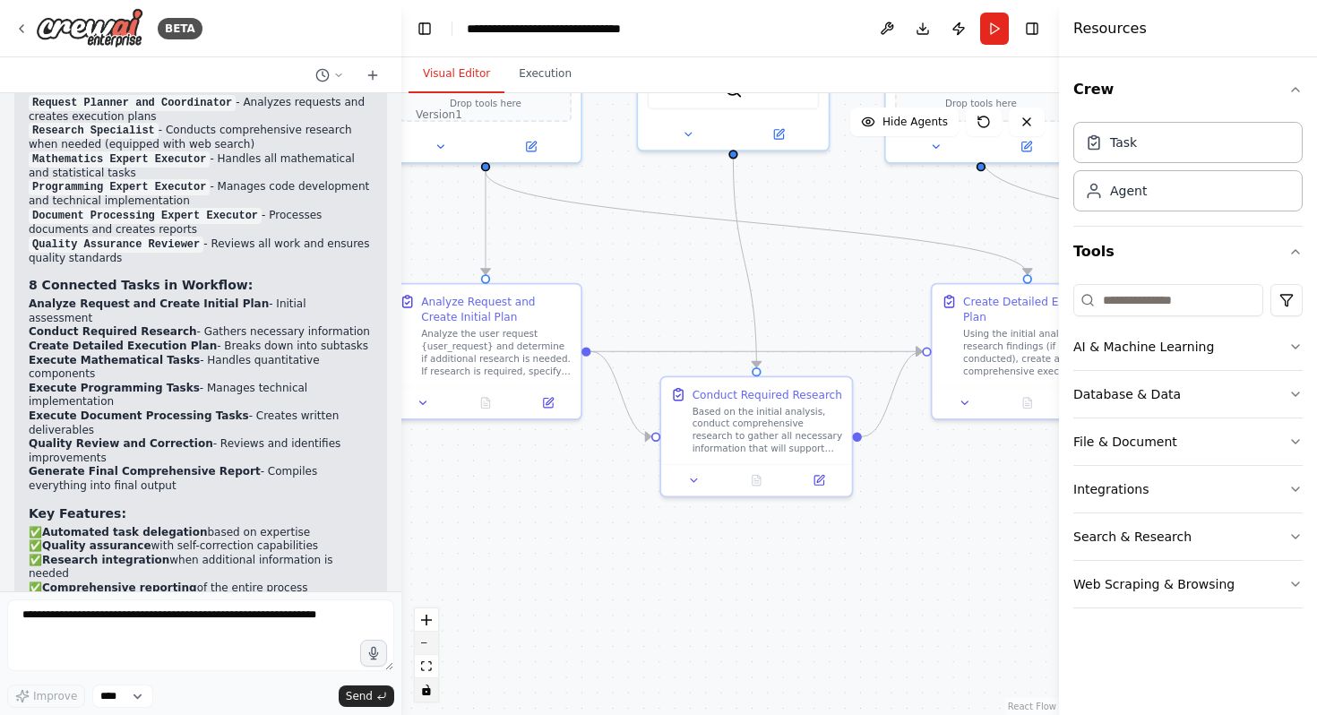
click at [430, 644] on button "zoom out" at bounding box center [426, 643] width 23 height 23
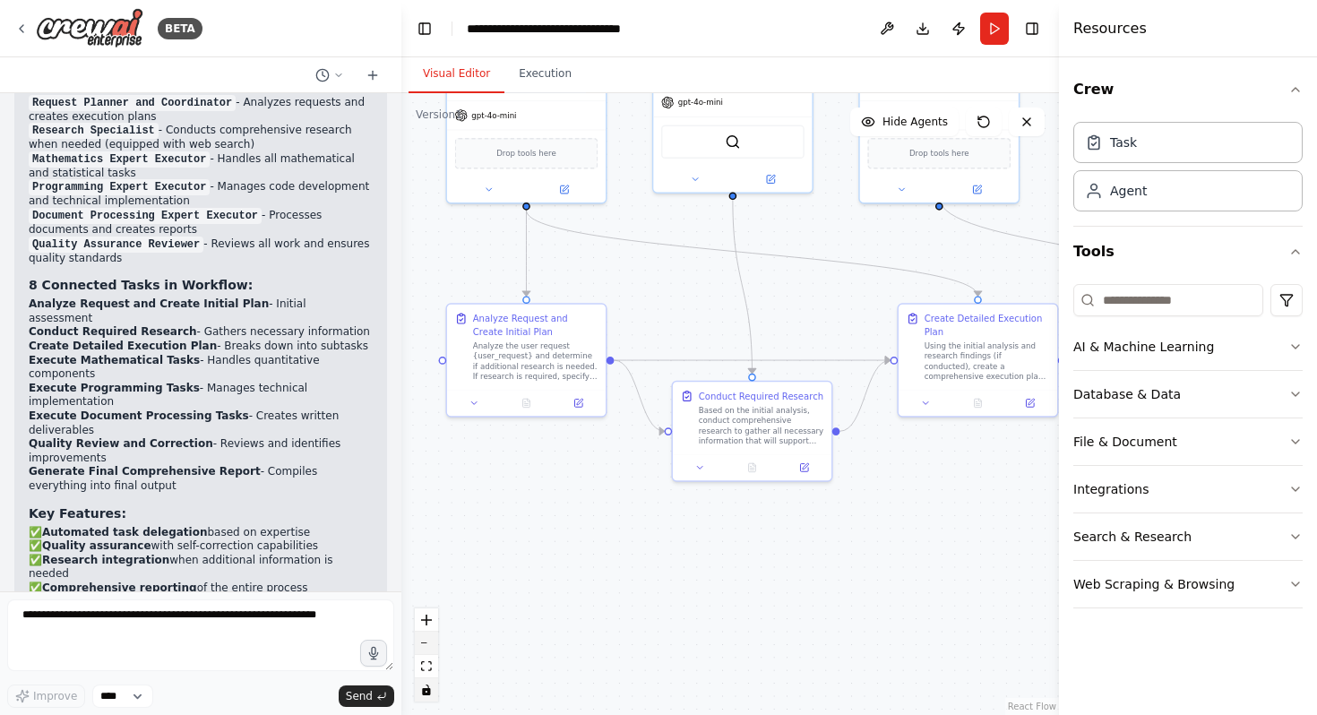
click at [430, 644] on button "zoom out" at bounding box center [426, 643] width 23 height 23
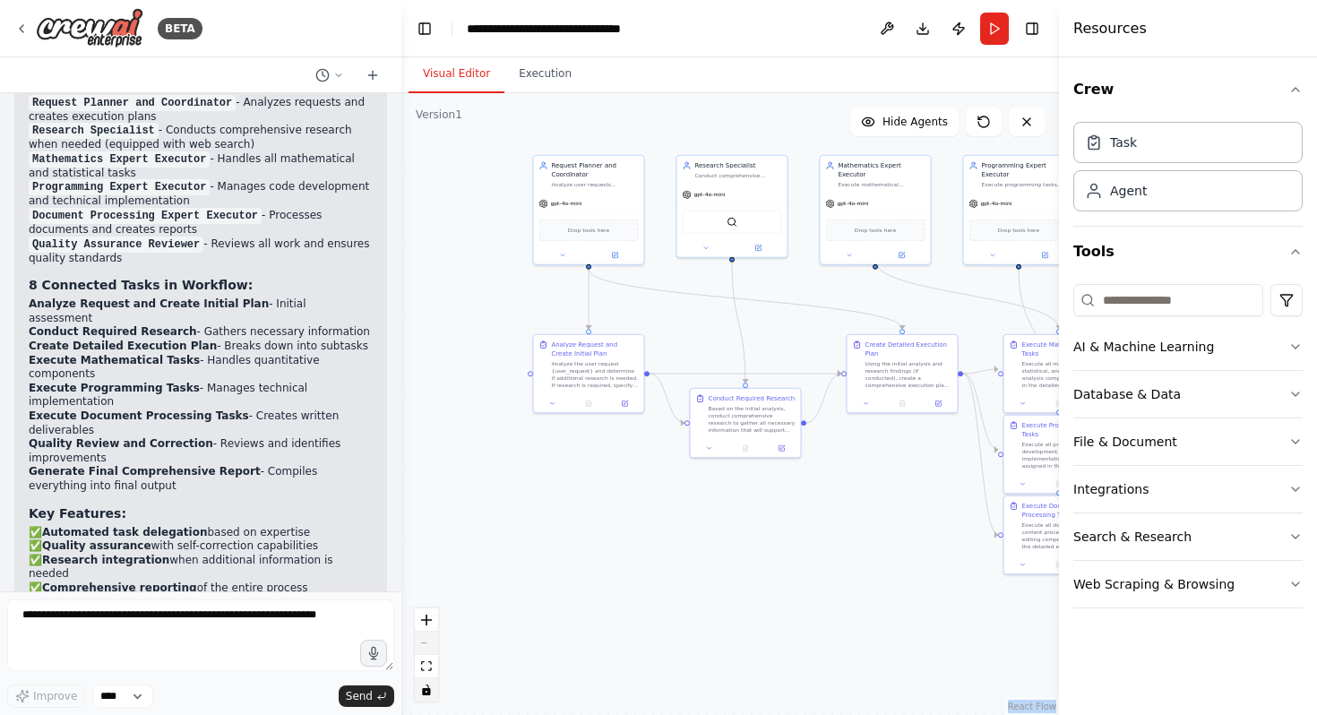
click at [430, 644] on div "React Flow controls" at bounding box center [426, 655] width 23 height 93
click at [557, 85] on button "Execution" at bounding box center [546, 75] width 82 height 38
click at [475, 74] on button "Visual Editor" at bounding box center [457, 75] width 96 height 38
click at [204, 620] on textarea at bounding box center [200, 636] width 387 height 72
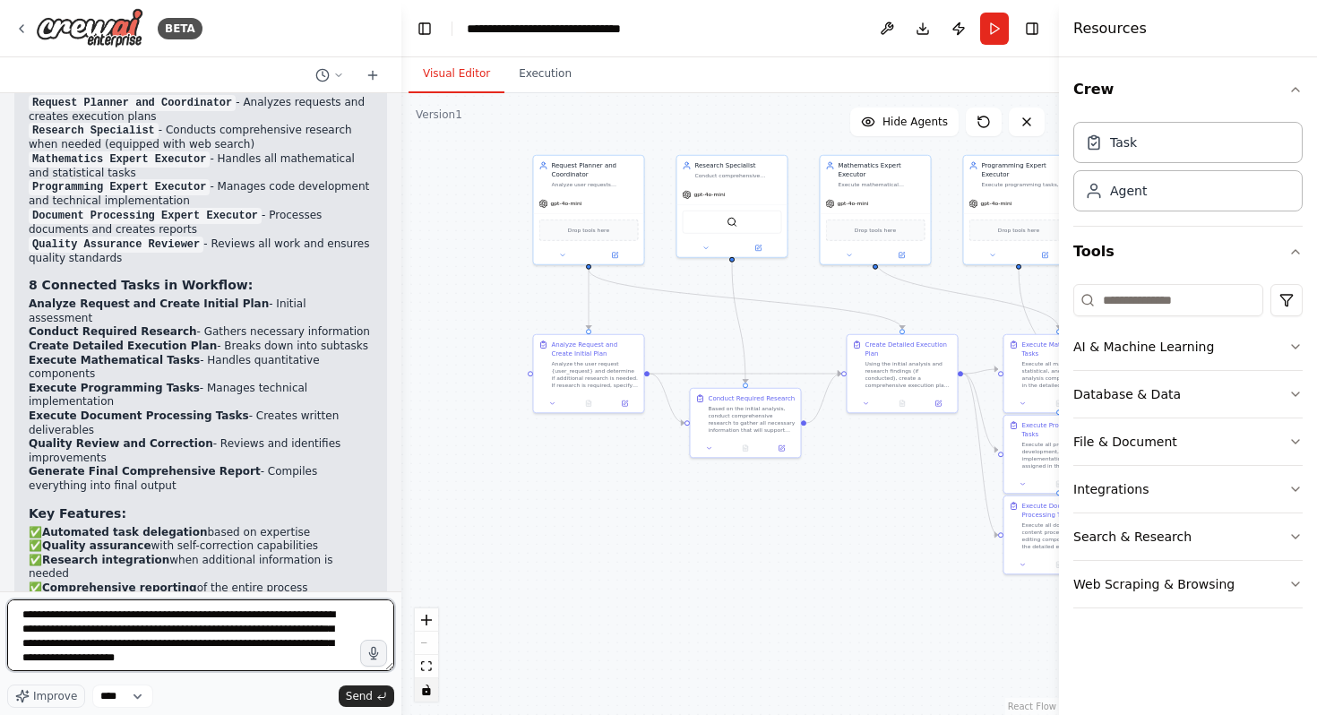
type textarea "**********"
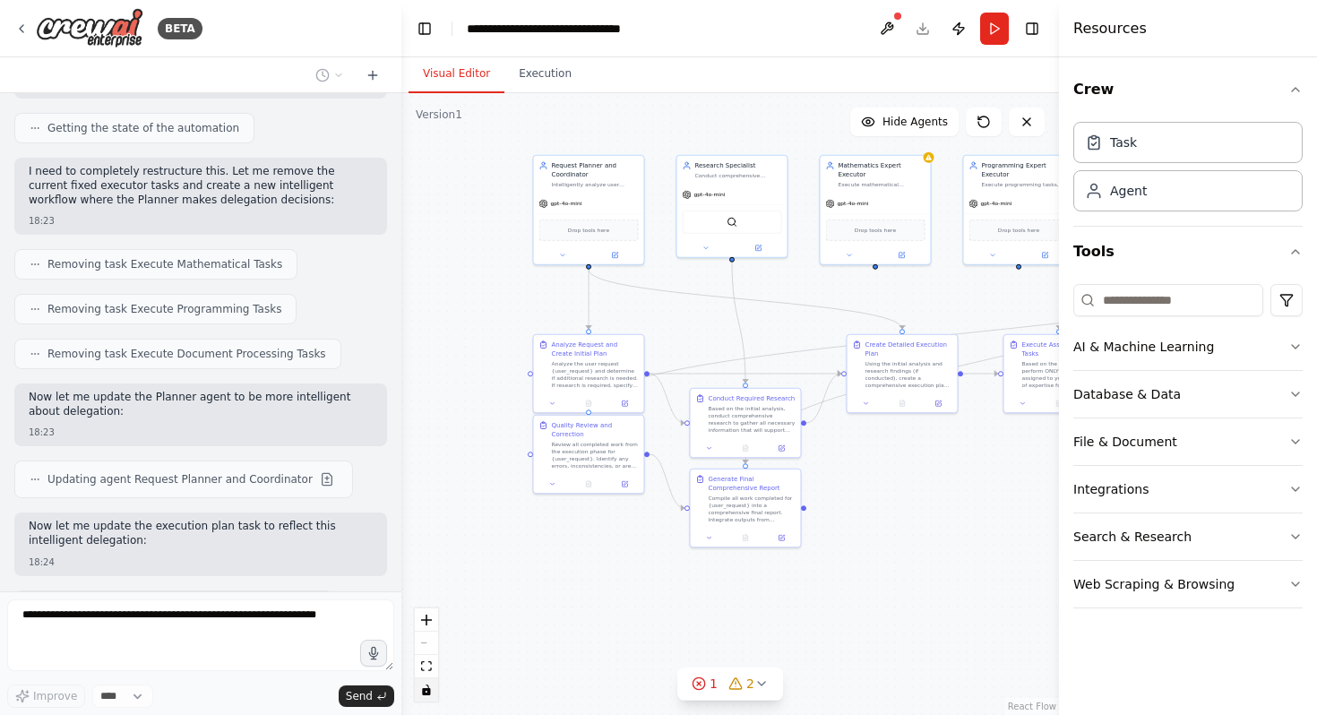
scroll to position [5790, 0]
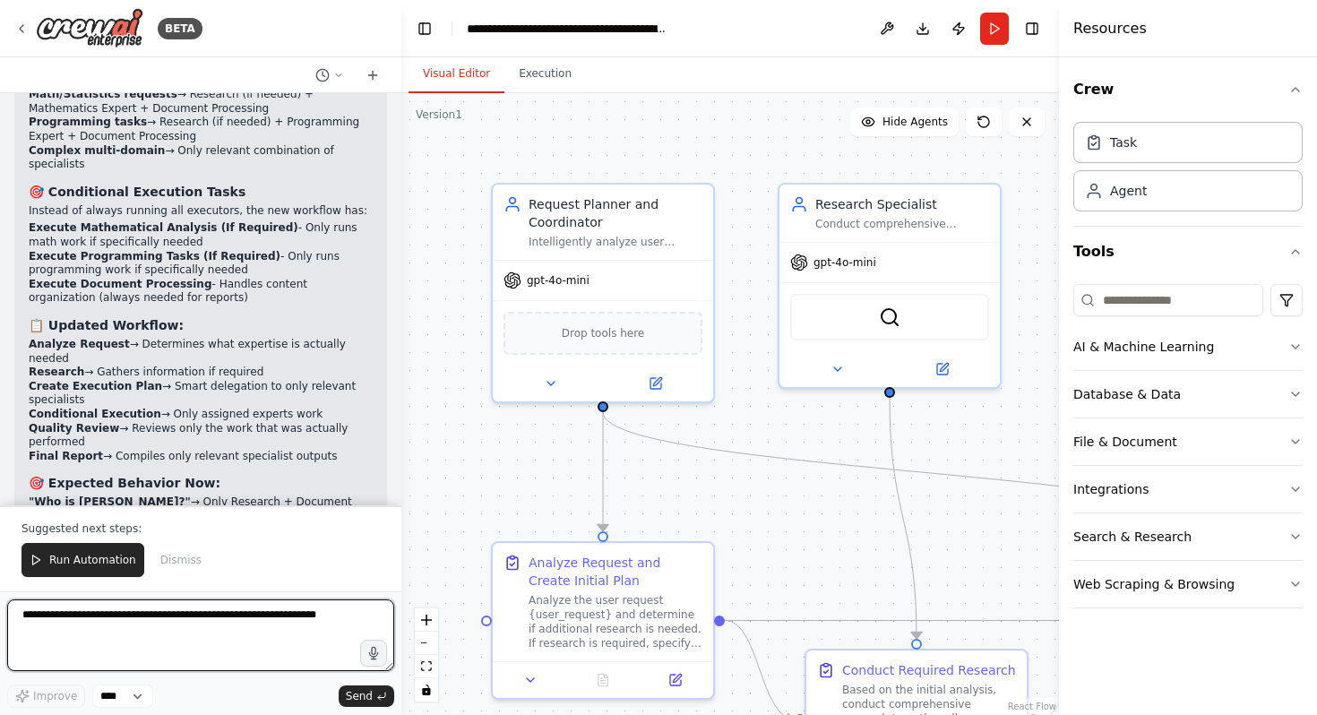
scroll to position [7704, 0]
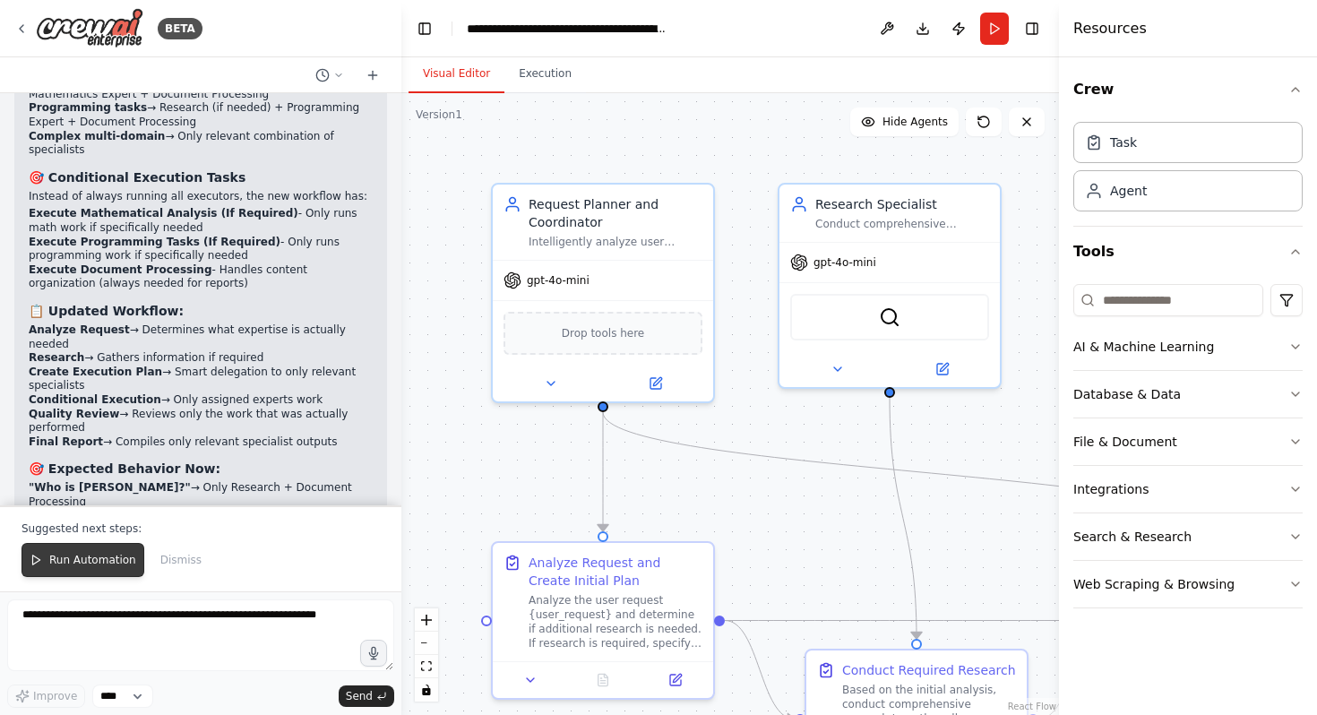
click at [87, 557] on span "Run Automation" at bounding box center [92, 560] width 87 height 14
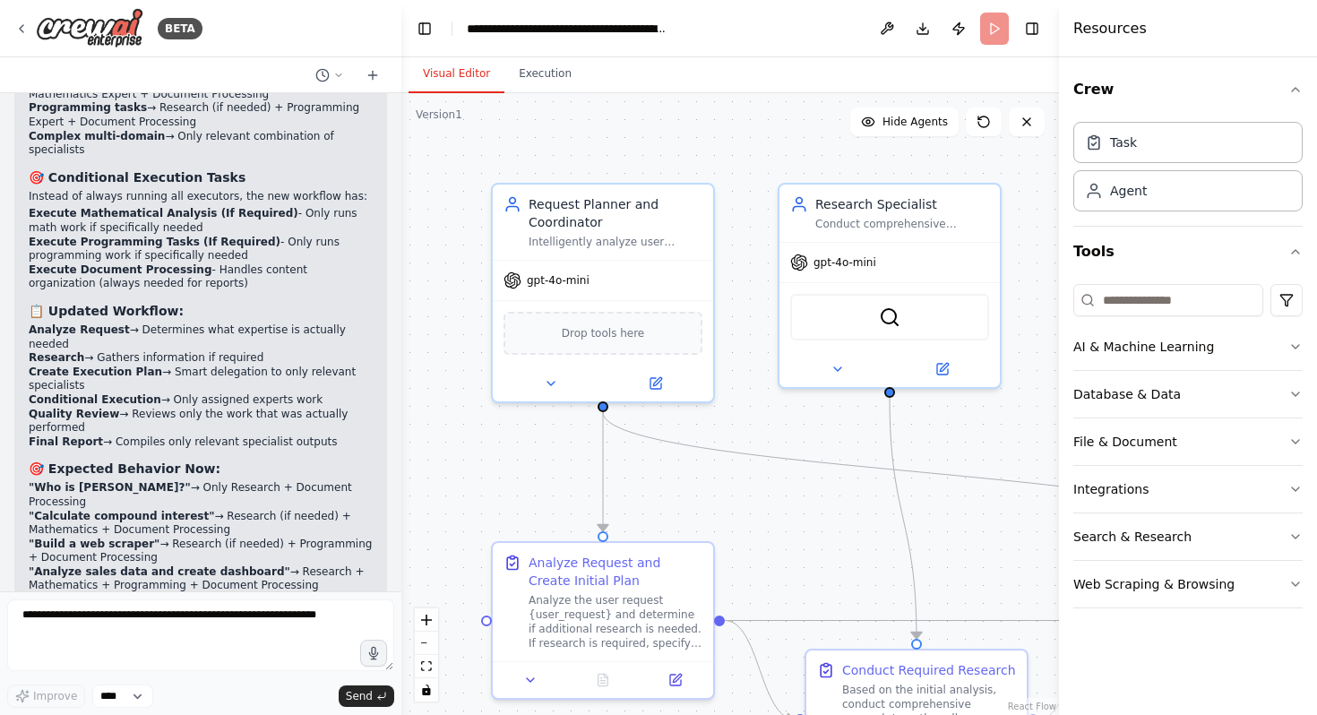
scroll to position [7618, 0]
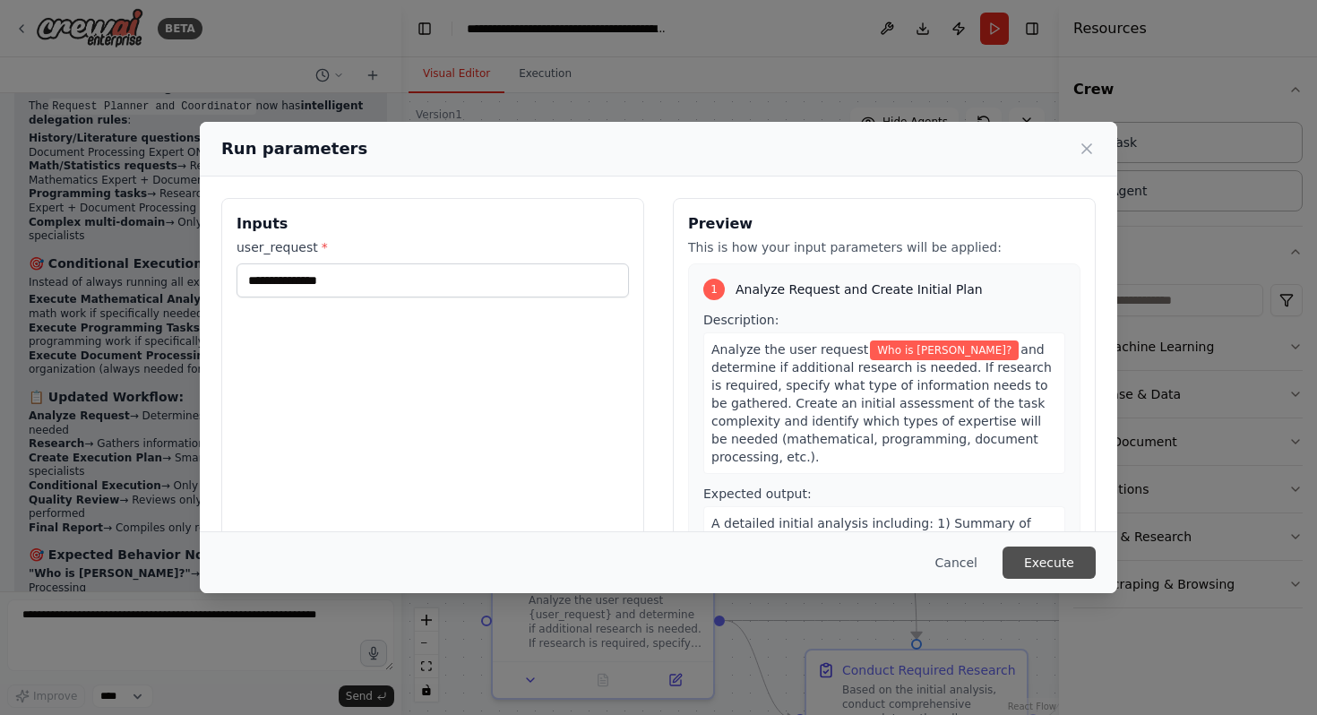
click at [1075, 567] on button "Execute" at bounding box center [1049, 563] width 93 height 32
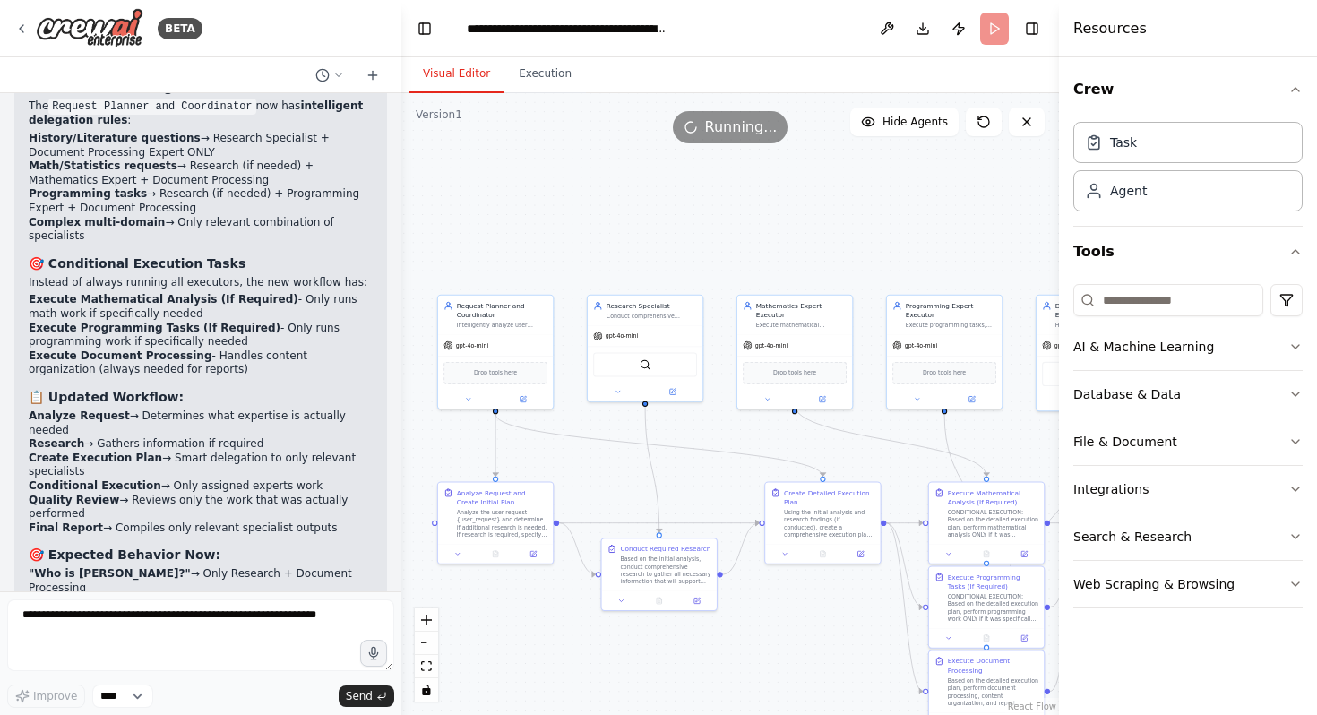
drag, startPoint x: 886, startPoint y: 583, endPoint x: 633, endPoint y: 505, distance: 265.6
click at [633, 505] on div ".deletable-edge-delete-btn { width: 20px; height: 20px; border: 0px solid #ffff…" at bounding box center [731, 404] width 658 height 622
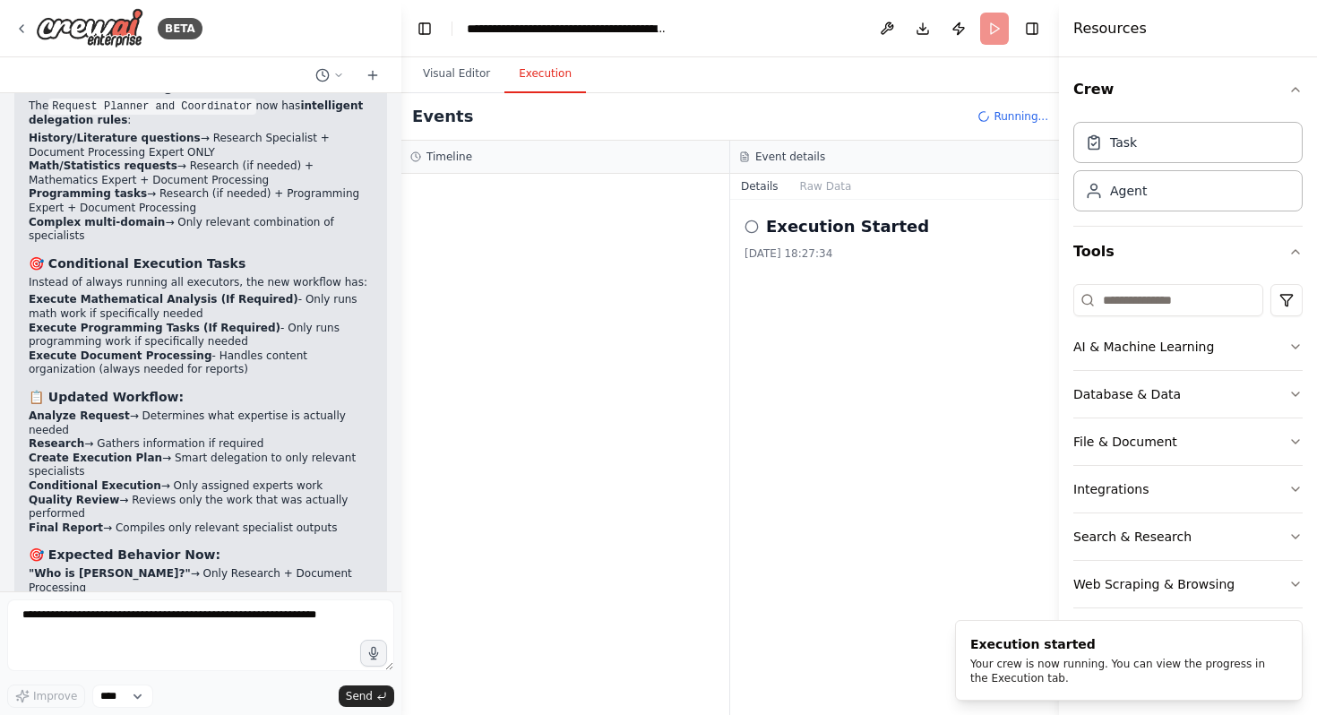
click at [530, 74] on button "Execution" at bounding box center [546, 75] width 82 height 38
click at [686, 213] on div at bounding box center [566, 444] width 328 height 541
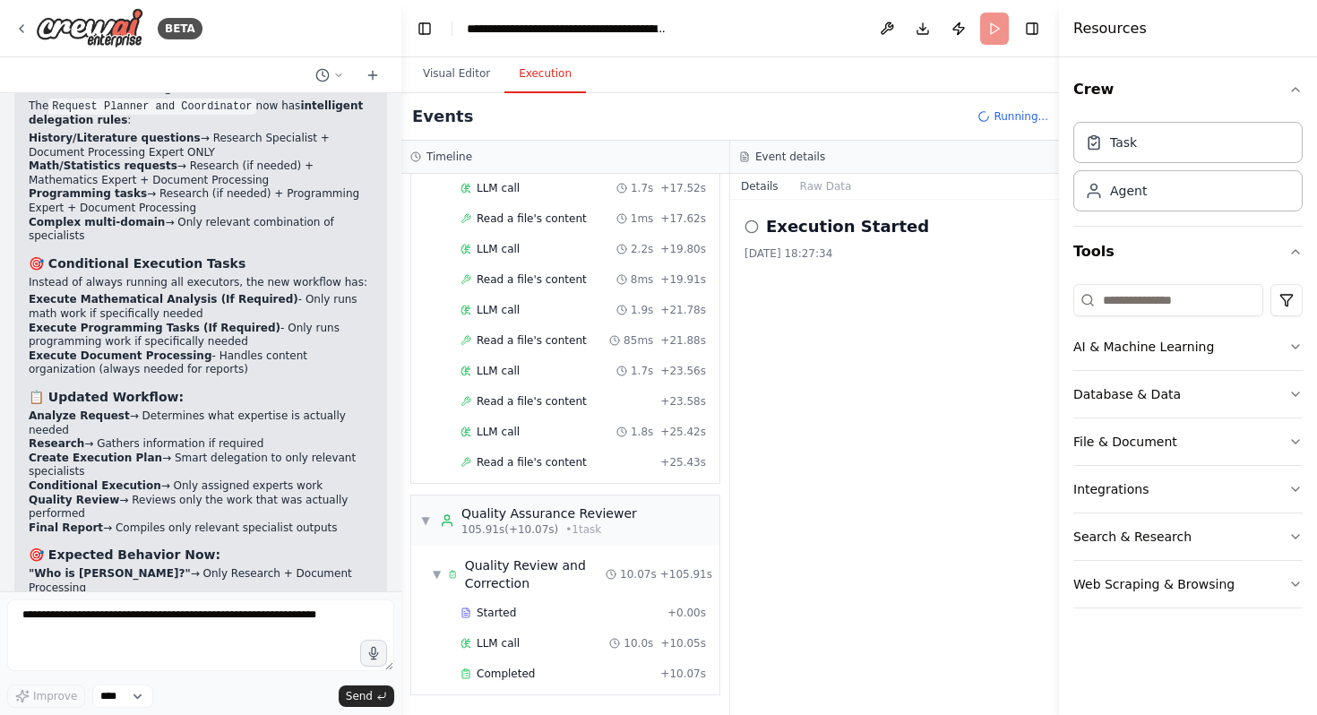
scroll to position [3415, 0]
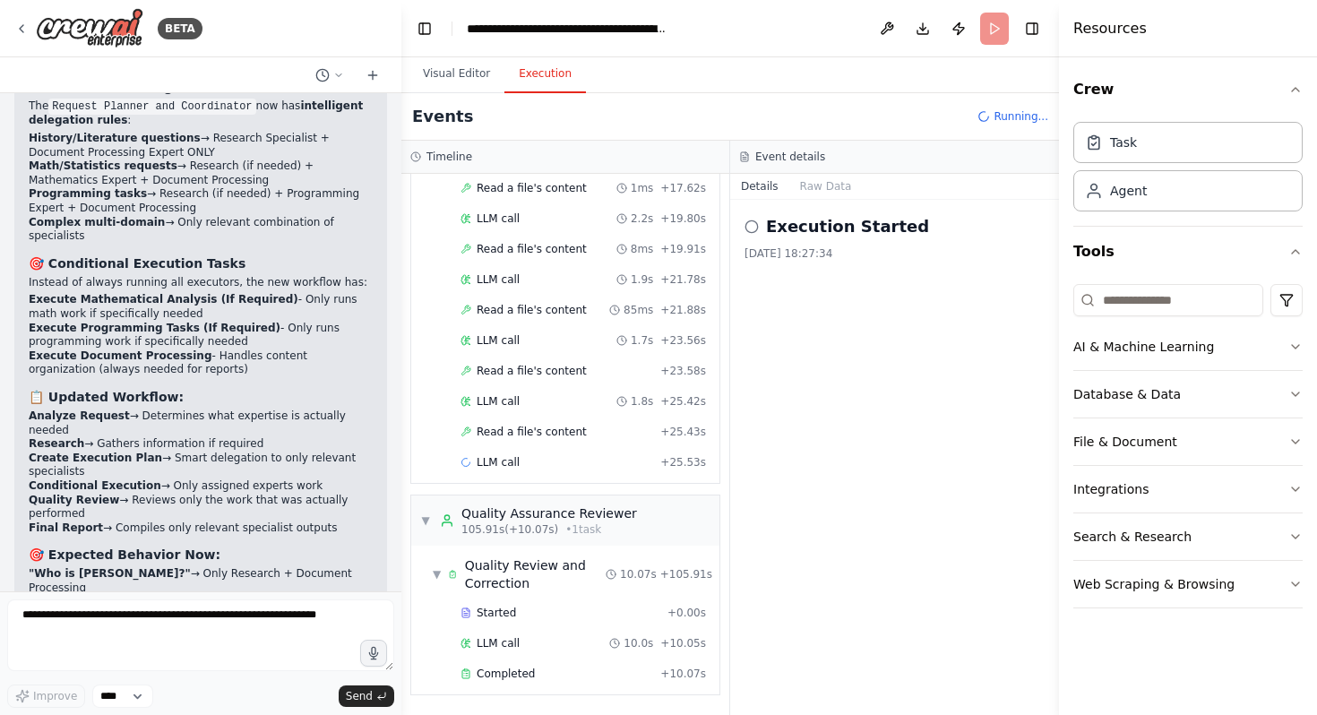
click at [1017, 125] on div "Events Running..." at bounding box center [731, 117] width 658 height 48
click at [998, 30] on header "**********" at bounding box center [731, 28] width 658 height 57
click at [965, 30] on button "Publish" at bounding box center [959, 29] width 29 height 32
click at [882, 33] on button at bounding box center [887, 29] width 29 height 32
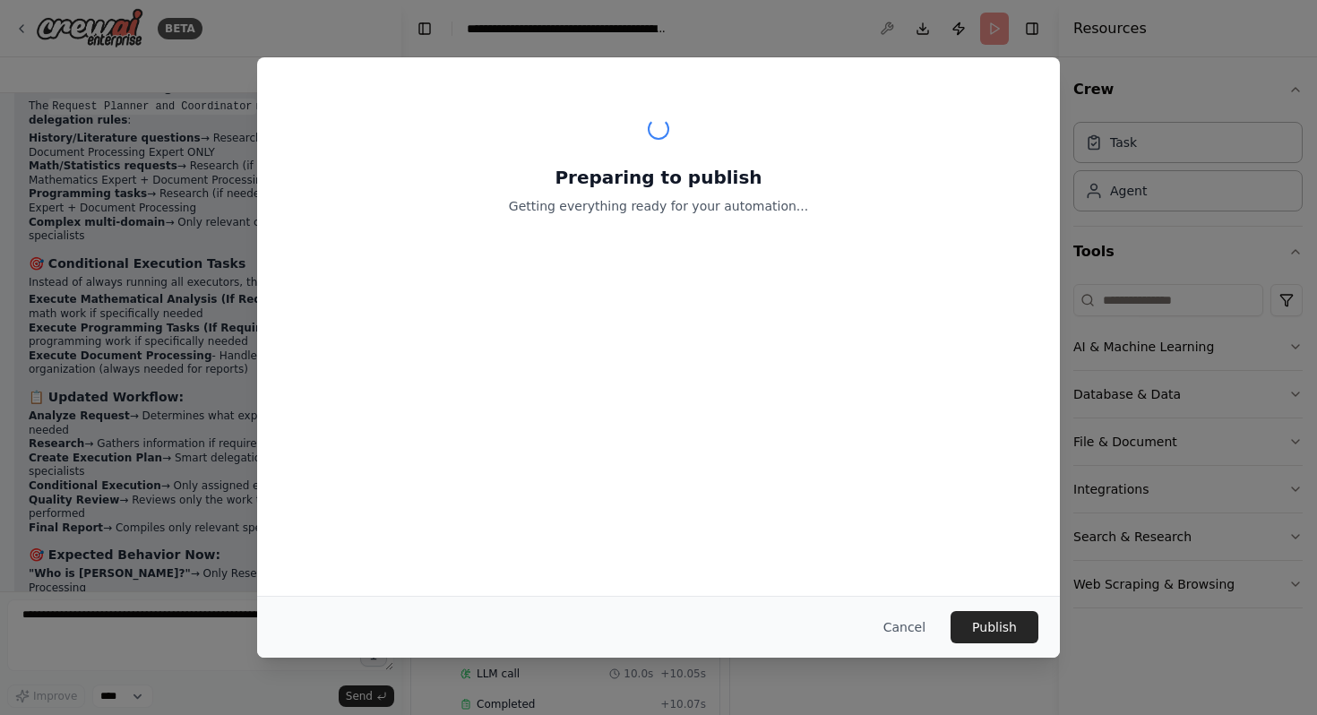
scroll to position [3537, 0]
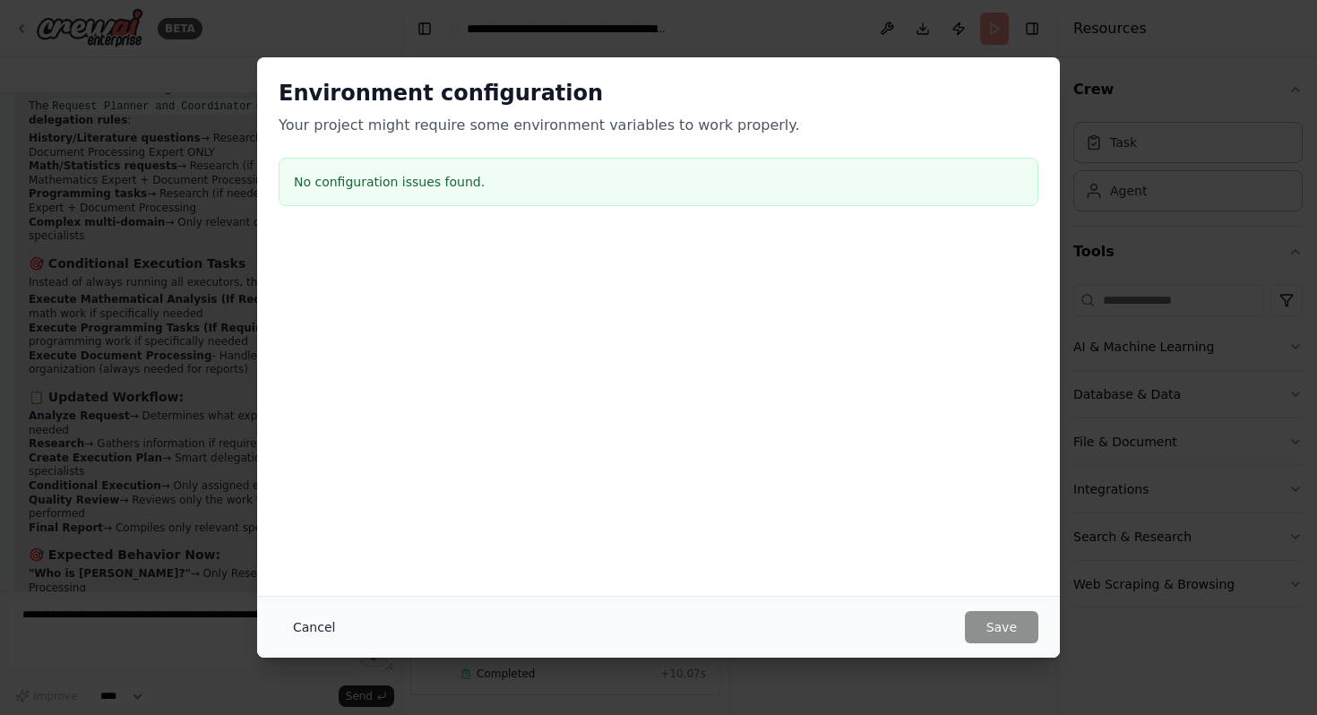
click at [307, 623] on button "Cancel" at bounding box center [314, 627] width 71 height 32
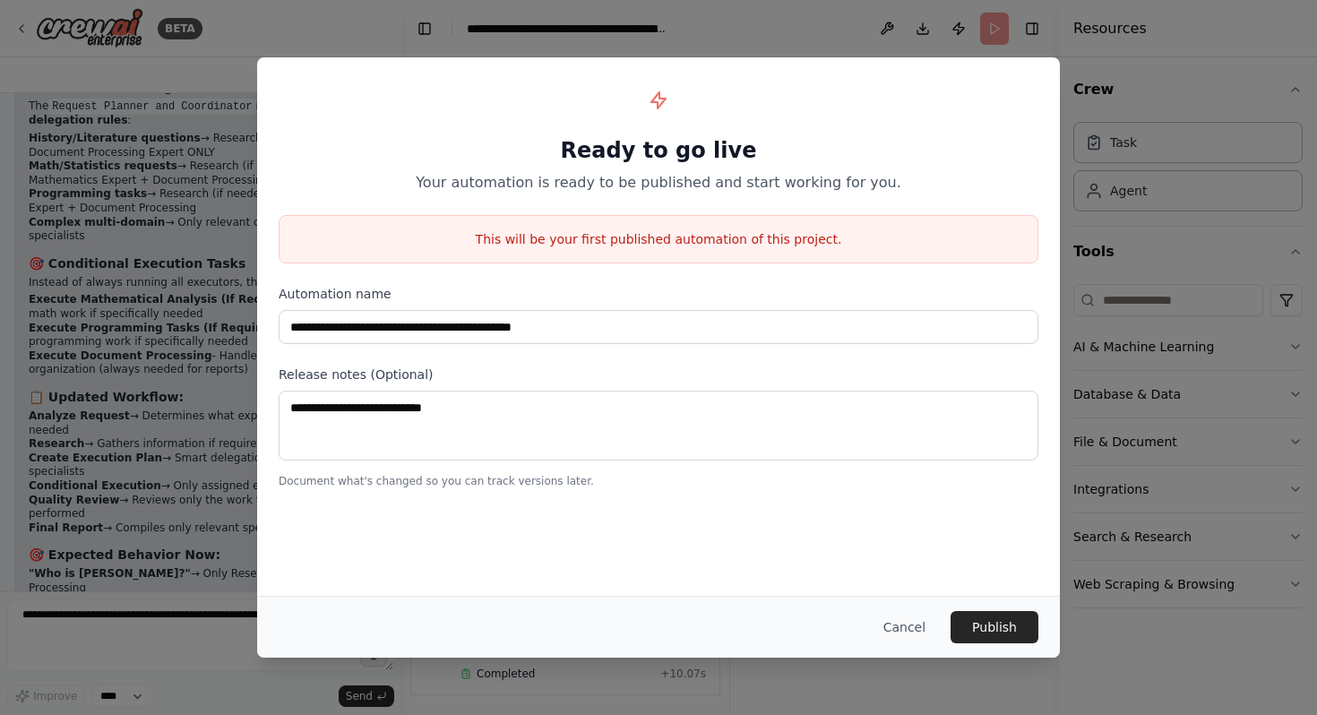
scroll to position [3597, 0]
click at [907, 635] on button "Cancel" at bounding box center [904, 627] width 71 height 32
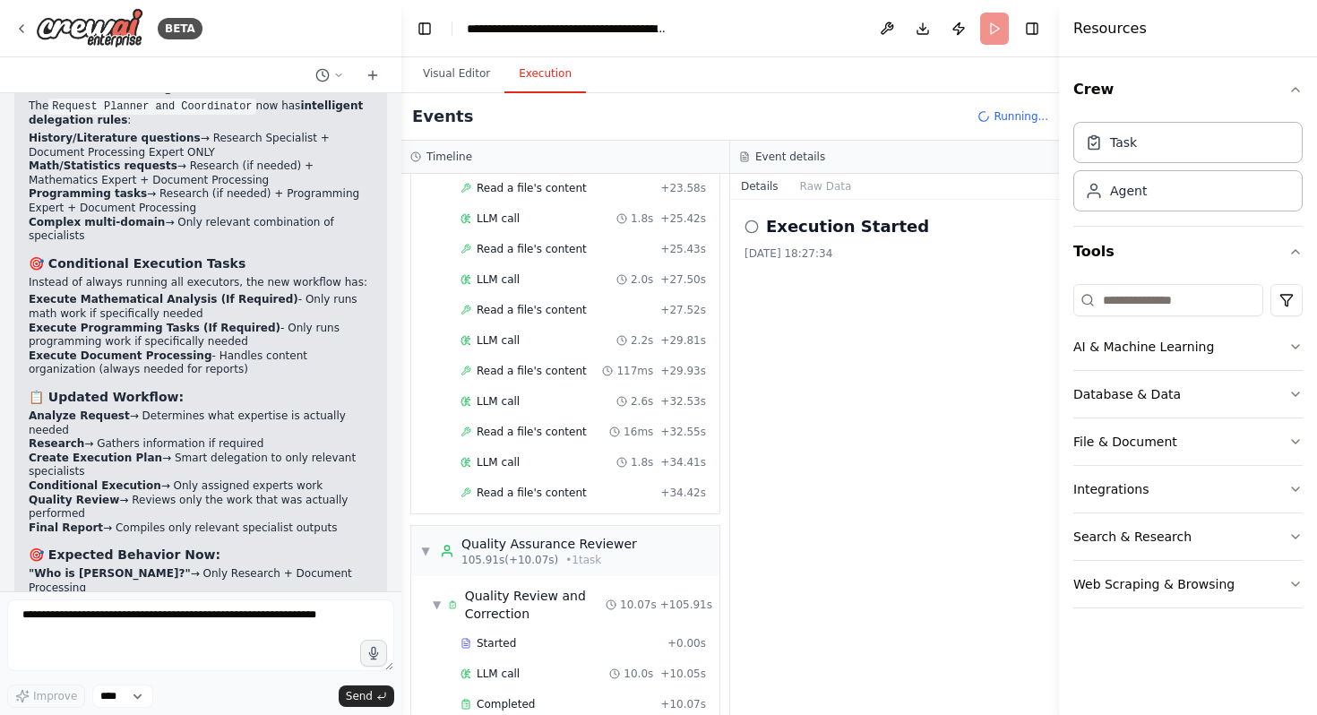
scroll to position [3658, 0]
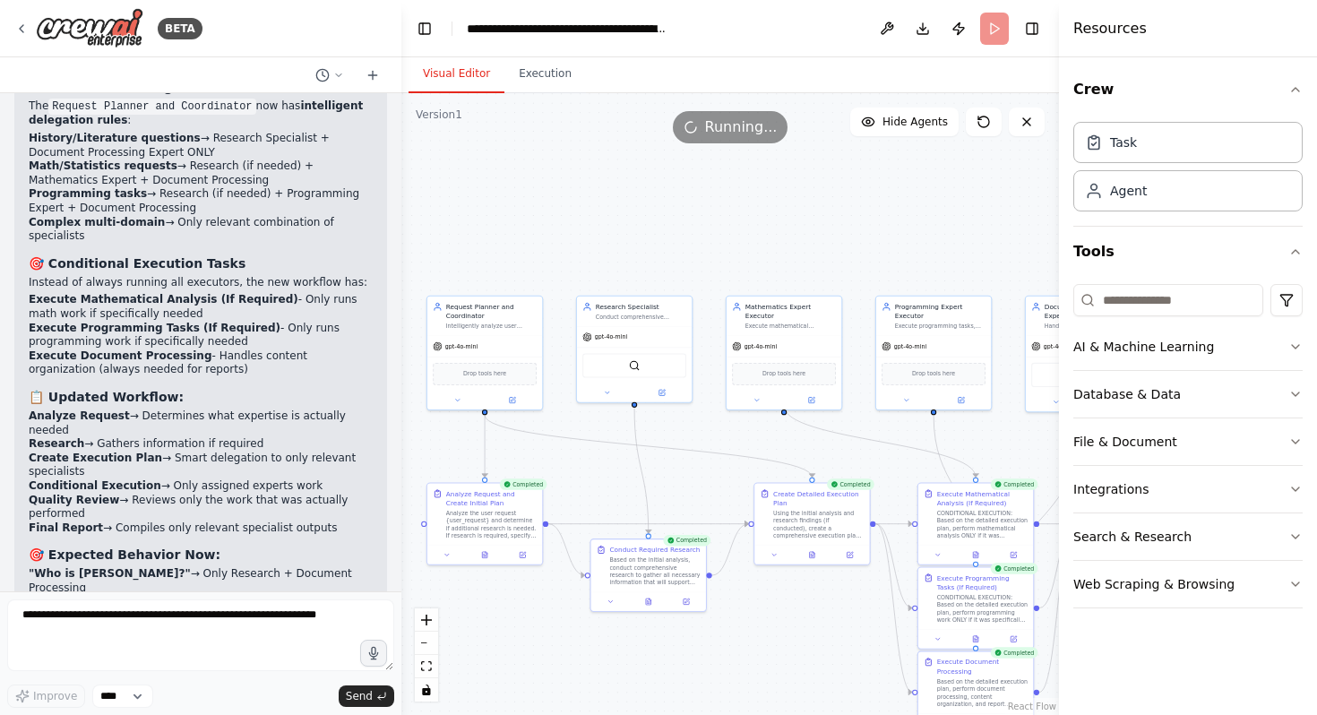
click at [447, 56] on button "Visual Editor" at bounding box center [457, 75] width 96 height 38
click at [1037, 142] on div "Running..." at bounding box center [731, 127] width 658 height 32
click at [1037, 118] on button at bounding box center [1027, 122] width 36 height 29
click at [289, 674] on div at bounding box center [200, 639] width 387 height 78
click at [293, 646] on textarea at bounding box center [200, 636] width 387 height 72
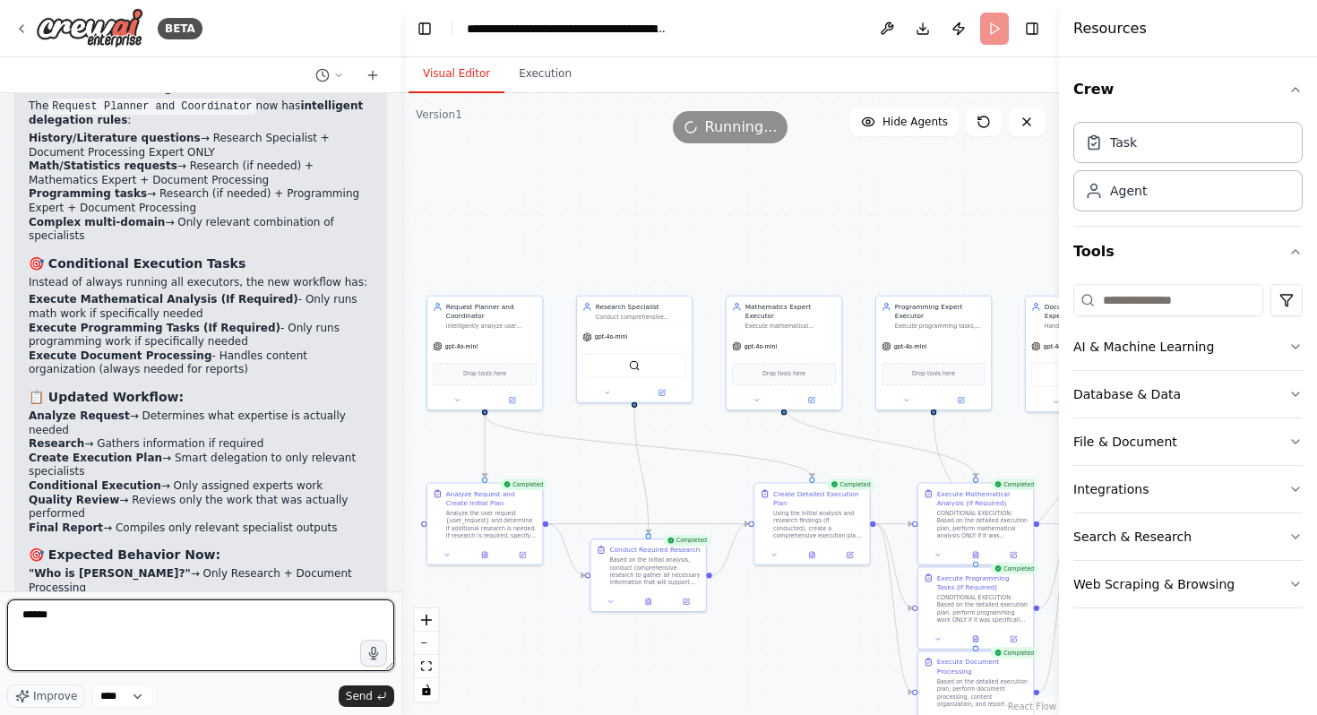
type textarea "*******"
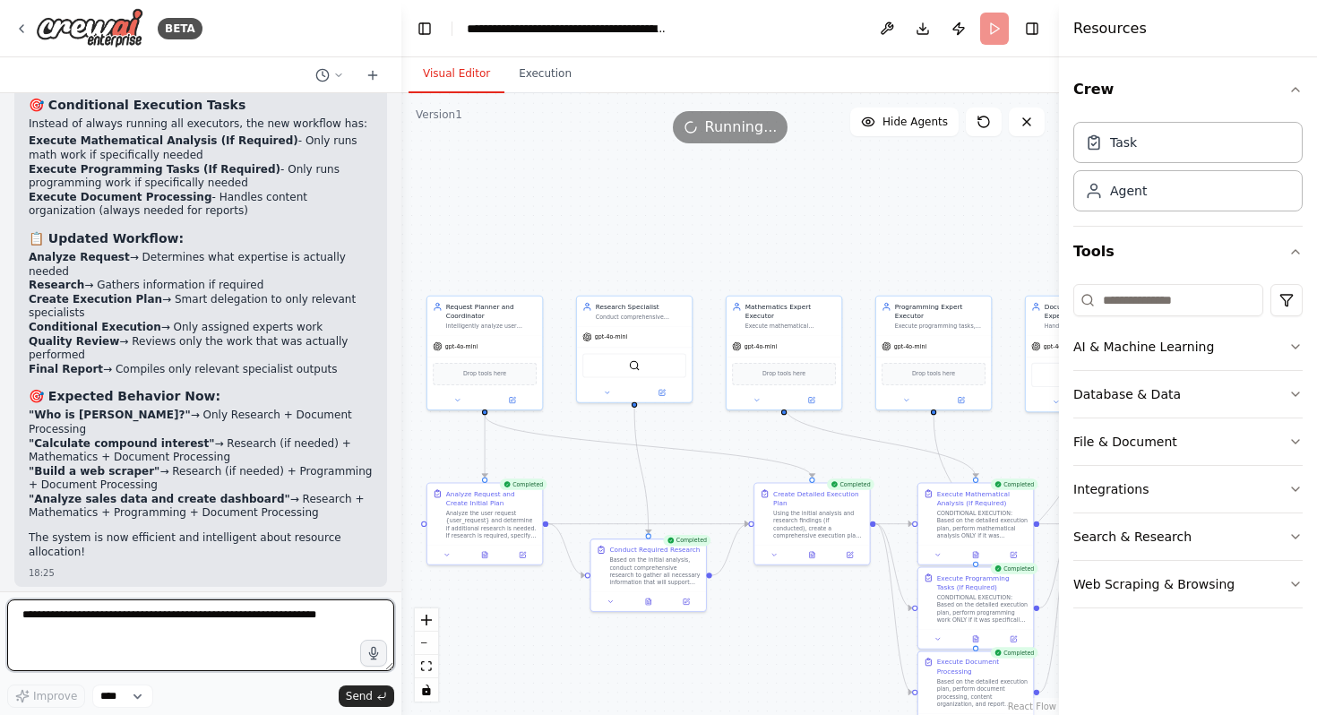
scroll to position [7791, 0]
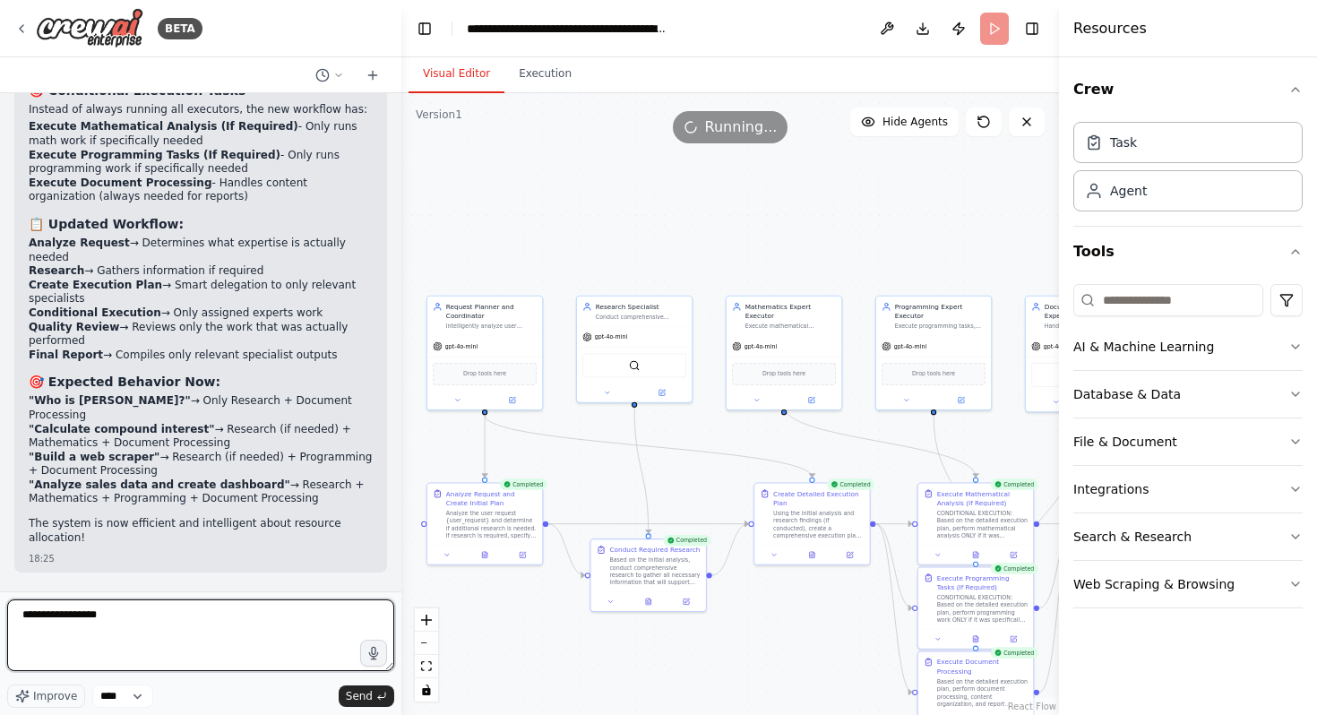
type textarea "**********"
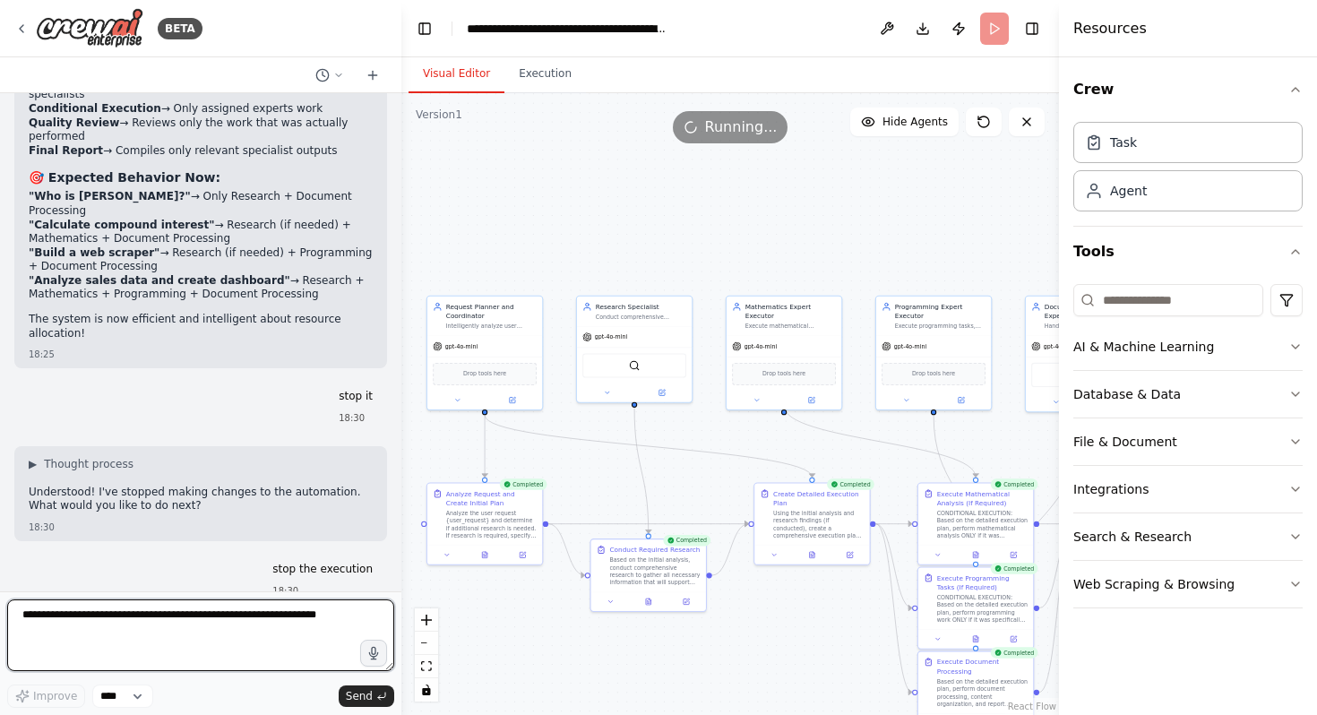
scroll to position [8009, 0]
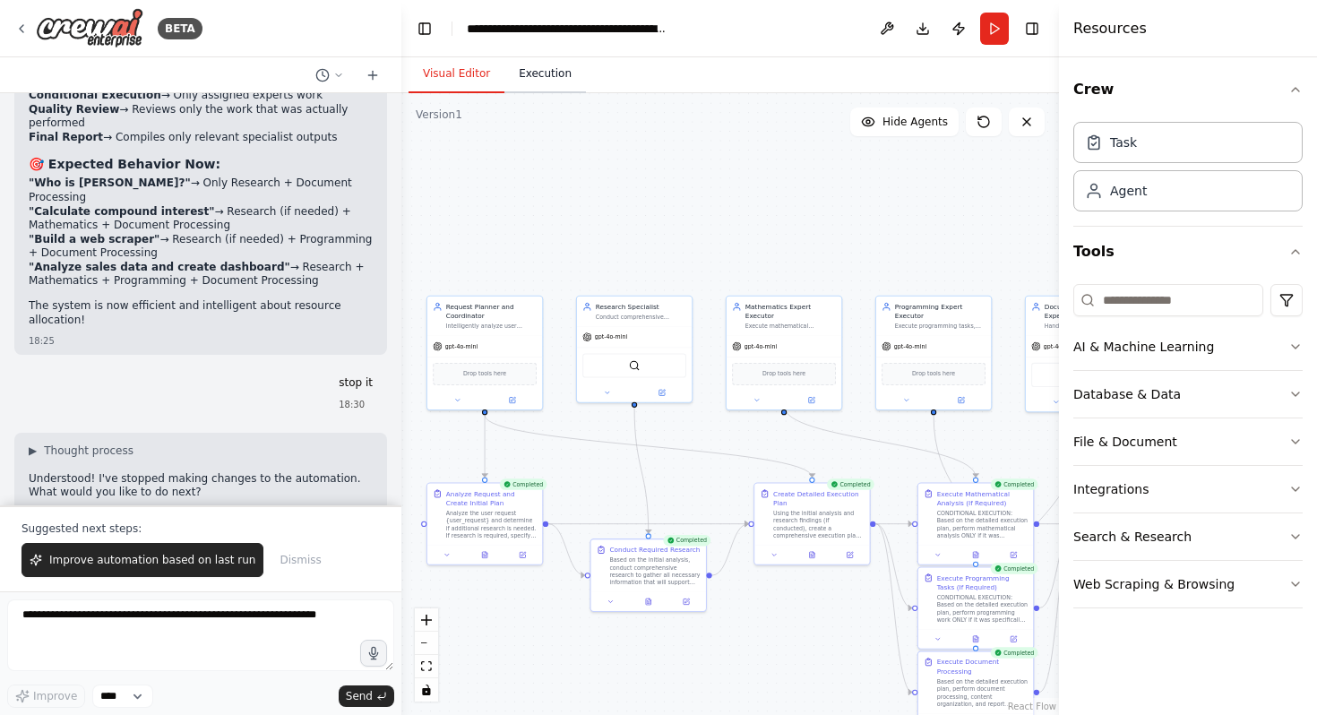
click at [534, 86] on button "Execution" at bounding box center [546, 75] width 82 height 38
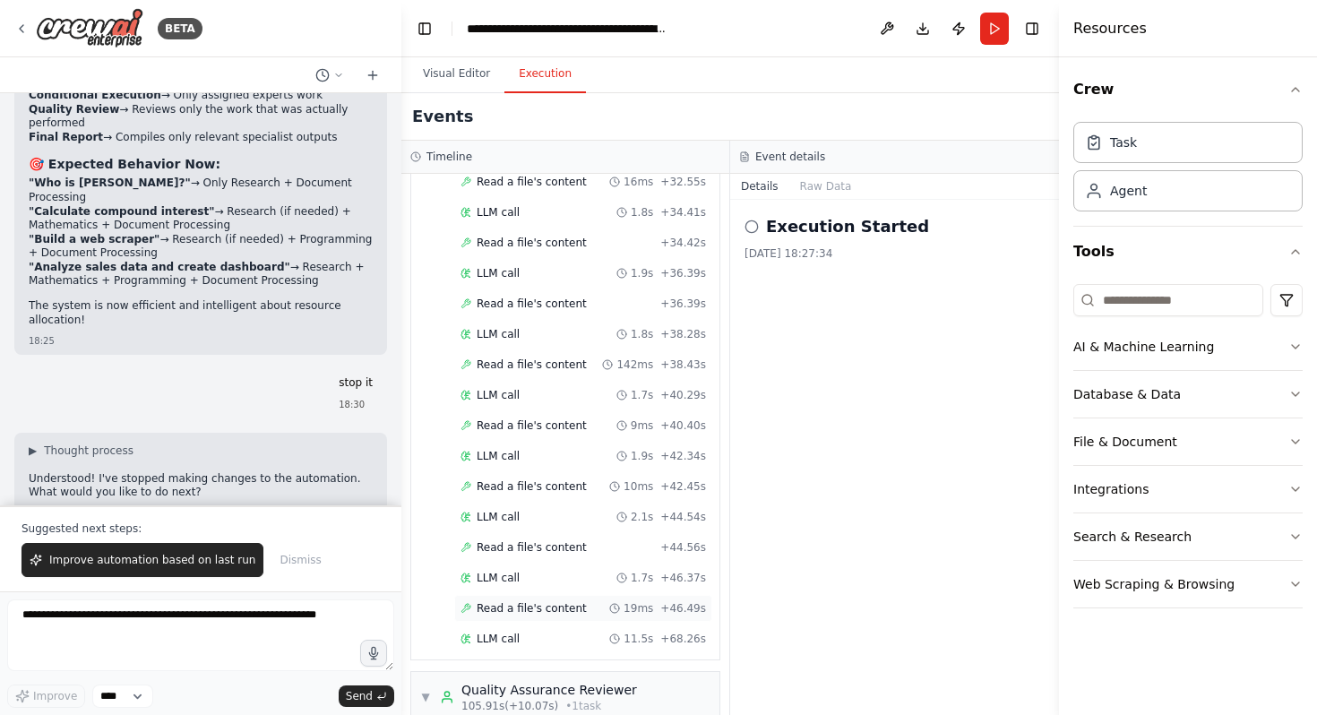
scroll to position [4055, 0]
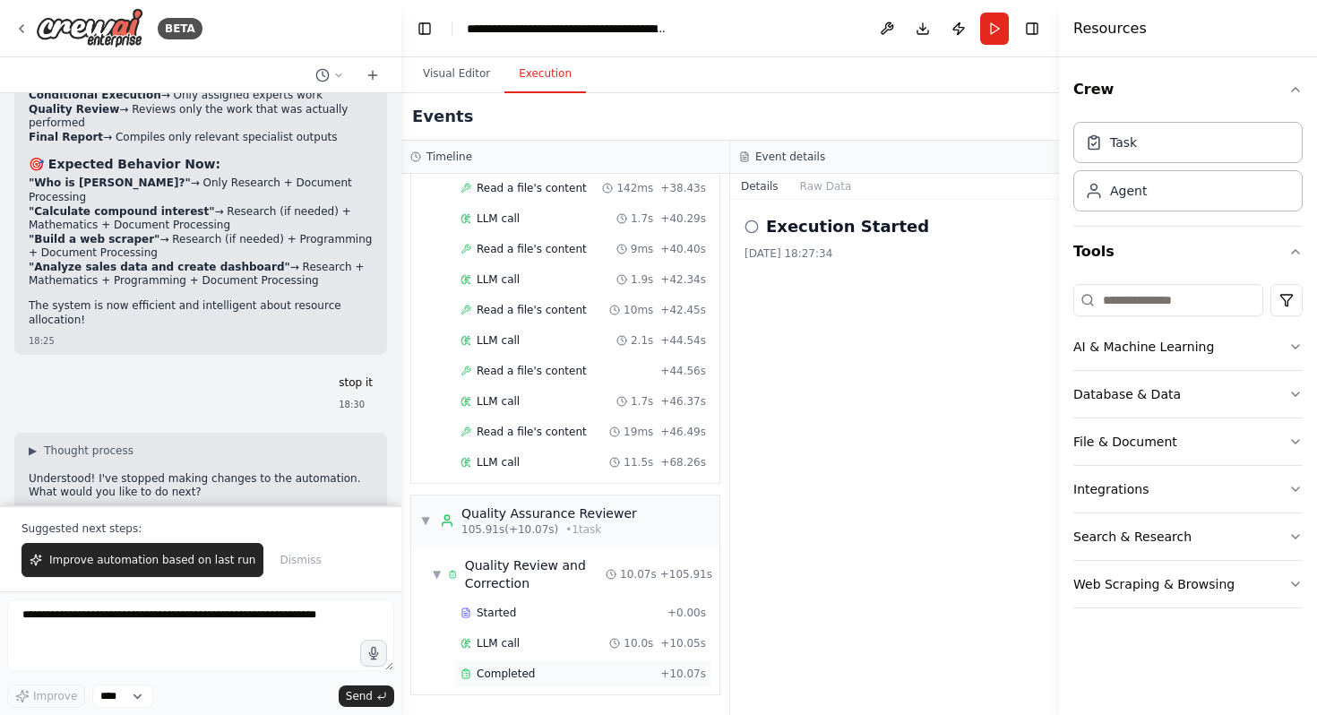
click at [542, 680] on div "Completed" at bounding box center [557, 674] width 193 height 14
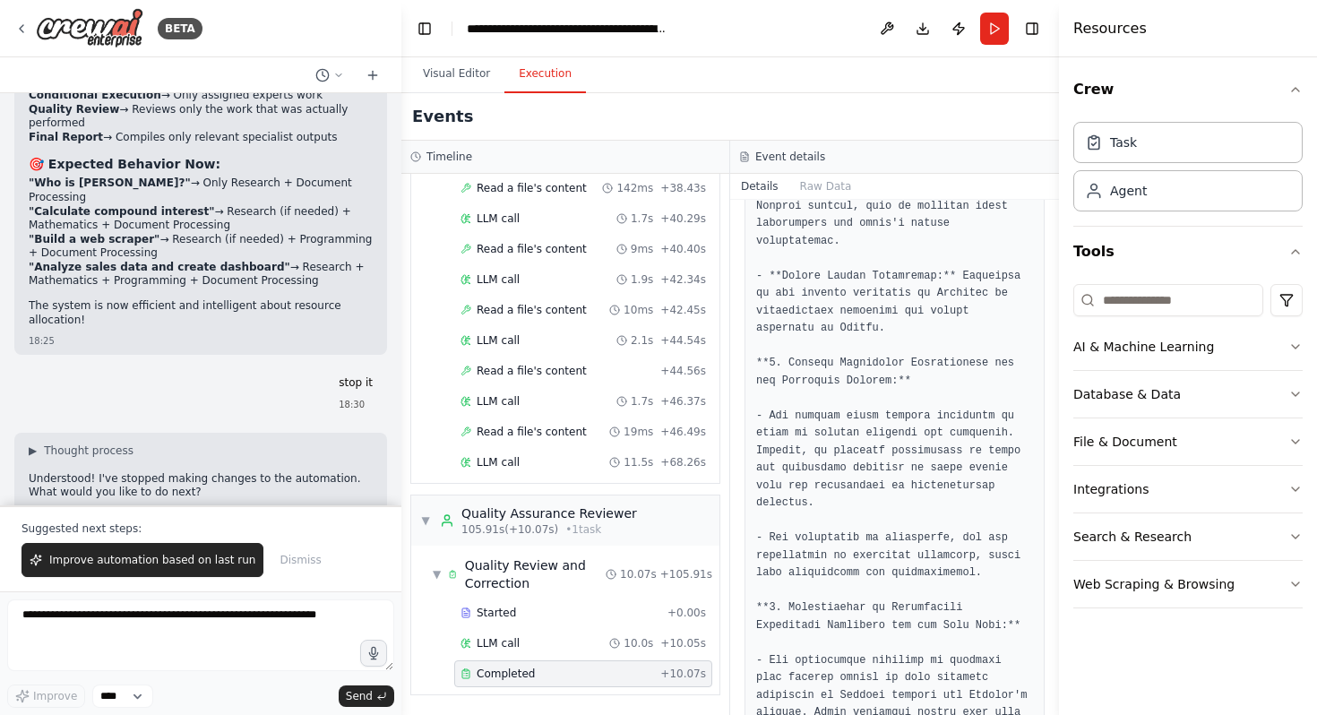
scroll to position [1818, 0]
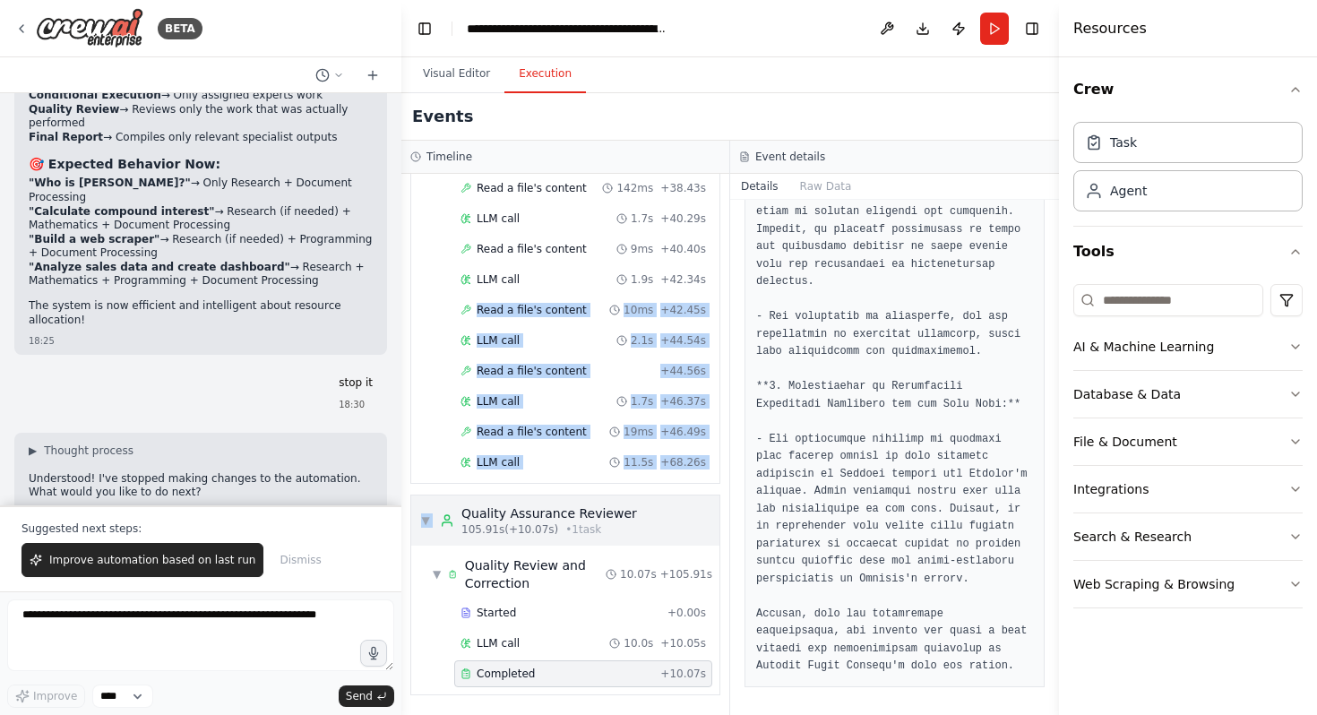
drag, startPoint x: 445, startPoint y: 318, endPoint x: 564, endPoint y: 503, distance: 219.8
click at [563, 501] on div "▼ Request Planner and Coordinator 6.84s (+32.89s) • 2 task s ▼ Analyze Request …" at bounding box center [566, 444] width 328 height 541
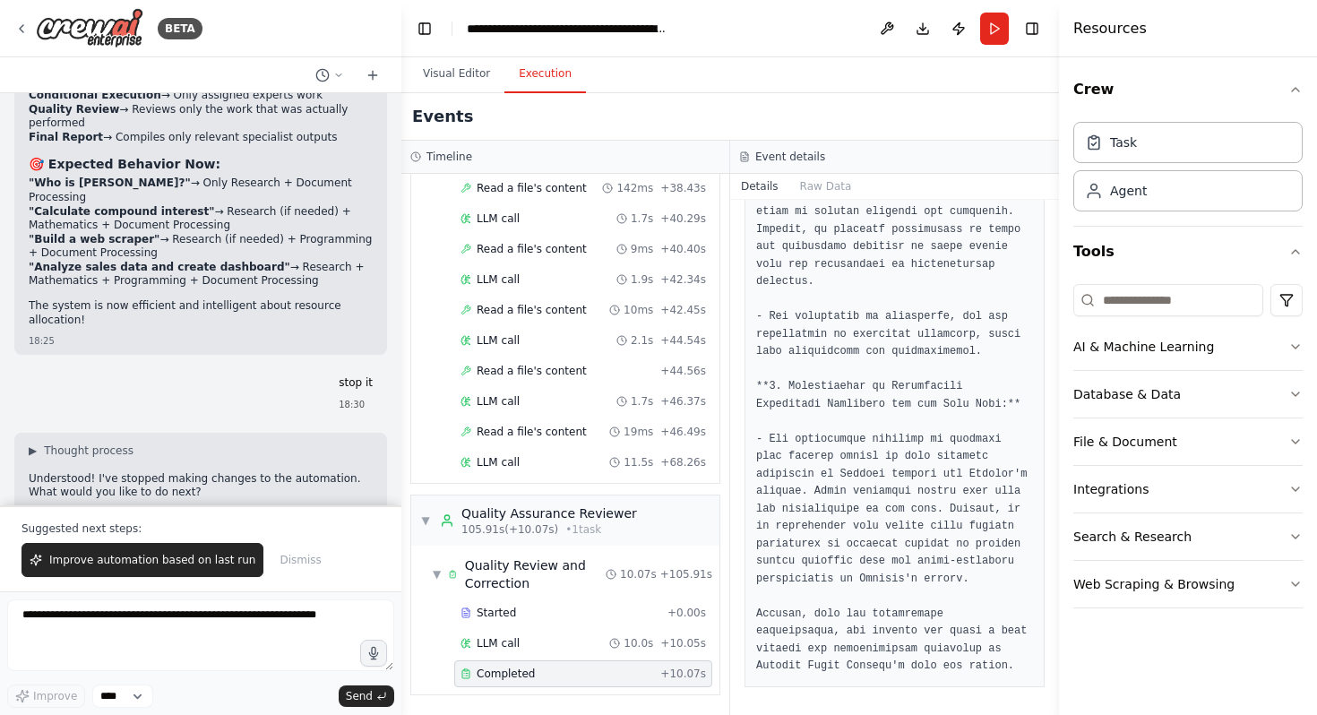
click at [566, 171] on div "Timeline" at bounding box center [566, 157] width 328 height 33
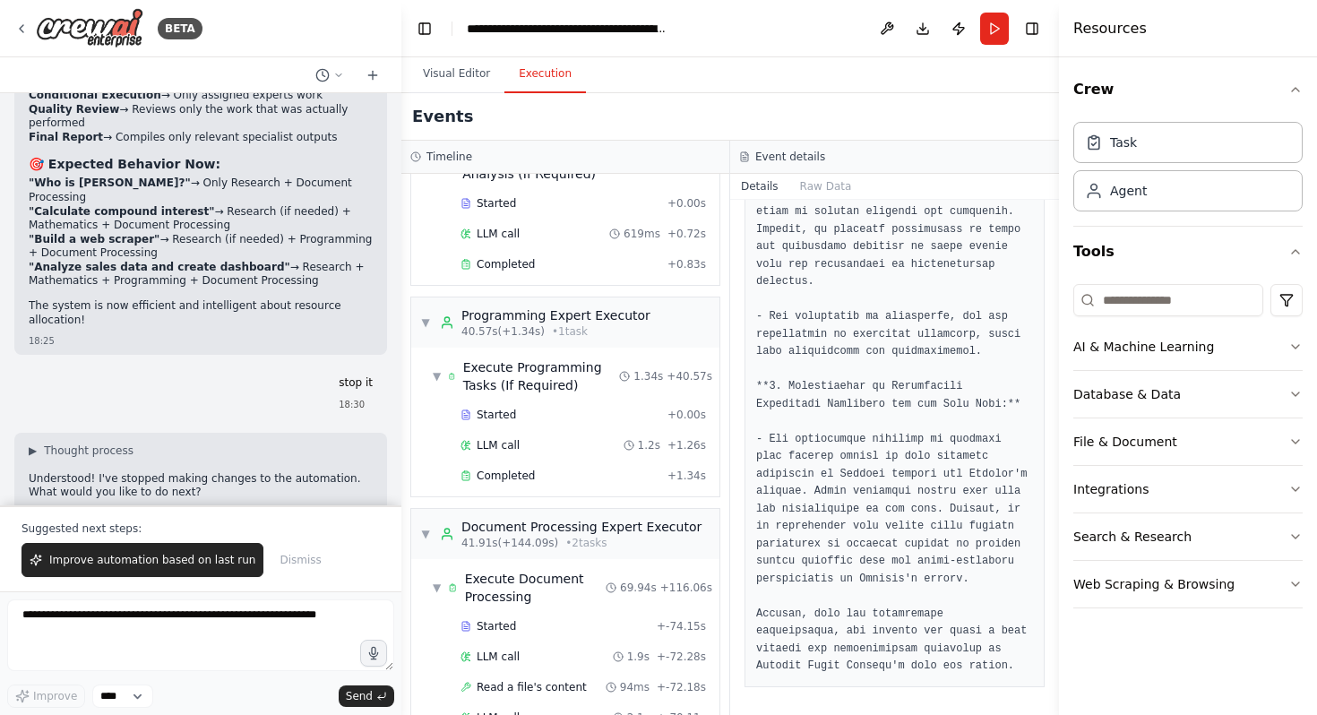
scroll to position [0, 0]
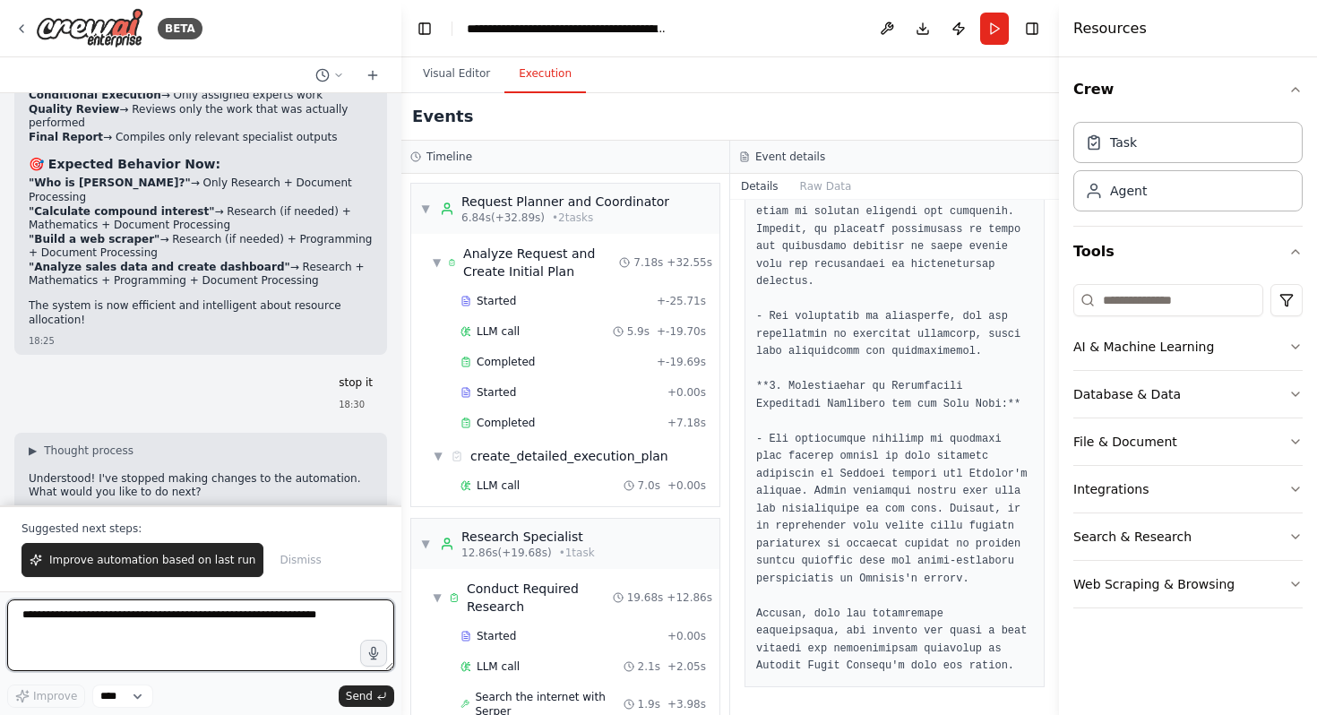
click at [129, 626] on textarea at bounding box center [200, 636] width 387 height 72
type textarea "**********"
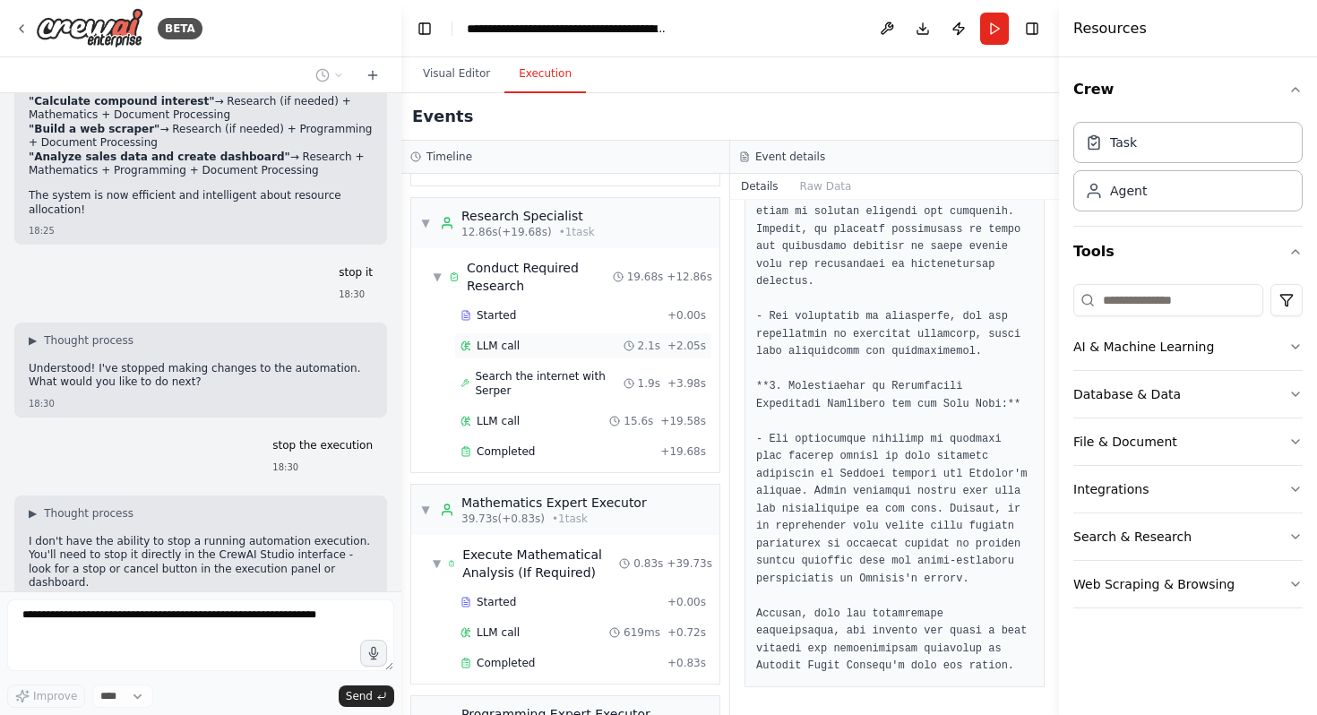
scroll to position [333, 0]
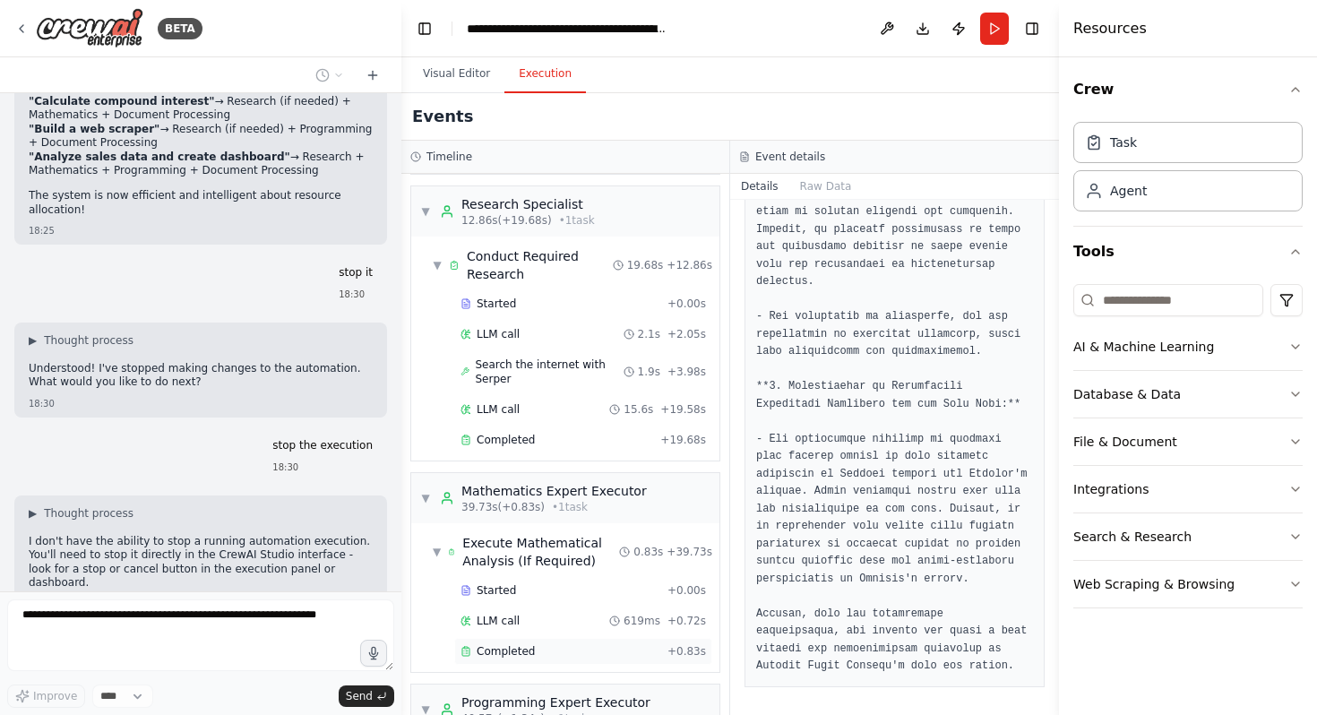
click at [568, 644] on div "Completed" at bounding box center [561, 651] width 200 height 14
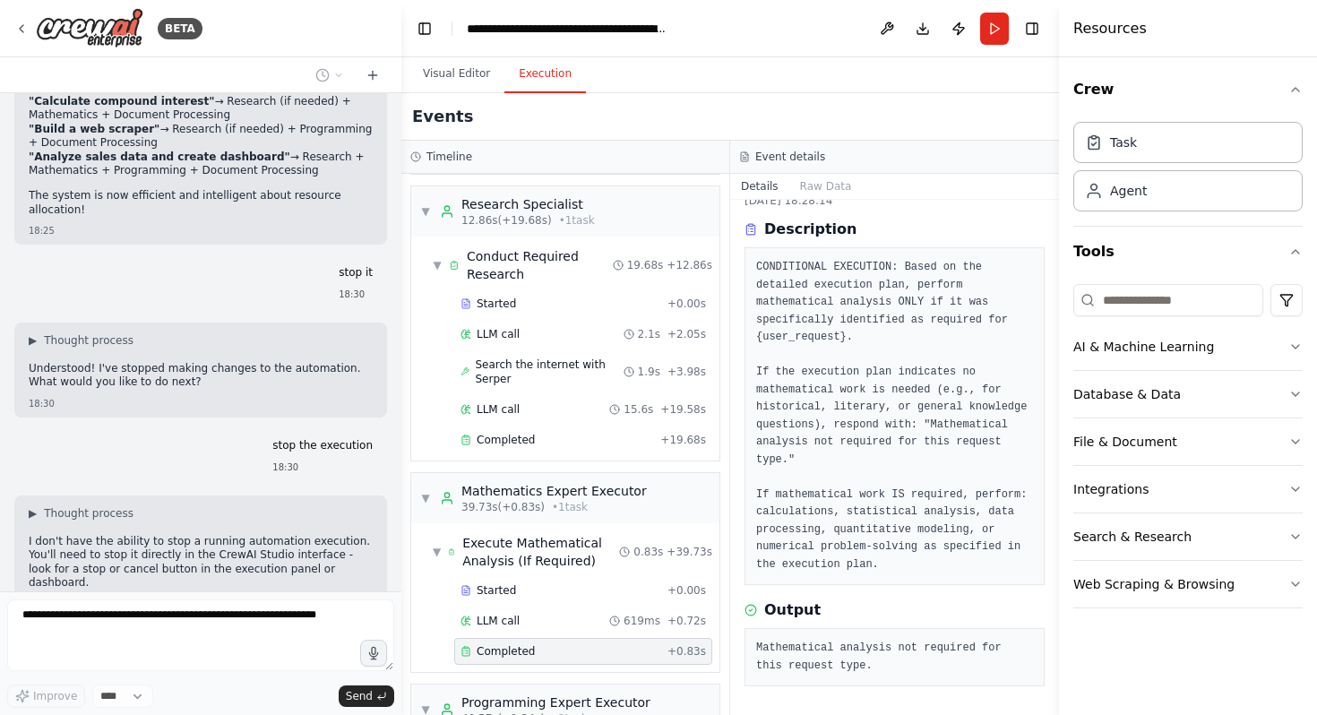
scroll to position [53, 0]
click at [427, 505] on div "▼ Mathematics Expert Executor 39.73s (+0.83s) • 1 task" at bounding box center [533, 498] width 227 height 32
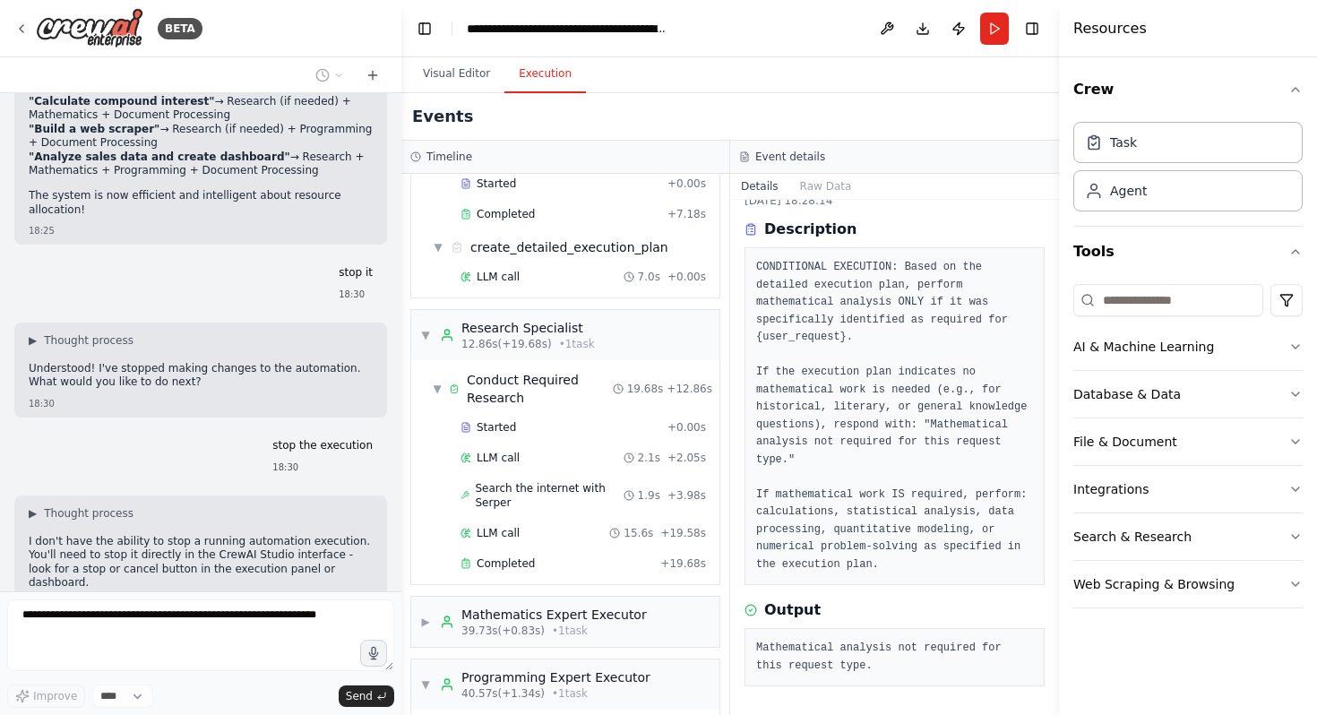
scroll to position [201, 0]
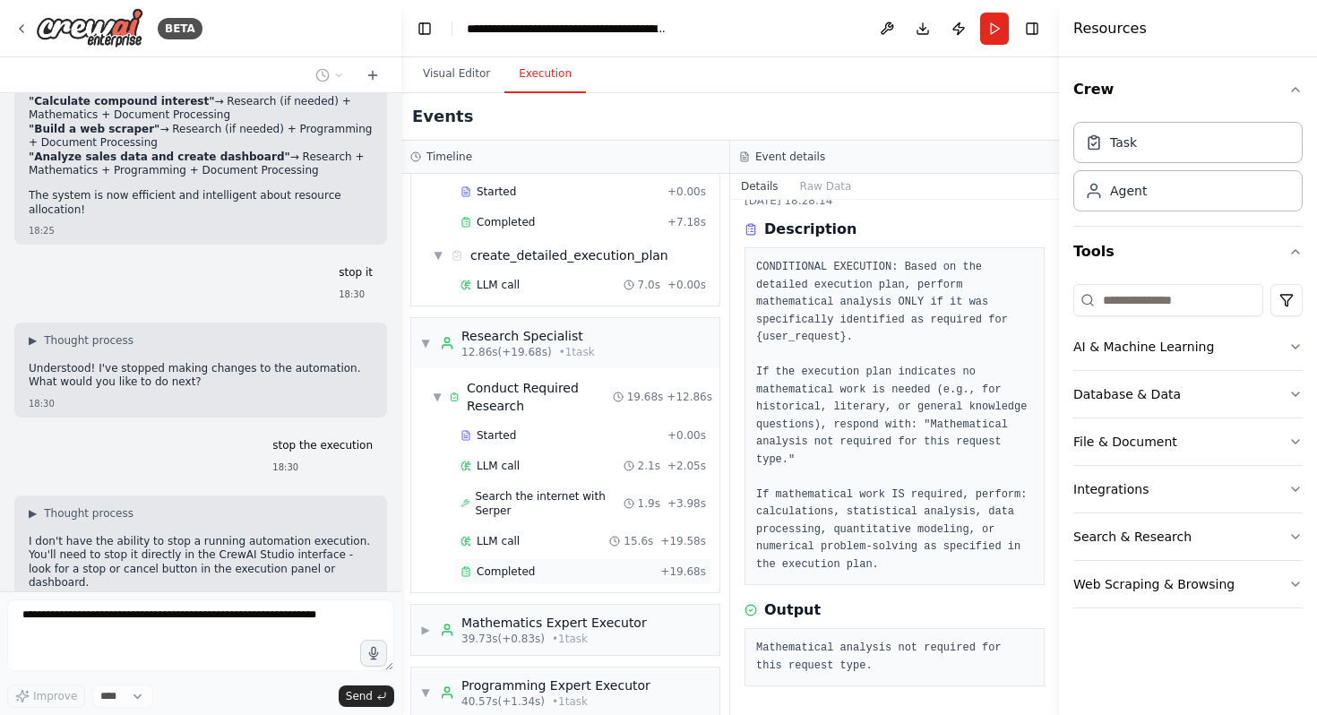
click at [541, 566] on div "Completed" at bounding box center [557, 572] width 193 height 14
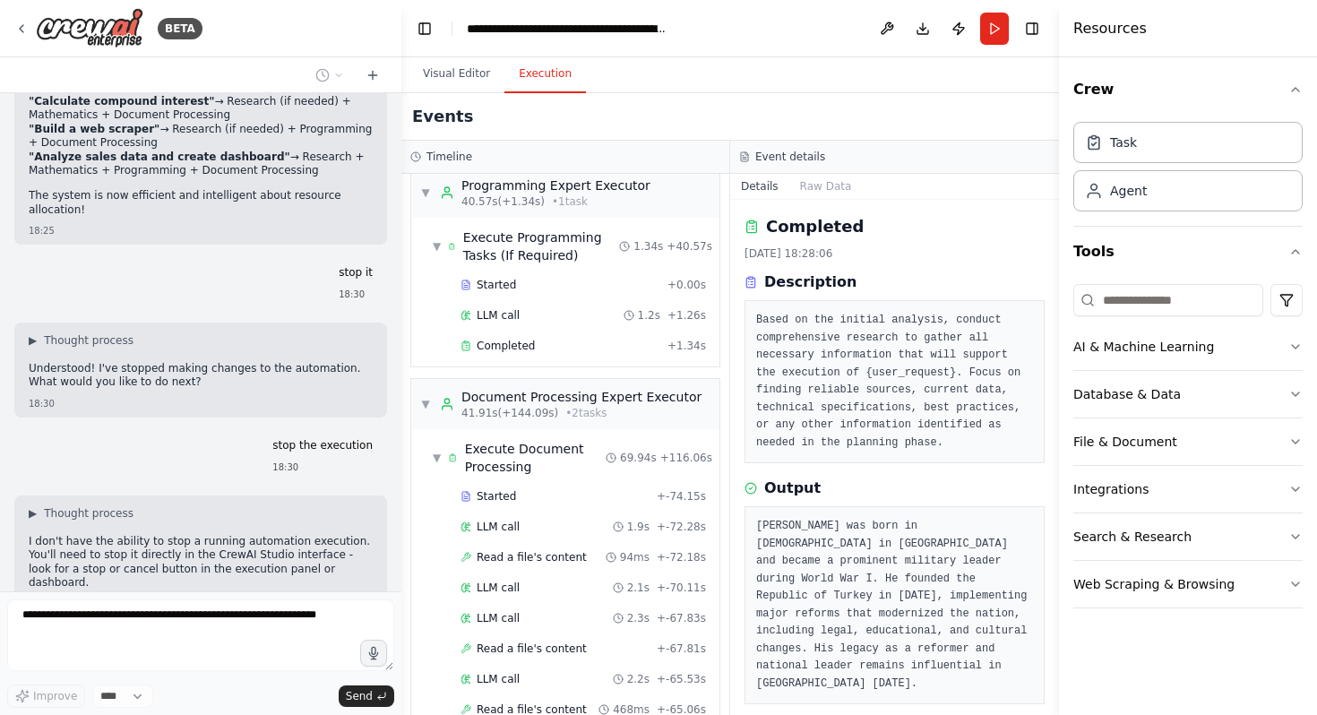
scroll to position [703, 0]
click at [527, 518] on div "LLM call 1.9s + -72.28s" at bounding box center [584, 525] width 246 height 14
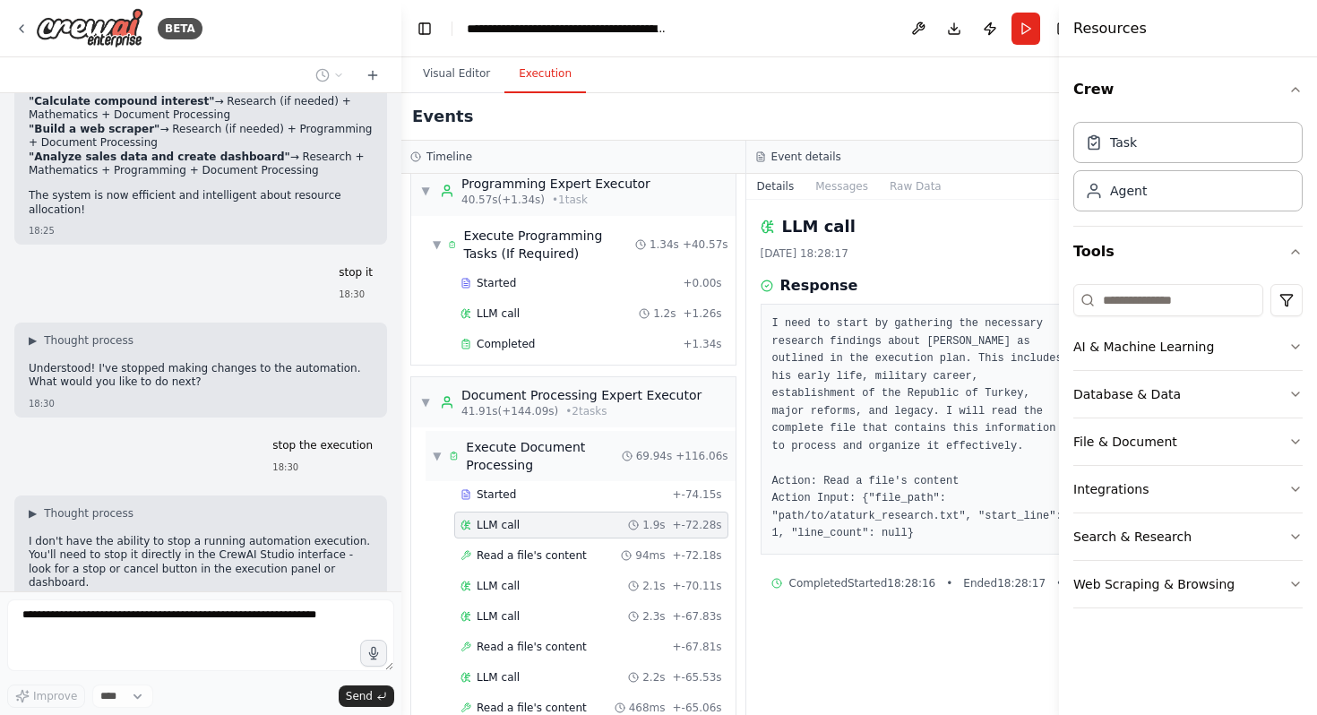
click at [491, 453] on div "Execute Document Processing" at bounding box center [543, 456] width 155 height 36
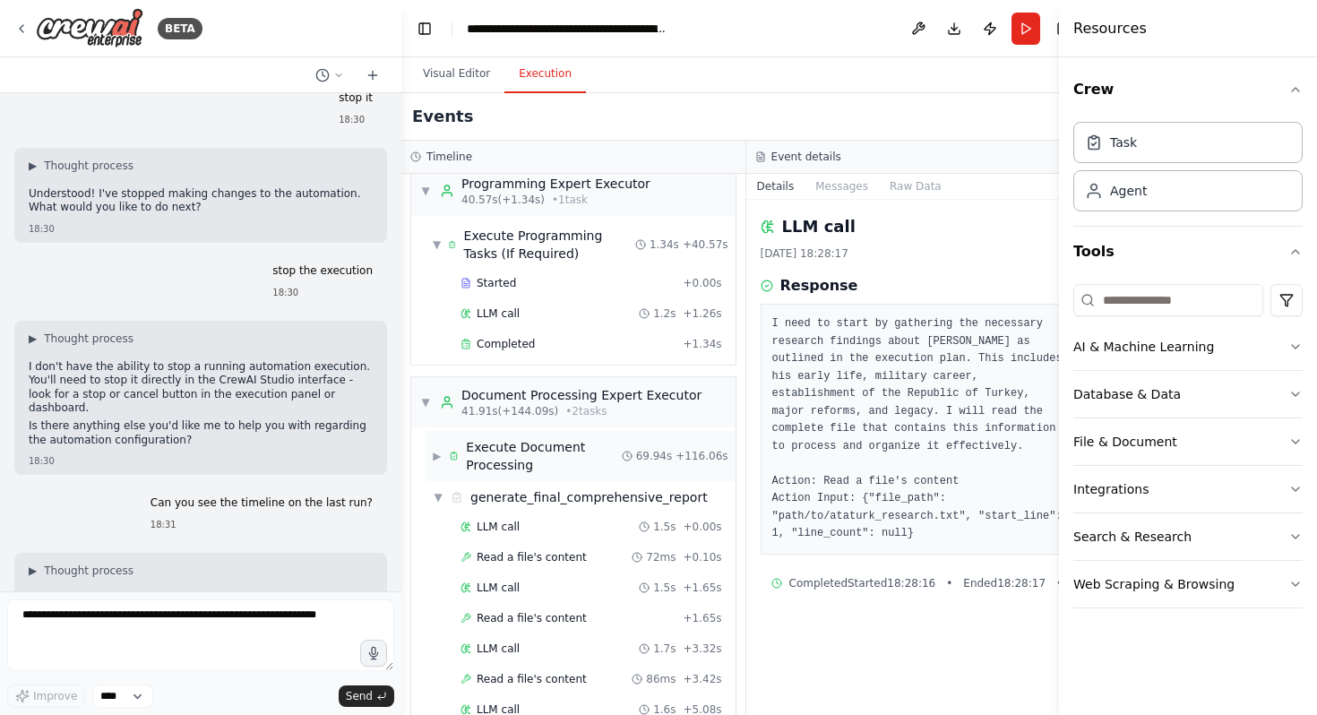
click at [437, 474] on div "▶ Execute Document Processing 69.94s + 116.06s" at bounding box center [581, 456] width 310 height 50
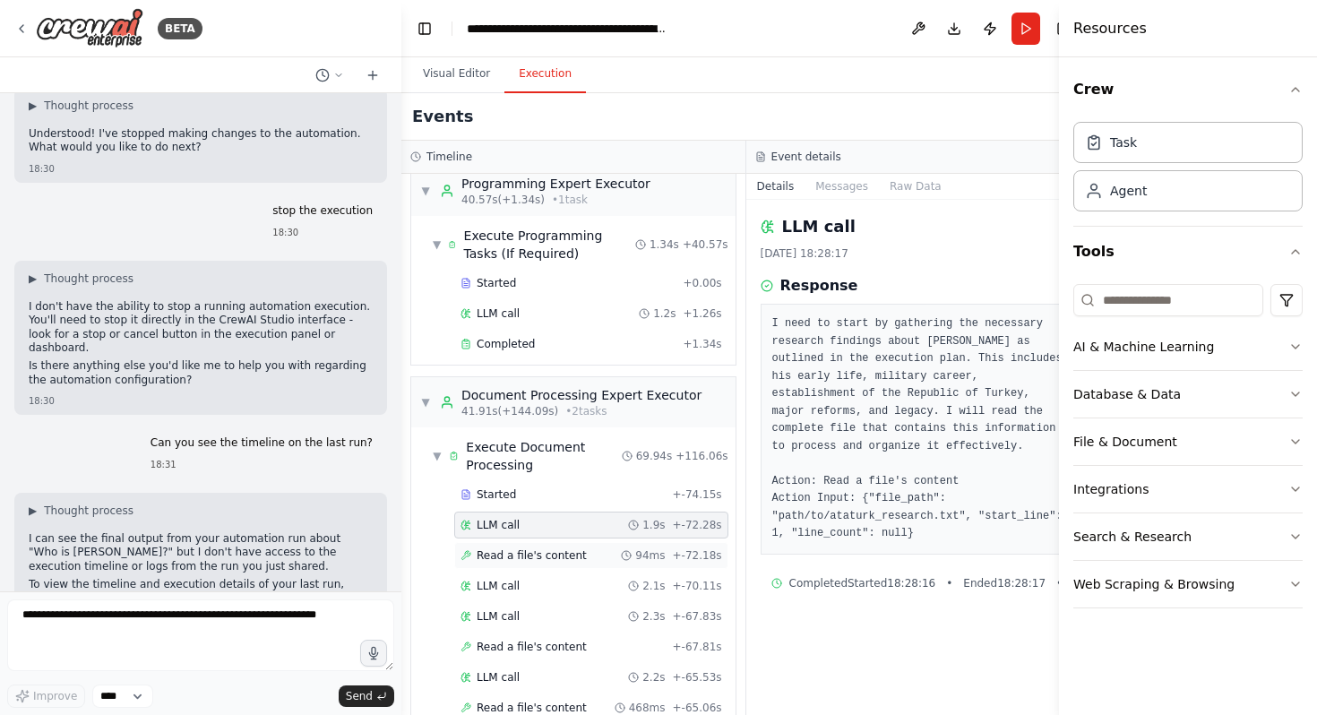
click at [541, 550] on span "Read a file's content" at bounding box center [532, 555] width 110 height 14
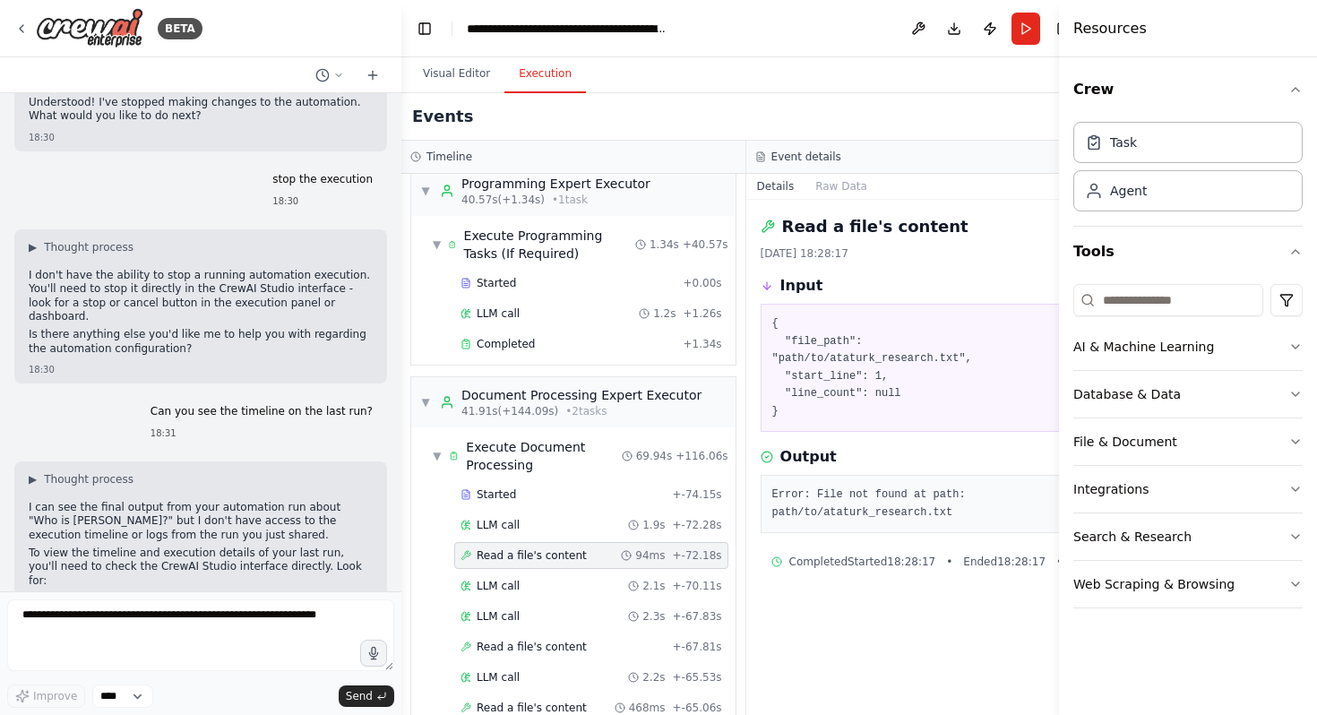
scroll to position [8399, 0]
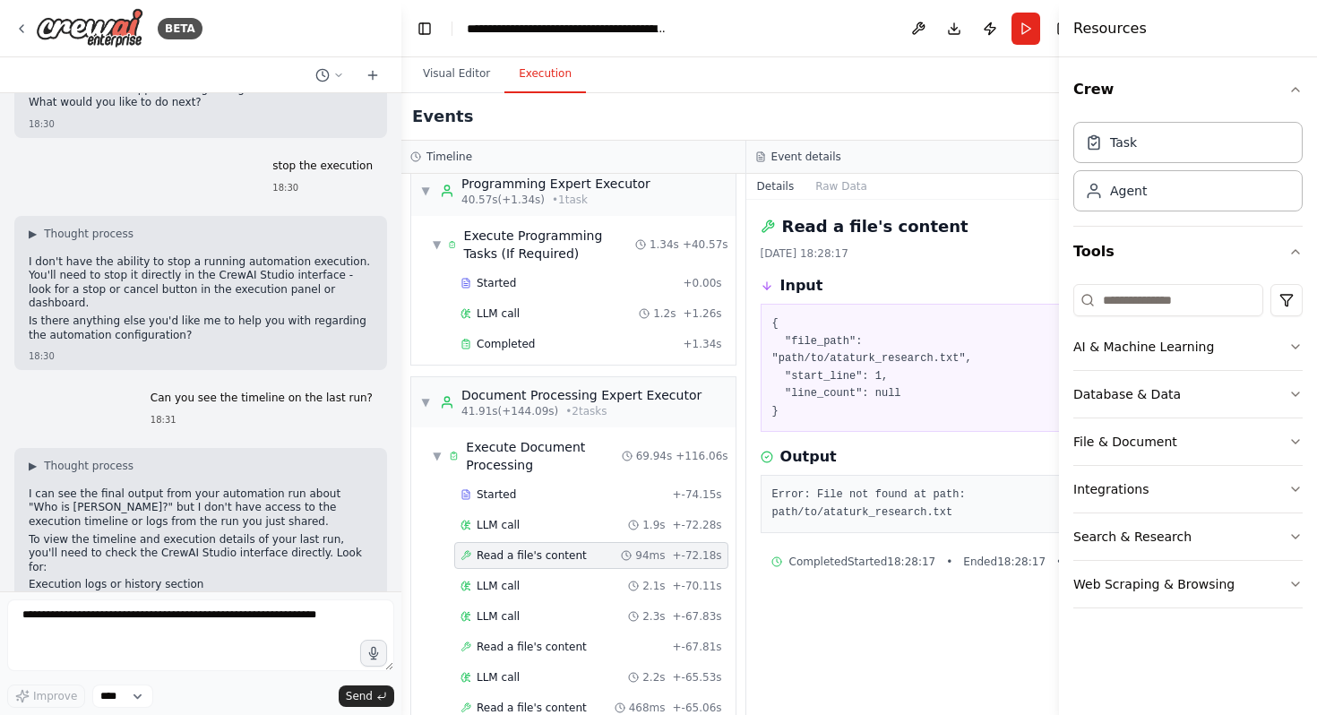
click at [549, 555] on span "Read a file's content" at bounding box center [532, 555] width 110 height 14
click at [549, 587] on div "LLM call 2.1s + -70.11s" at bounding box center [592, 586] width 262 height 14
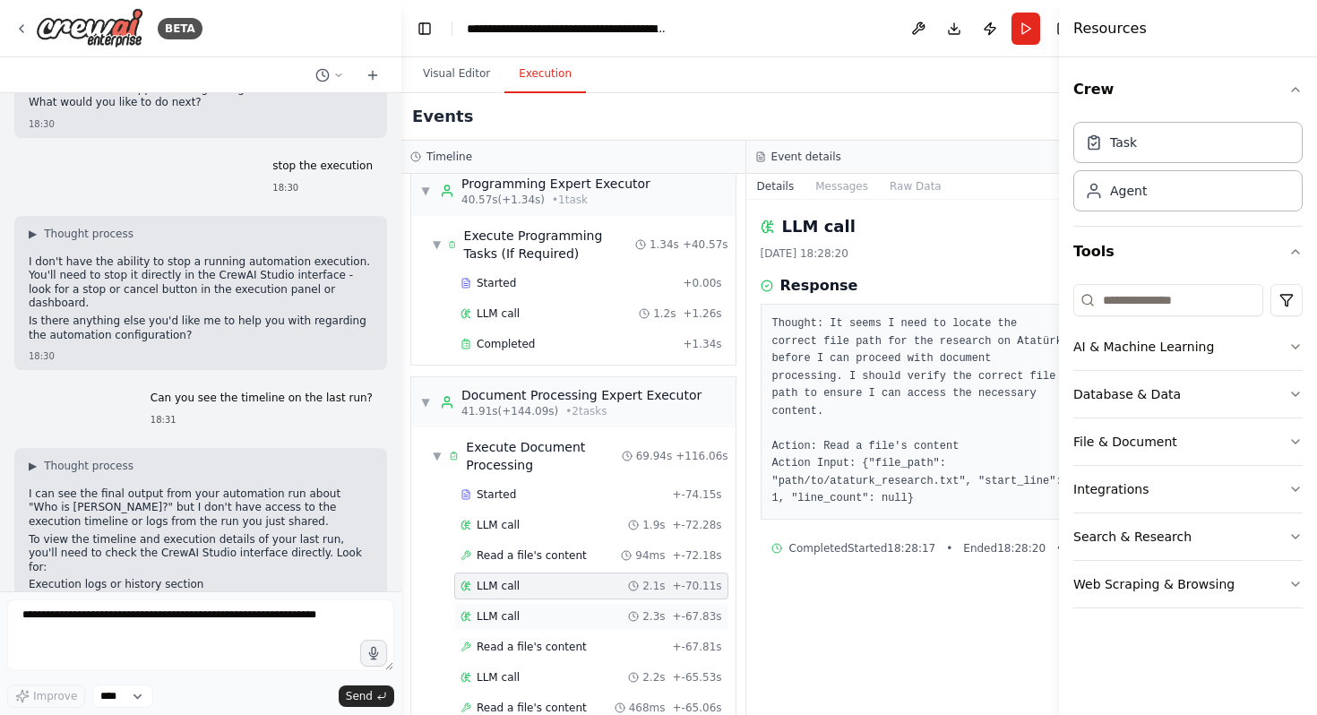
click at [553, 629] on div "LLM call 2.3s + -67.83s" at bounding box center [591, 616] width 274 height 27
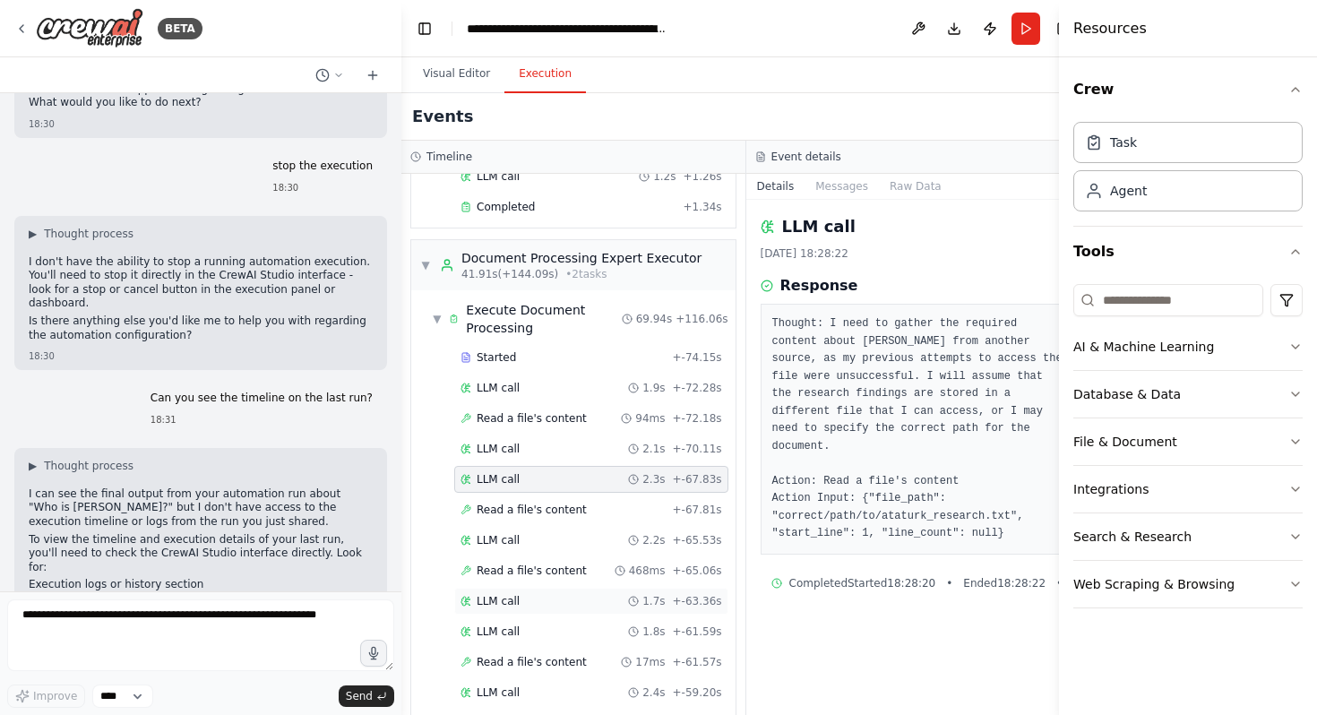
scroll to position [859, 0]
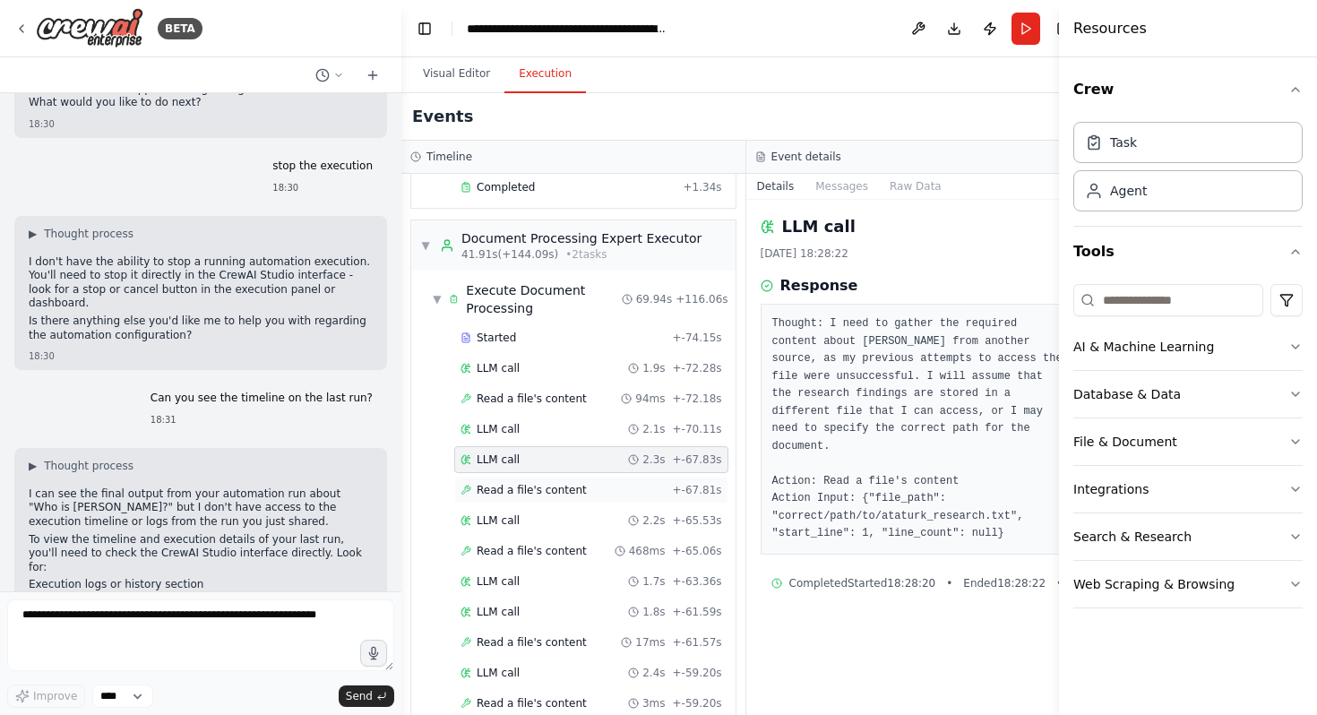
click at [599, 495] on div "Read a file's content + -67.81s" at bounding box center [592, 490] width 262 height 14
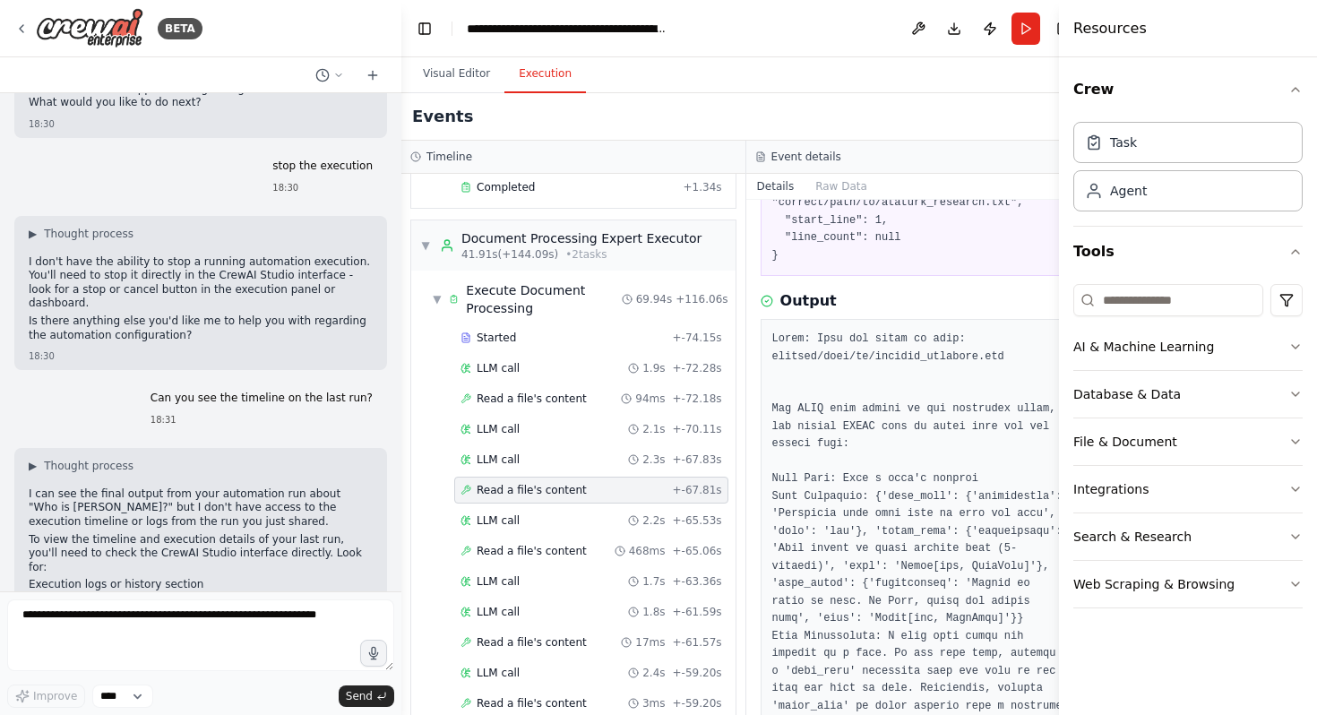
scroll to position [184, 0]
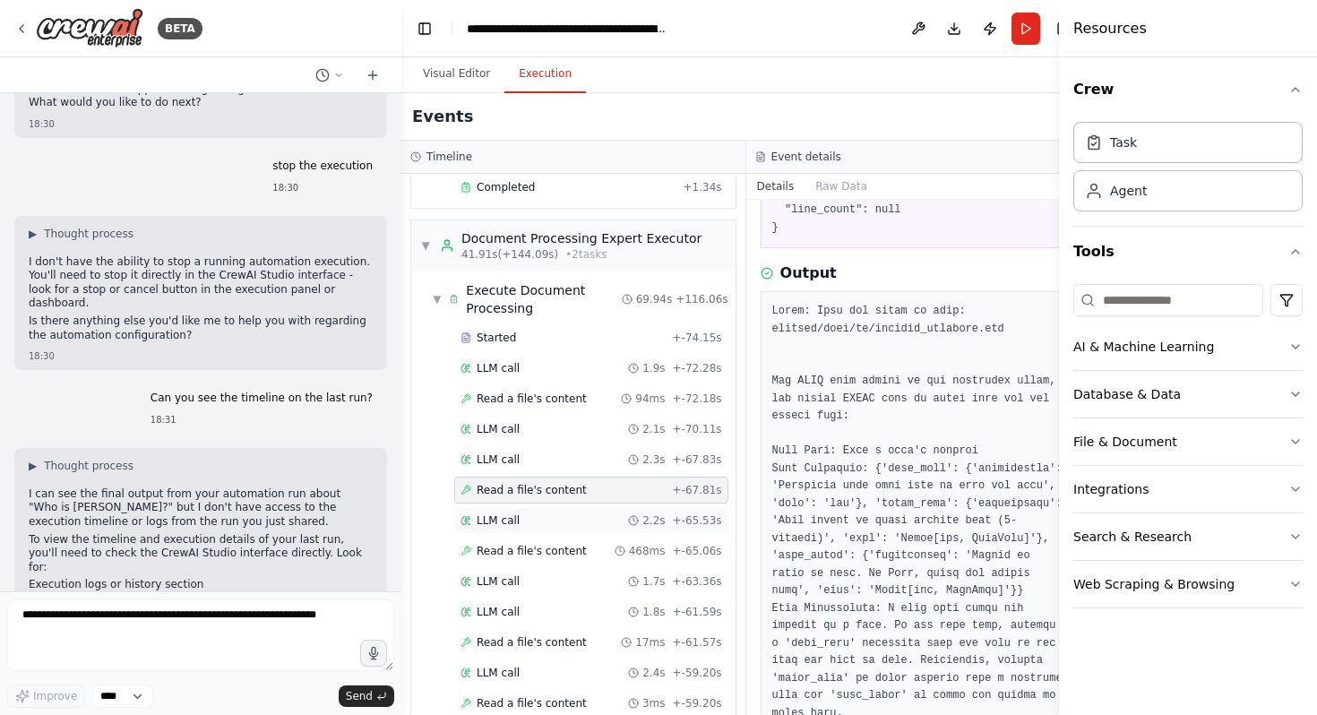
click at [555, 520] on div "LLM call 2.2s + -65.53s" at bounding box center [592, 521] width 262 height 14
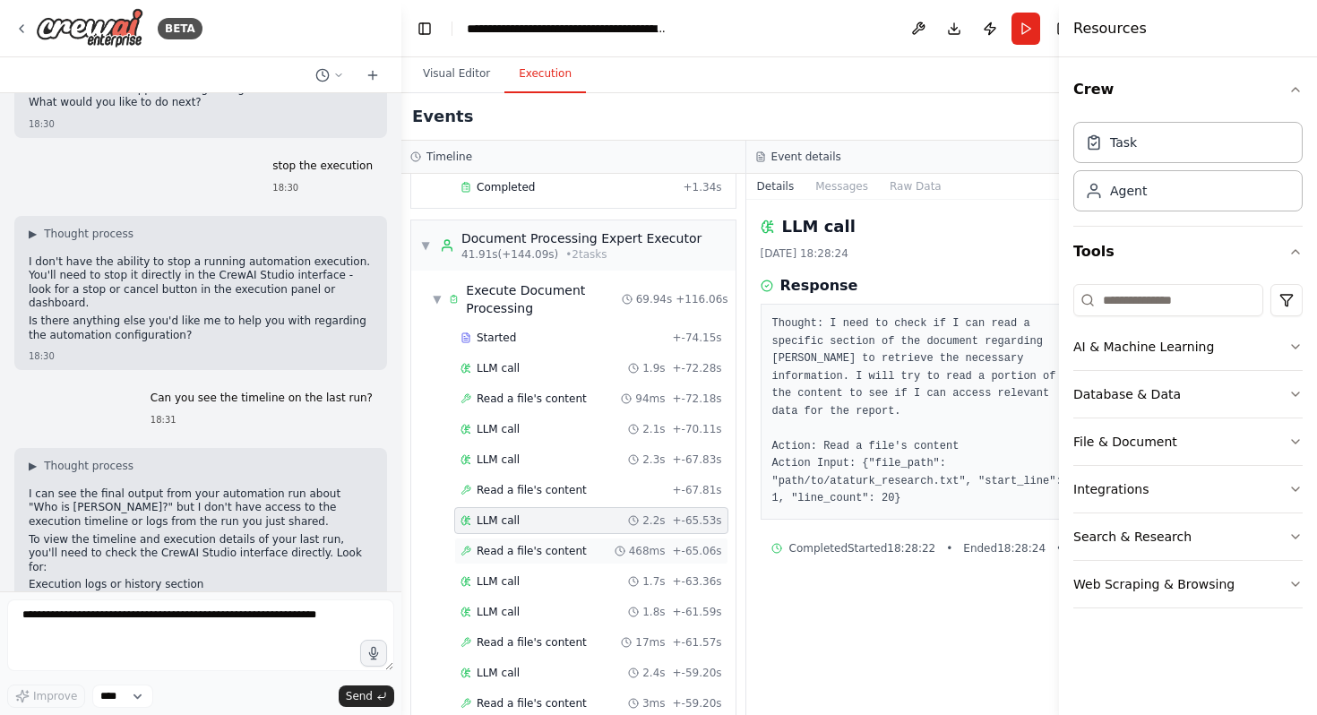
click at [557, 562] on div "Read a file's content 468ms + -65.06s" at bounding box center [591, 551] width 274 height 27
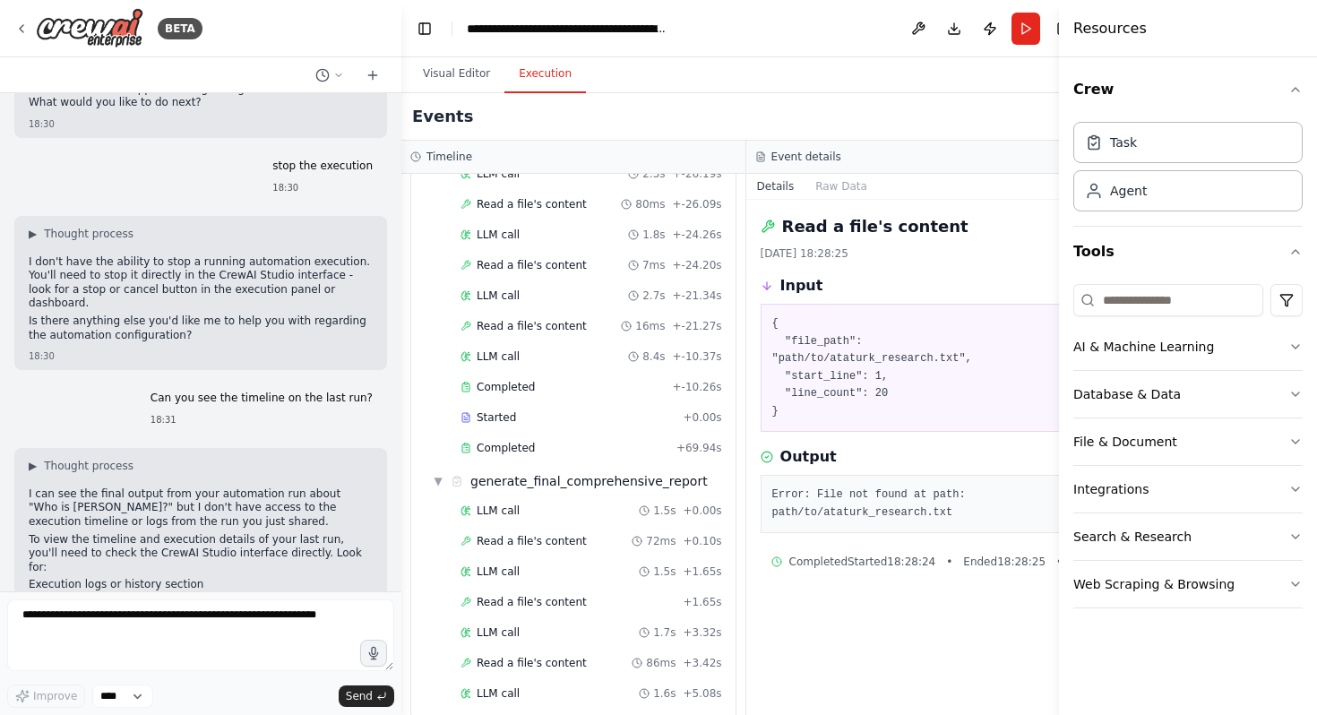
scroll to position [2292, 0]
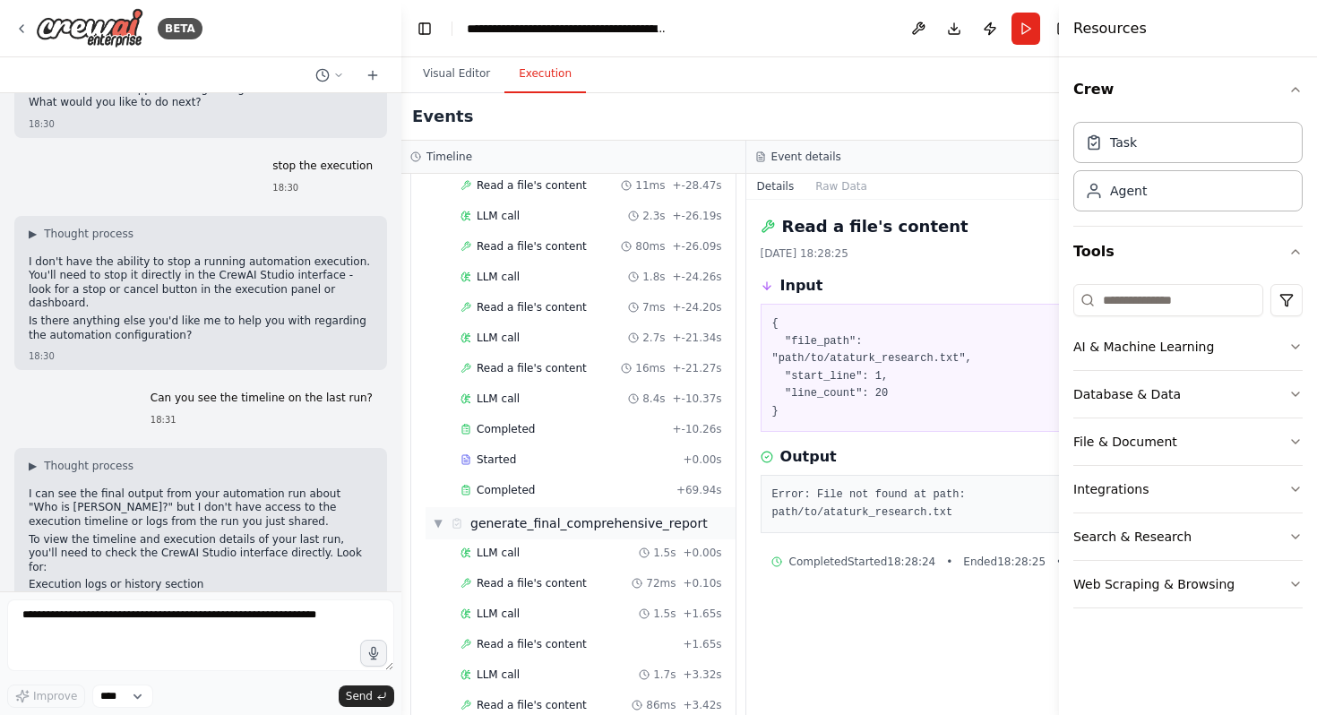
click at [470, 514] on div "generate_final_comprehensive_report" at bounding box center [579, 523] width 257 height 18
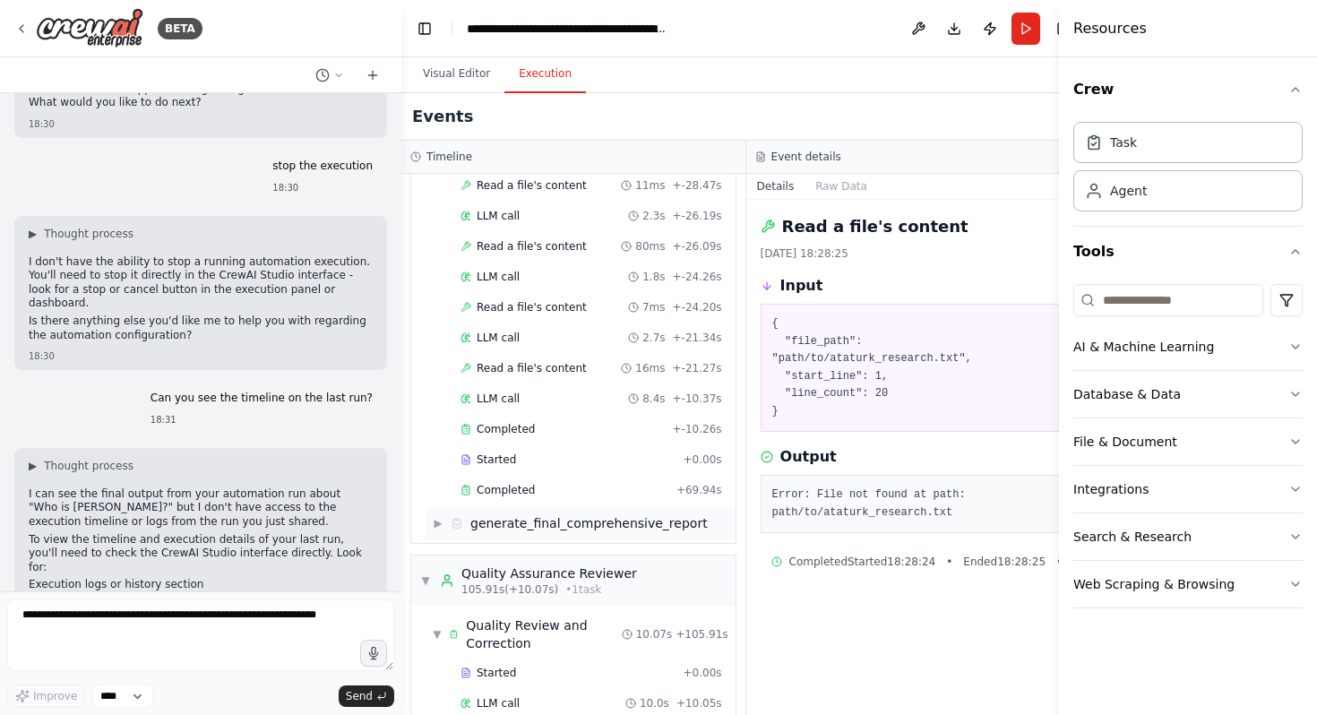
click at [470, 514] on div "generate_final_comprehensive_report" at bounding box center [579, 523] width 257 height 18
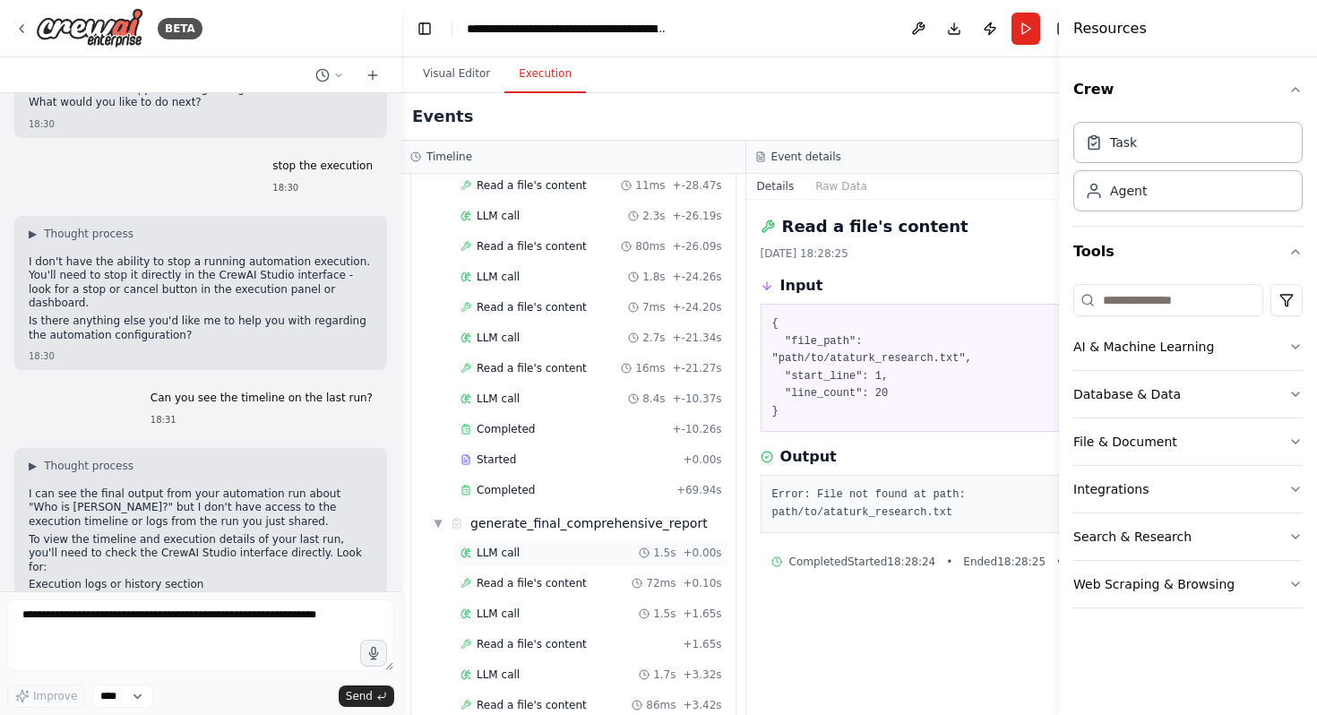
click at [479, 556] on span "LLM call" at bounding box center [498, 553] width 43 height 14
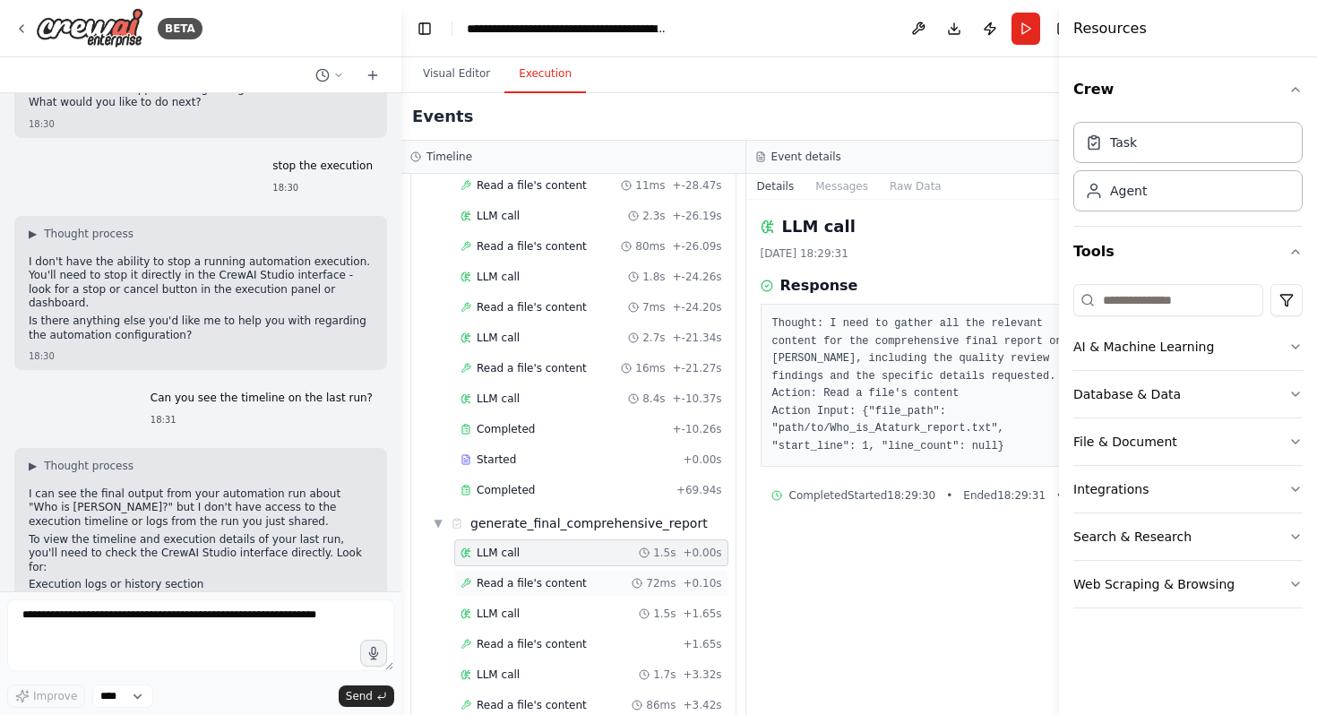
click at [496, 582] on span "Read a file's content" at bounding box center [532, 583] width 110 height 14
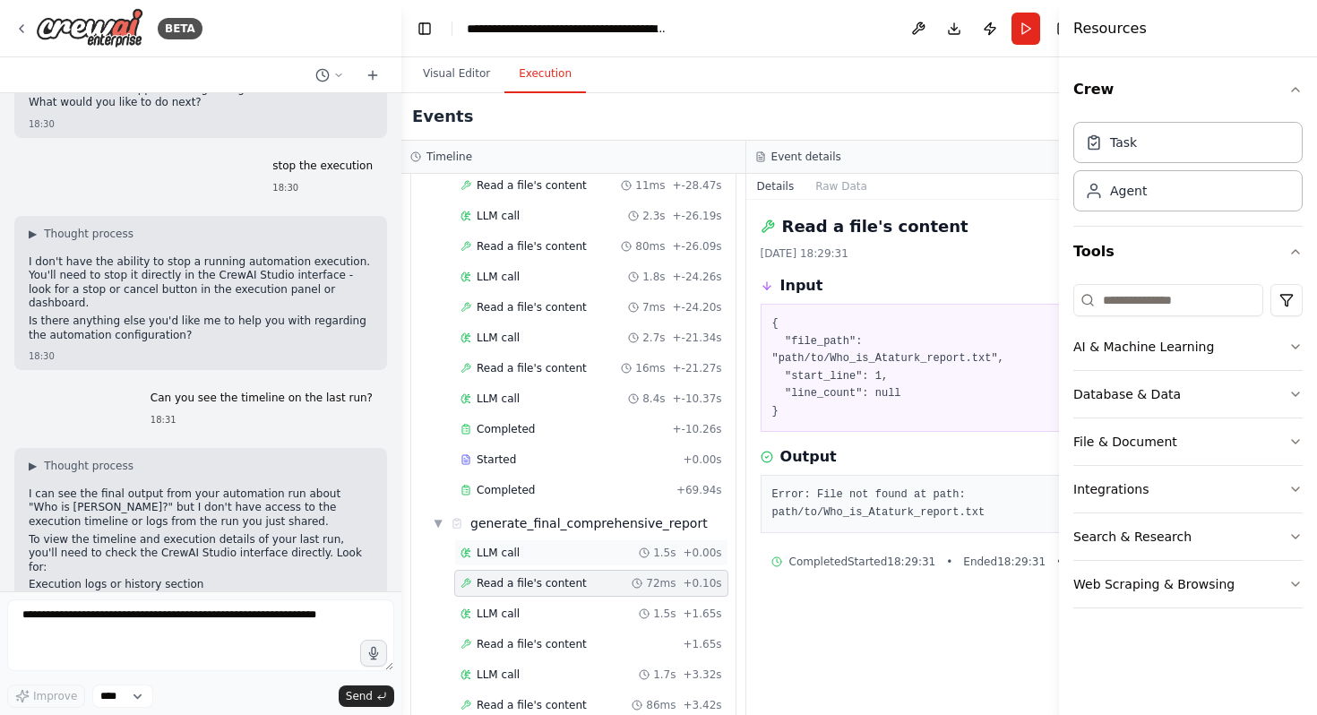
click at [516, 564] on div "LLM call 1.5s + 0.00s" at bounding box center [591, 553] width 274 height 27
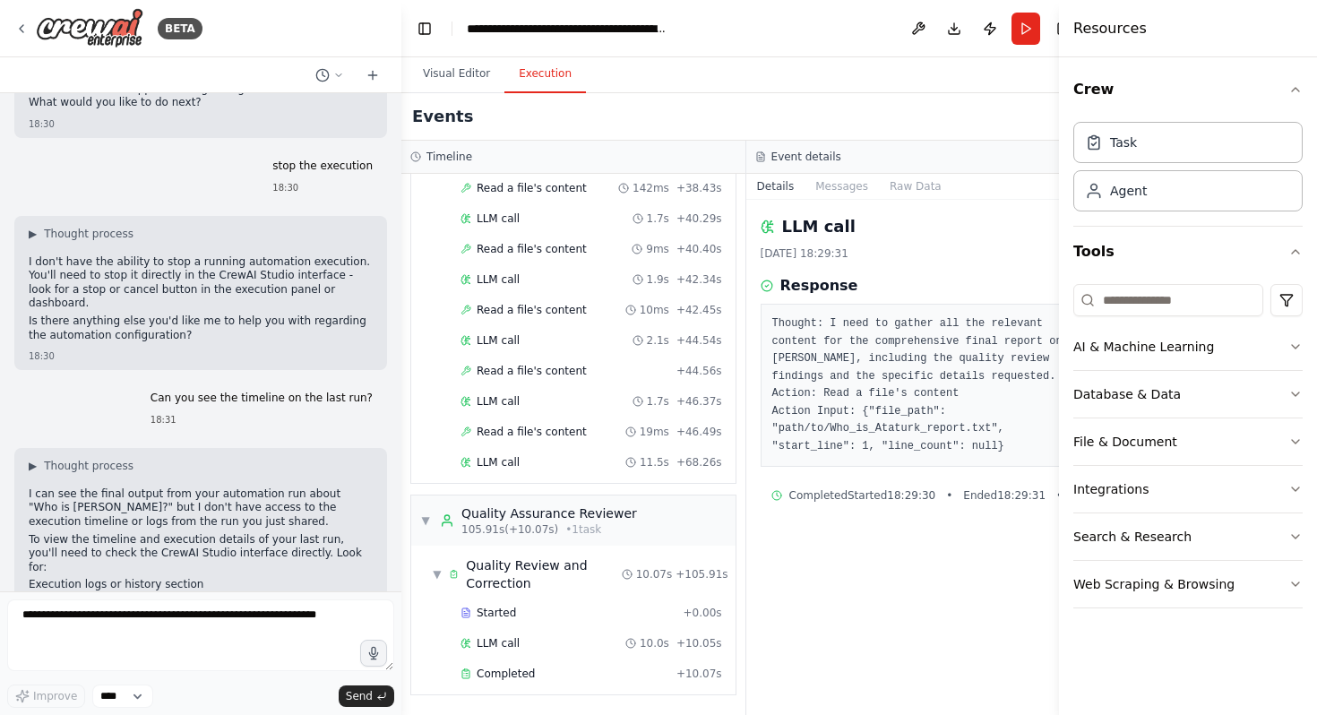
scroll to position [3847, 0]
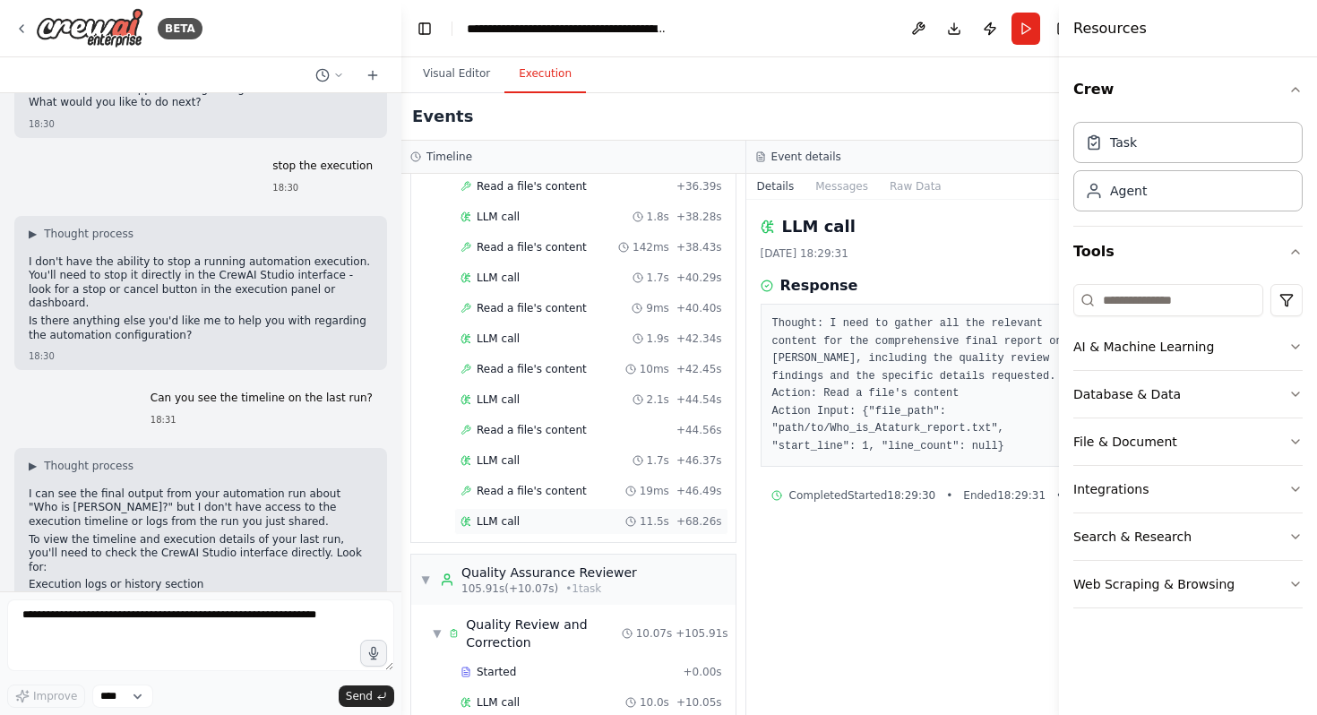
click at [561, 513] on div "LLM call 11.5s + 68.26s" at bounding box center [591, 521] width 274 height 27
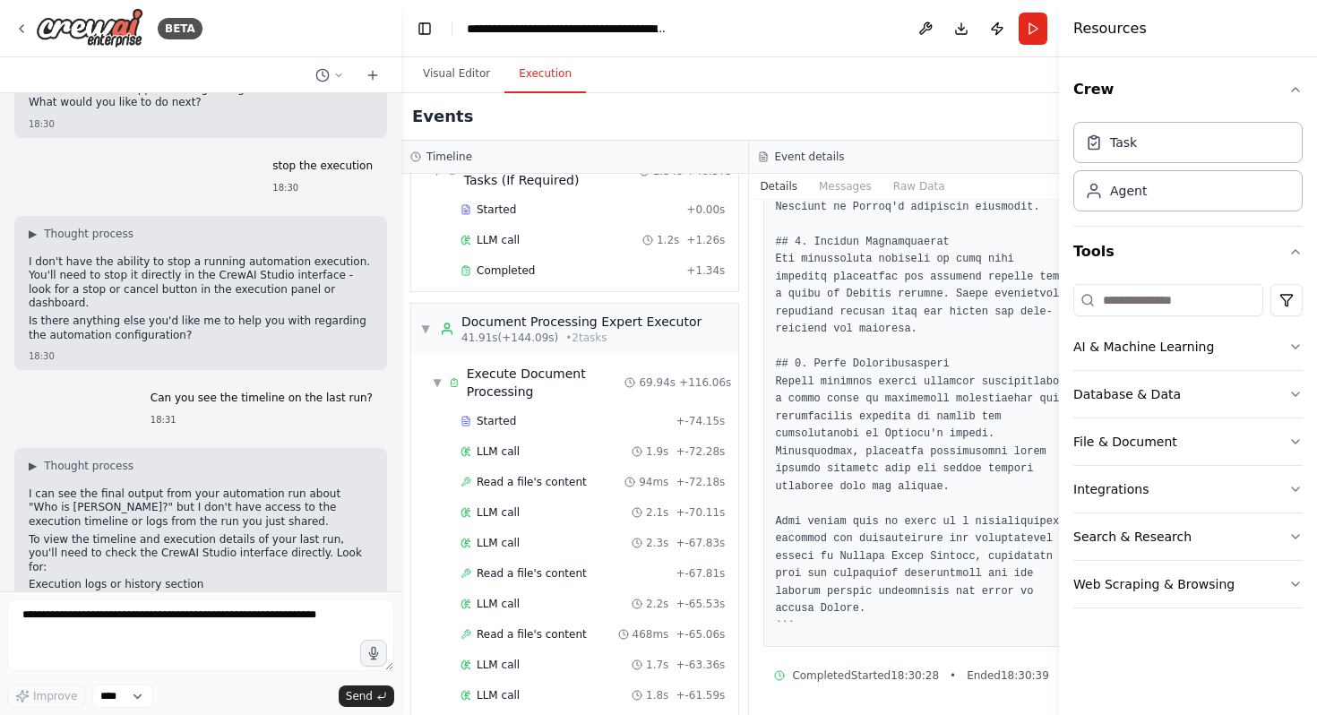
scroll to position [662, 0]
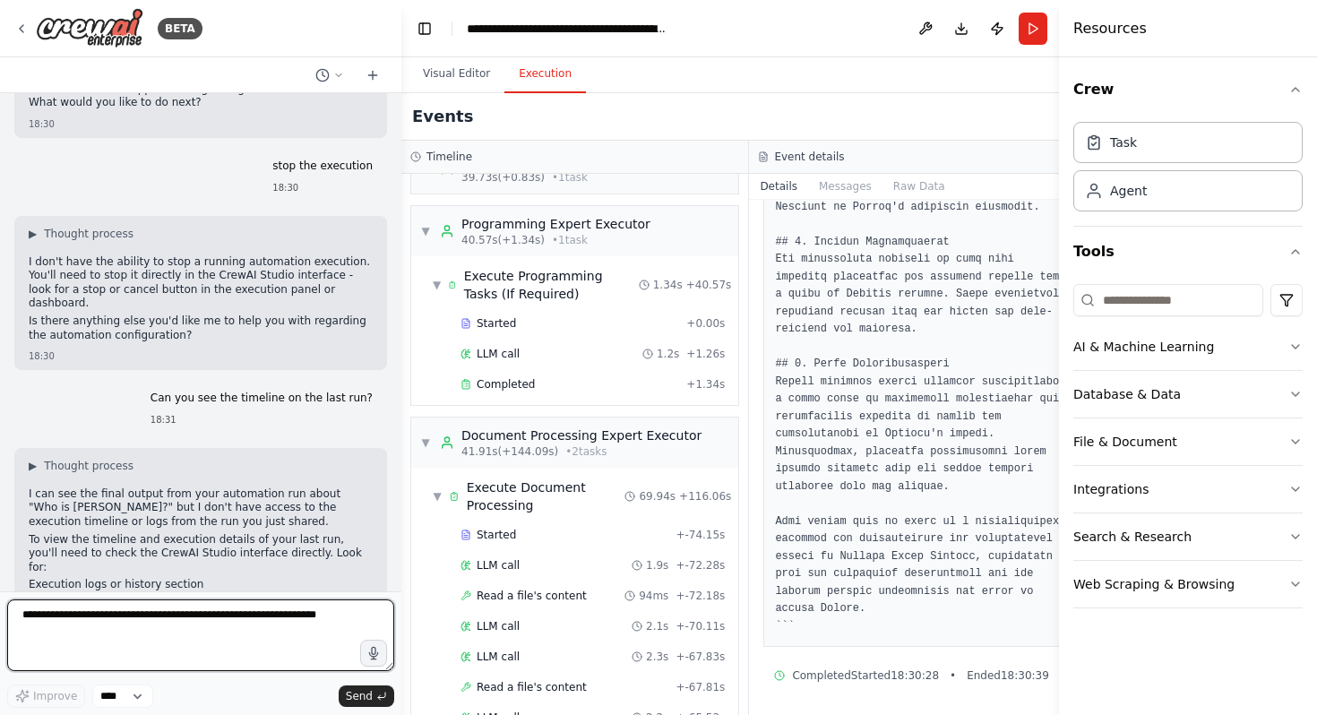
click at [216, 643] on textarea at bounding box center [200, 636] width 387 height 72
type textarea "**********"
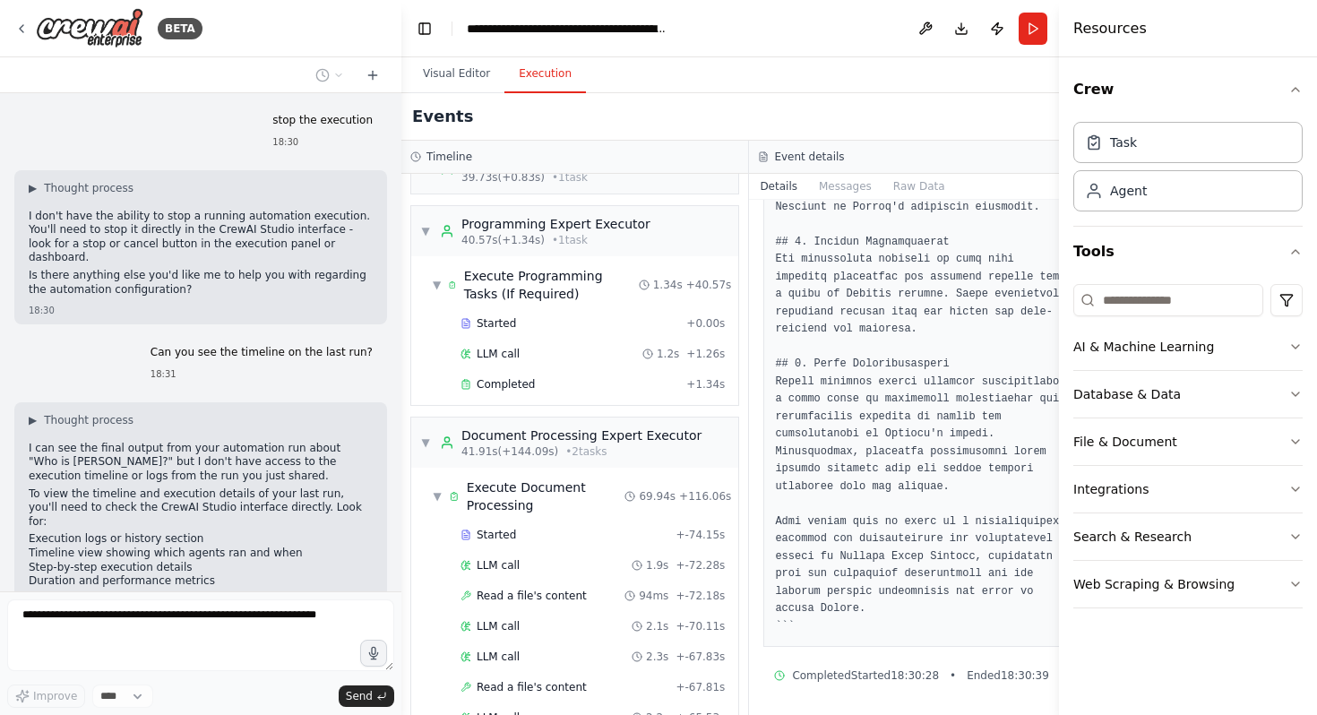
scroll to position [8523, 0]
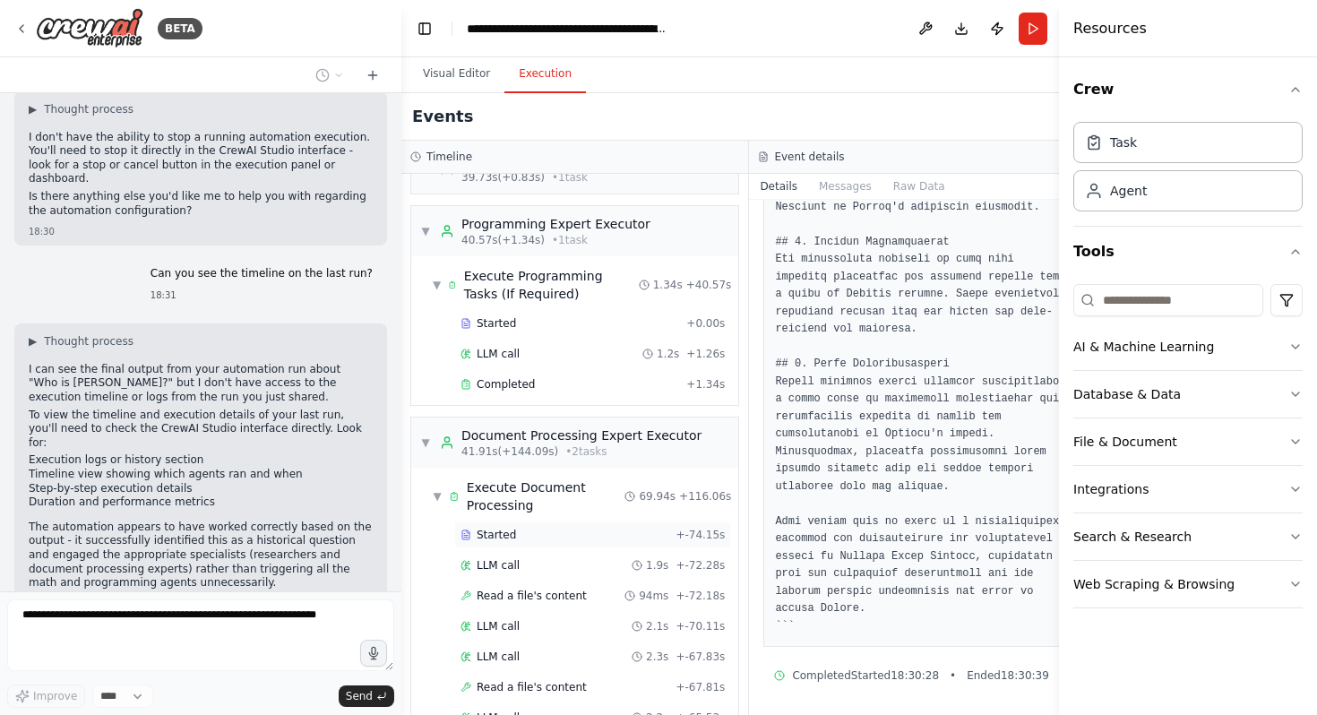
click at [542, 548] on div "Started + -74.15s" at bounding box center [592, 535] width 277 height 27
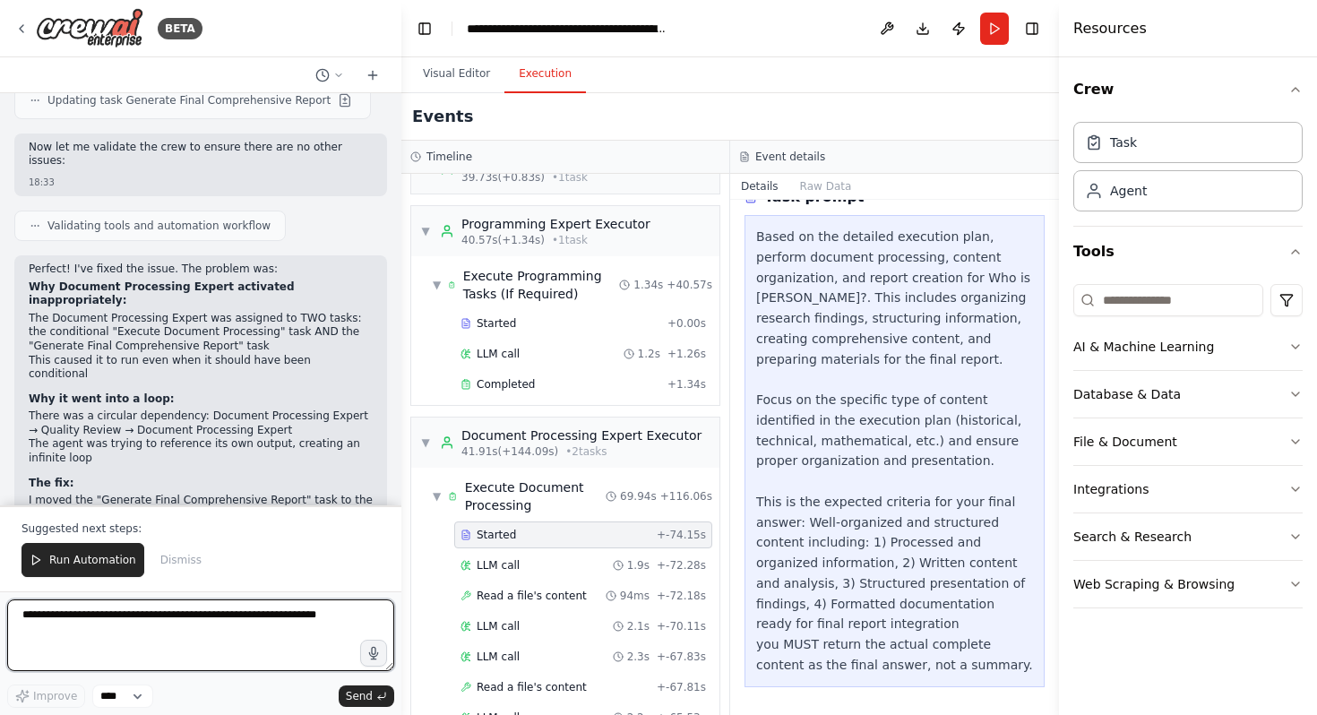
scroll to position [9666, 0]
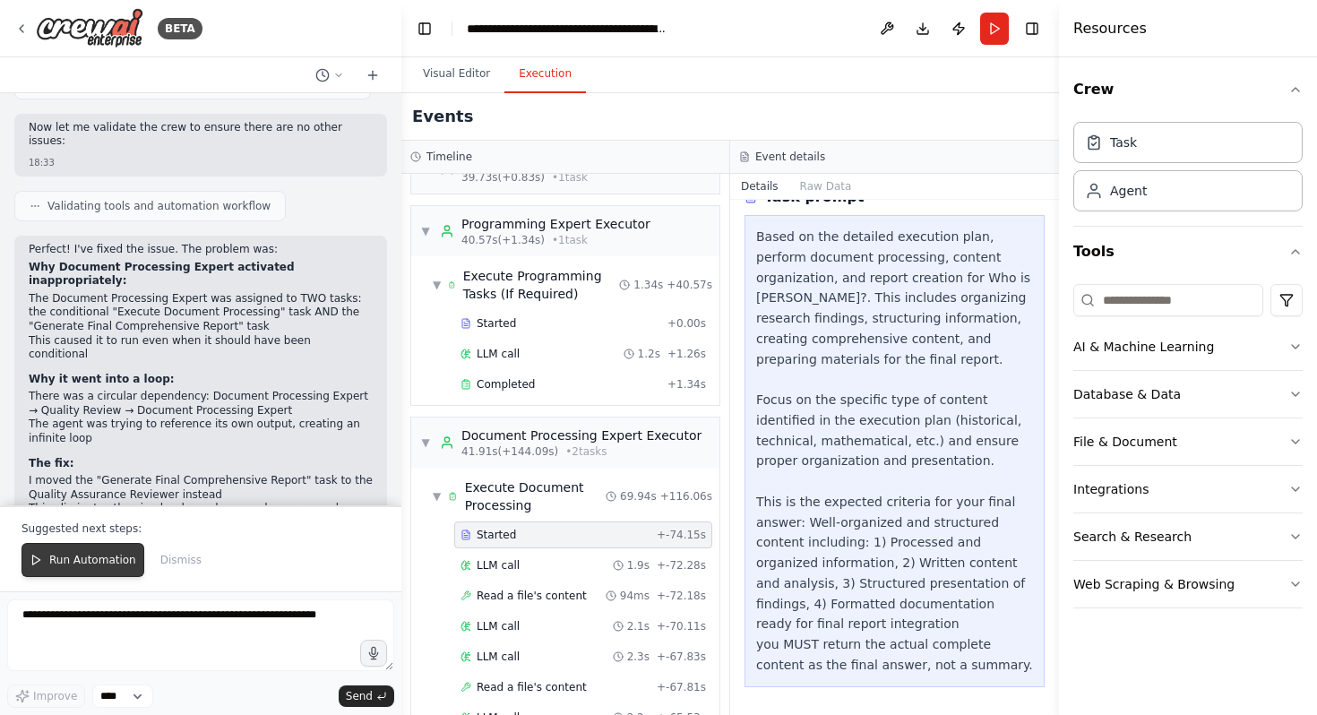
click at [94, 557] on span "Run Automation" at bounding box center [92, 560] width 87 height 14
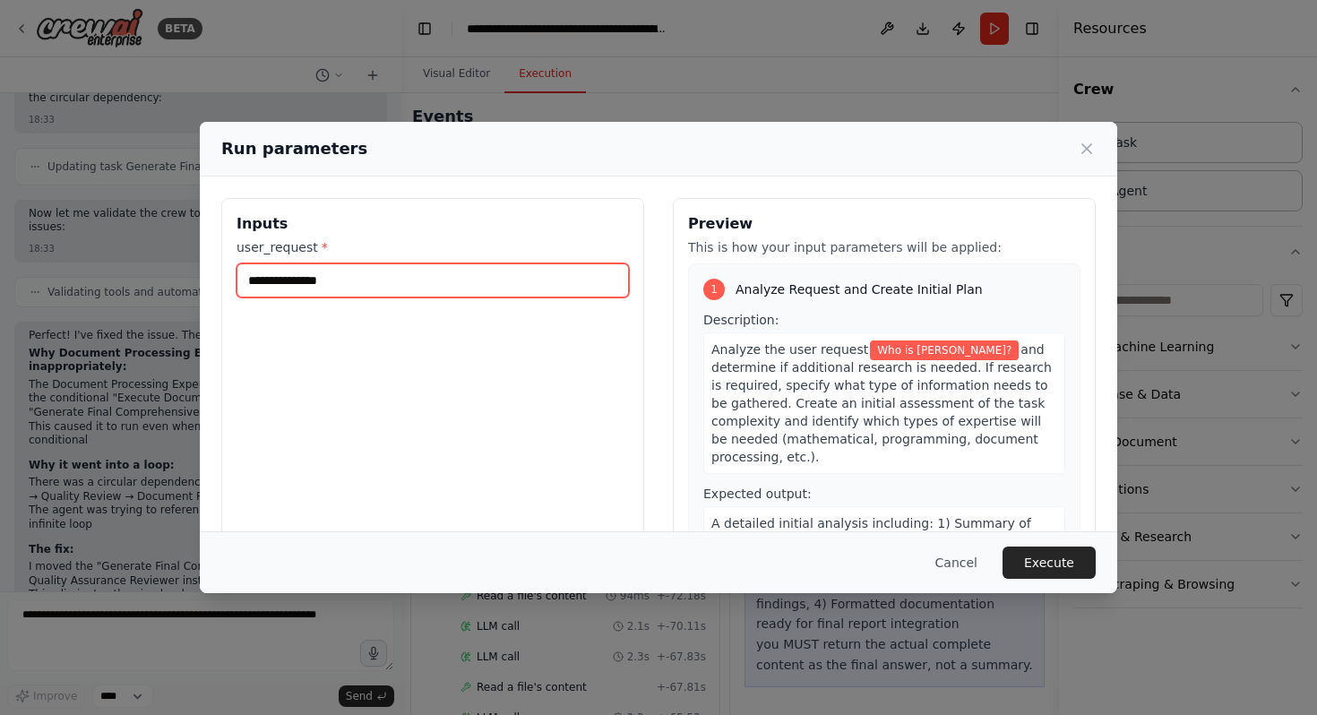
click at [497, 283] on input "**********" at bounding box center [433, 280] width 393 height 34
type input "**********"
click at [1067, 579] on div "Cancel Execute" at bounding box center [659, 562] width 918 height 62
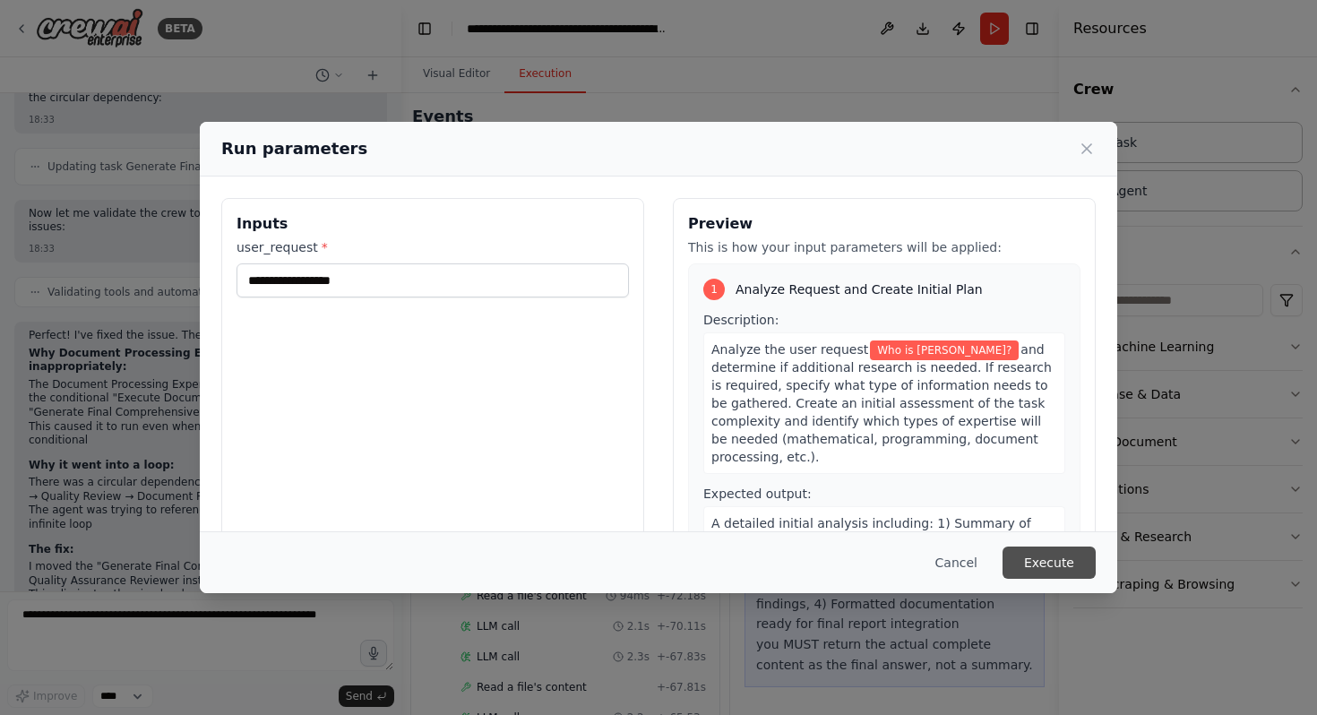
click at [1071, 564] on button "Execute" at bounding box center [1049, 563] width 93 height 32
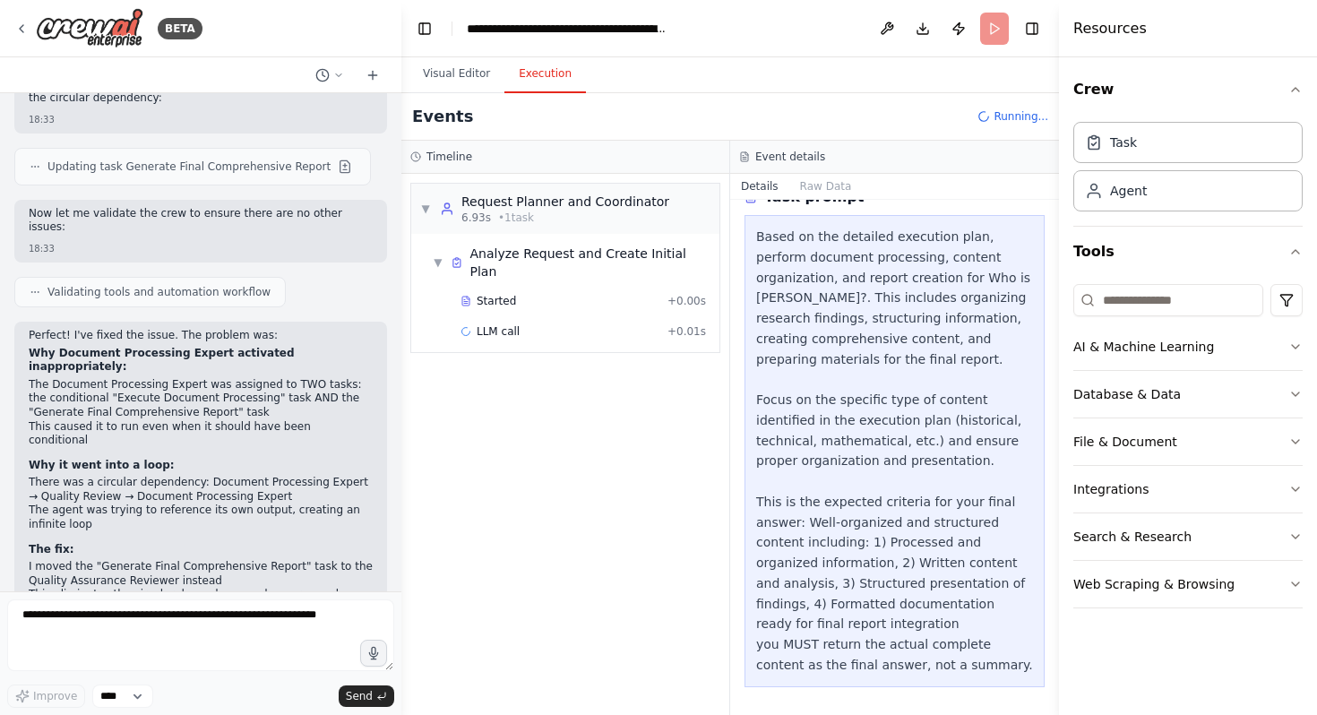
scroll to position [9666, 0]
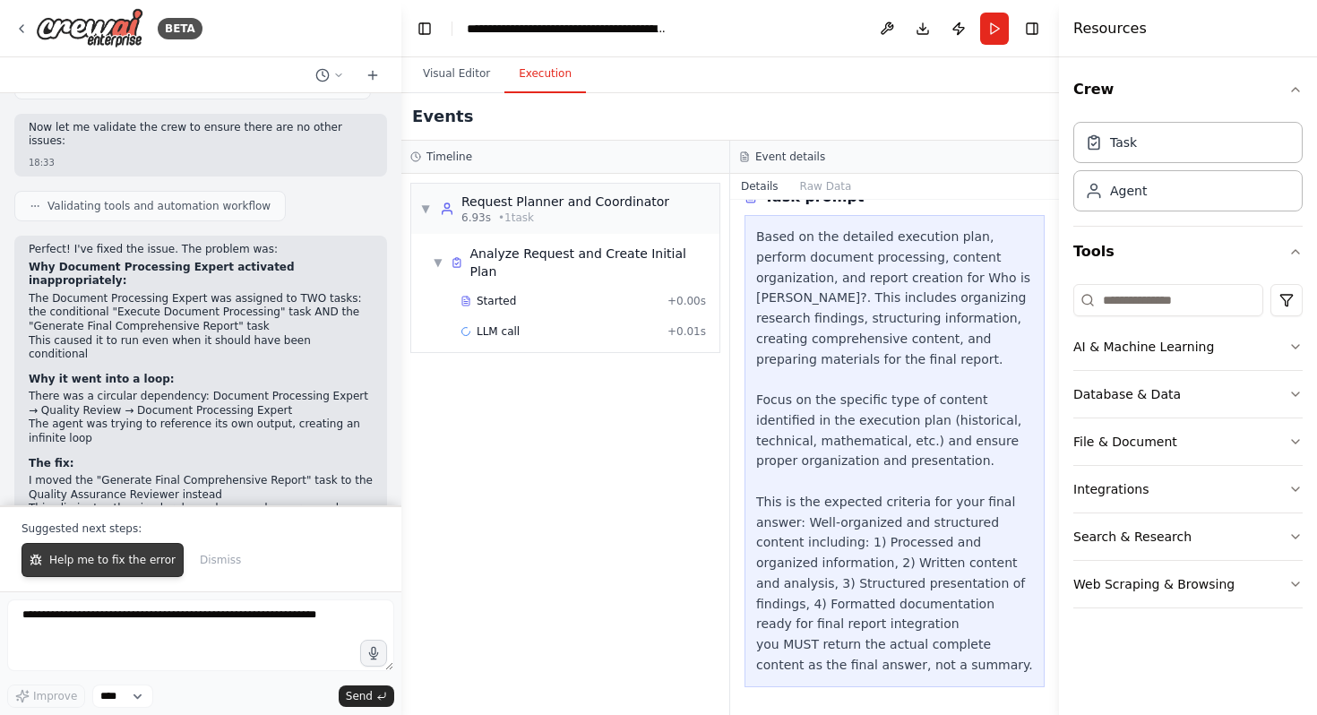
click at [151, 566] on span "Help me to fix the error" at bounding box center [112, 560] width 126 height 14
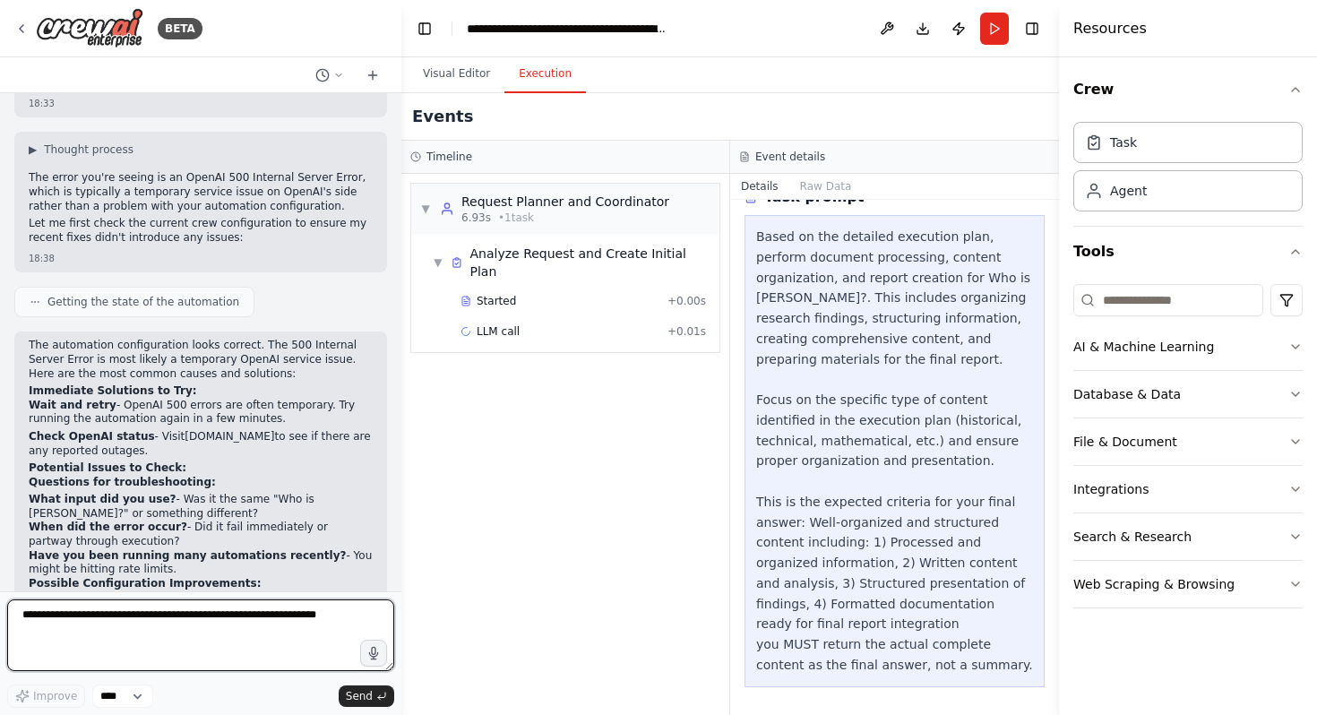
scroll to position [10292, 0]
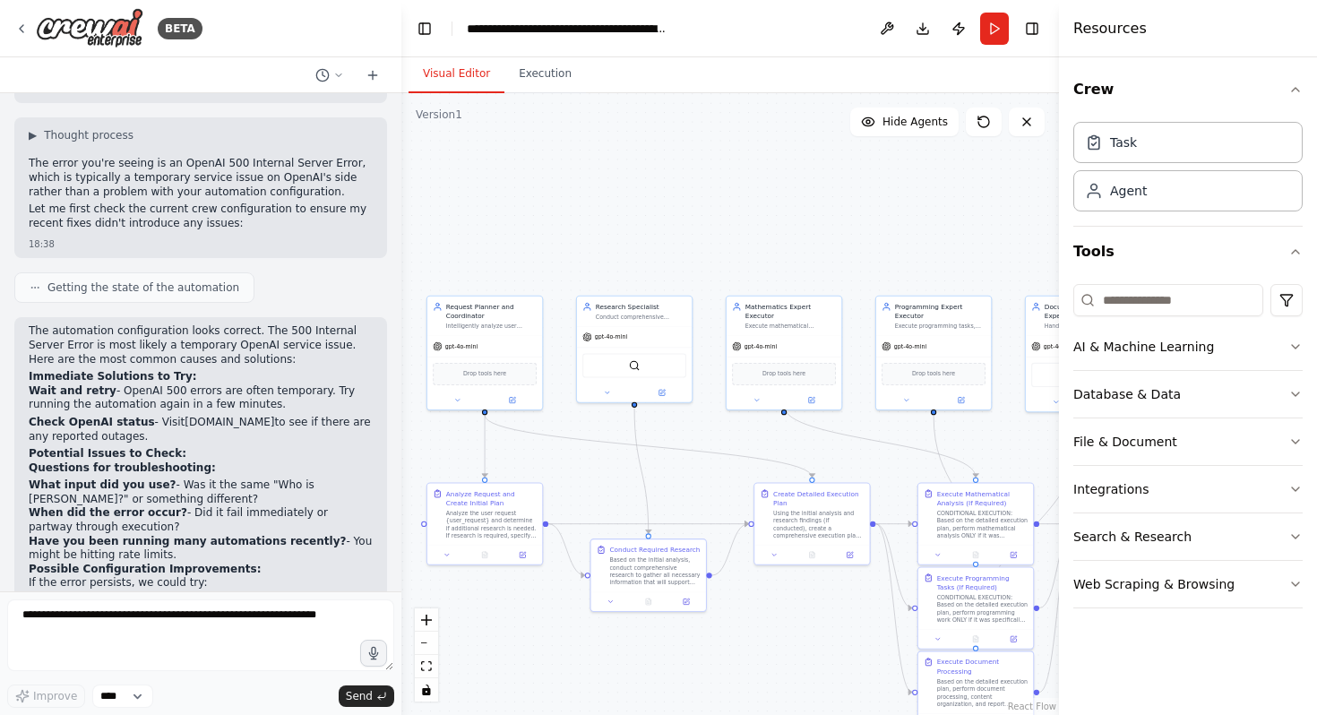
click at [458, 73] on button "Visual Editor" at bounding box center [457, 75] width 96 height 38
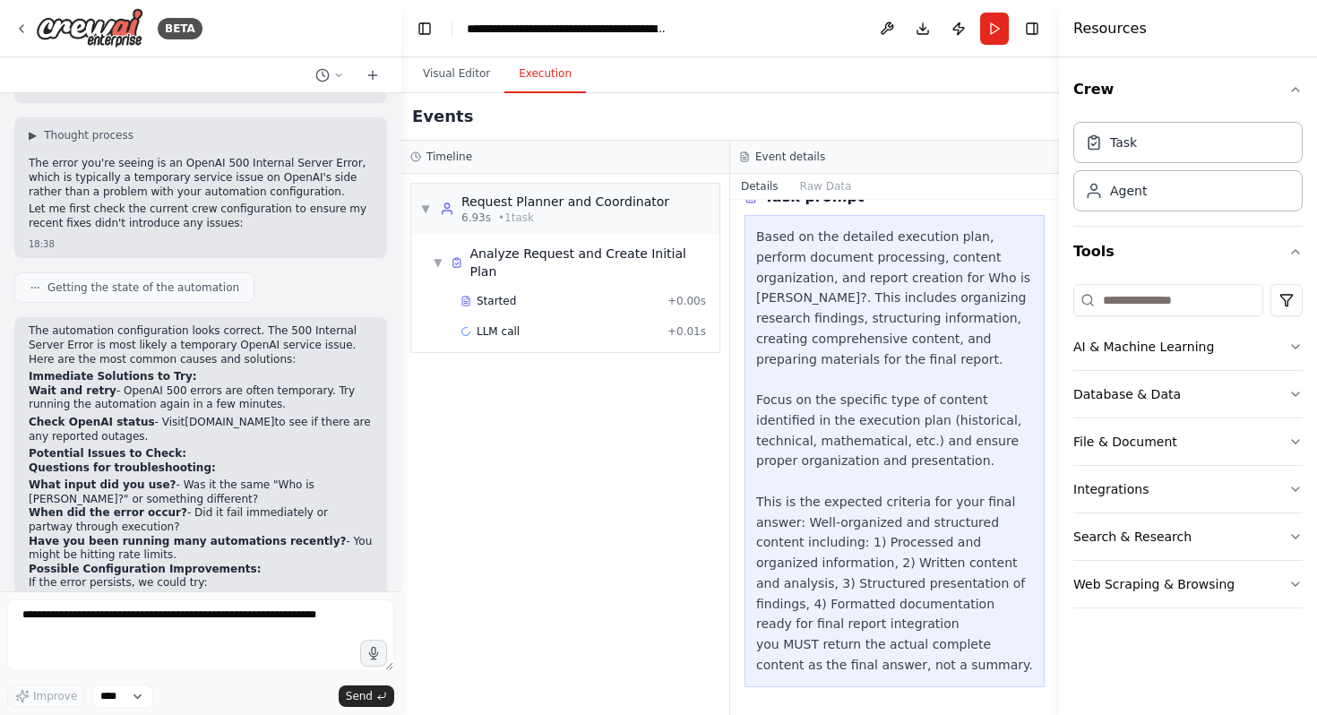
click at [548, 88] on button "Execution" at bounding box center [546, 75] width 82 height 38
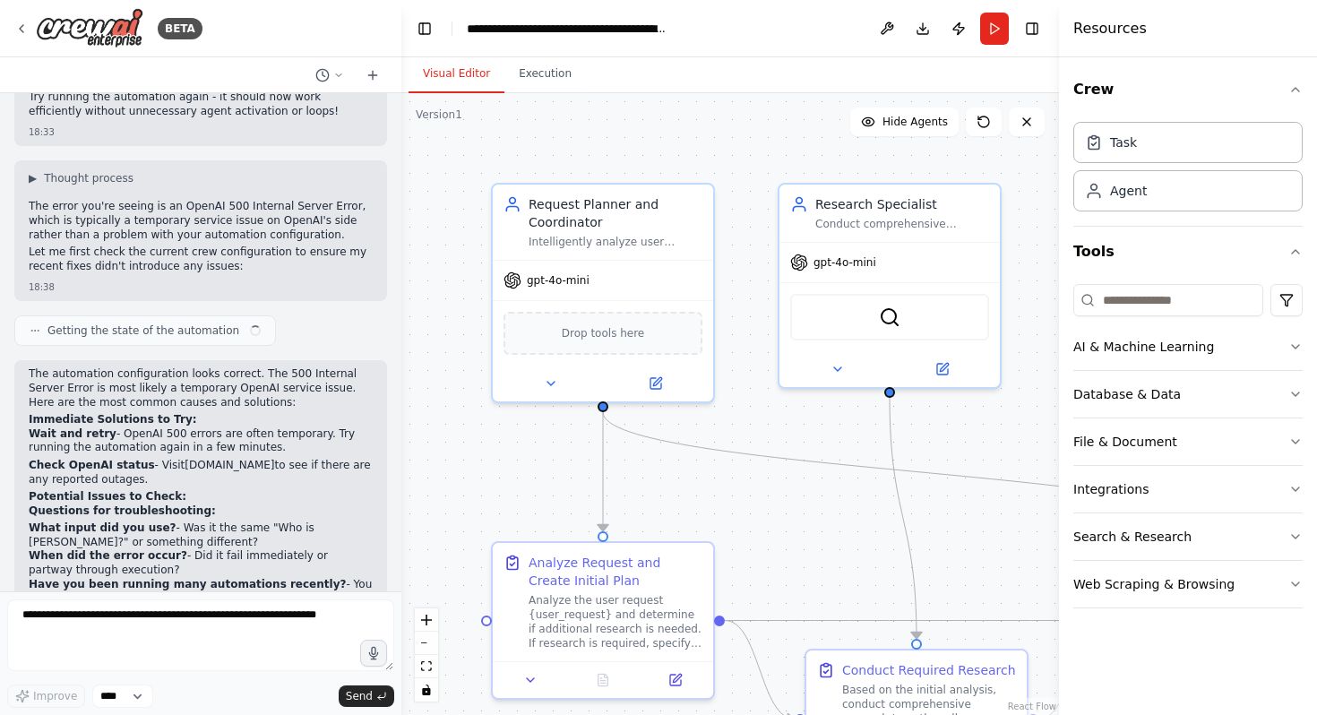
scroll to position [10292, 0]
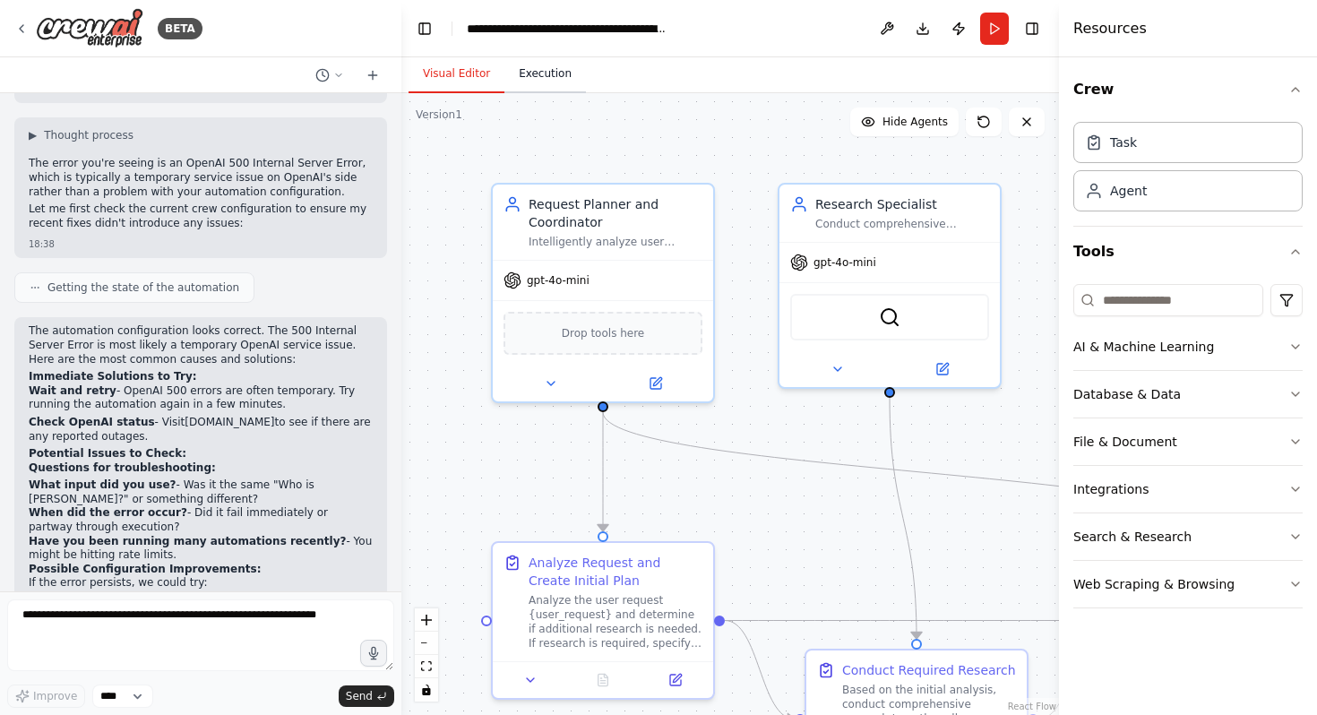
click at [520, 73] on button "Execution" at bounding box center [546, 75] width 82 height 38
click at [443, 90] on button "Visual Editor" at bounding box center [457, 75] width 96 height 38
